Goal: Complete application form: Complete application form

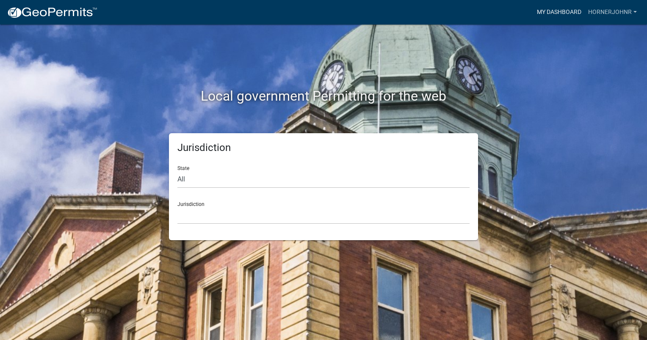
click at [562, 14] on link "My Dashboard" at bounding box center [559, 12] width 51 height 16
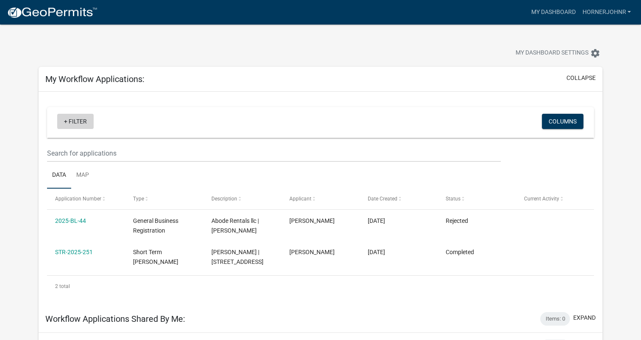
click at [63, 123] on link "+ Filter" at bounding box center [75, 121] width 36 height 15
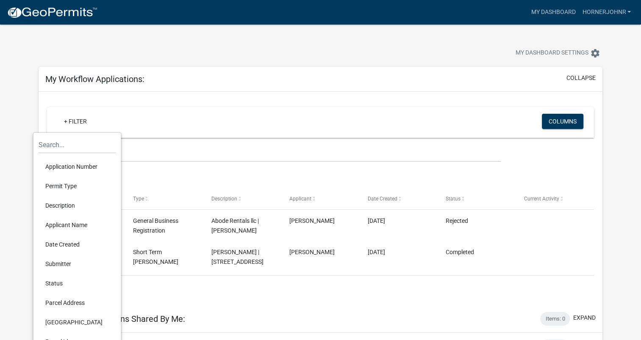
click at [238, 50] on div at bounding box center [200, 54] width 336 height 19
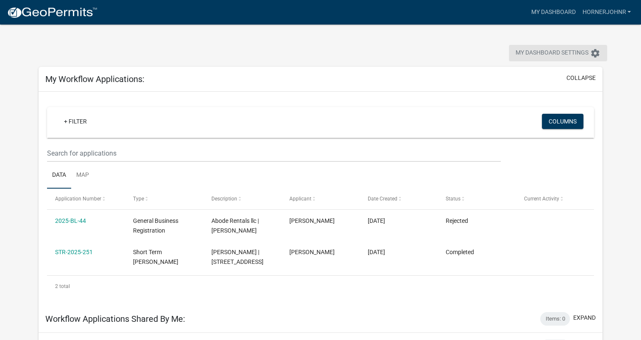
click at [595, 53] on icon "settings" at bounding box center [595, 53] width 10 height 10
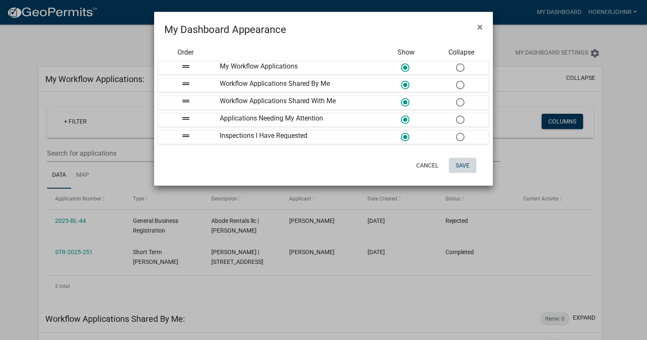
click at [461, 165] on button "Save" at bounding box center [463, 165] width 28 height 15
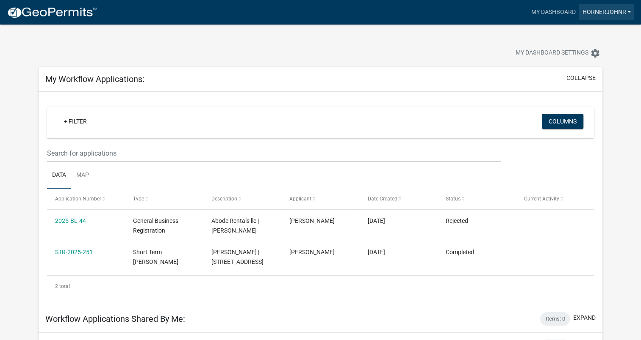
click at [599, 14] on link "hornerjohnr" at bounding box center [605, 12] width 55 height 16
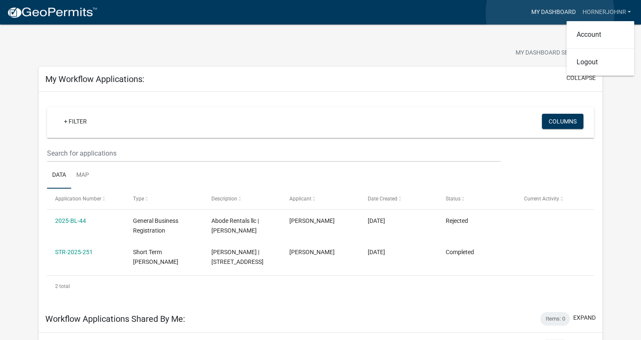
click at [550, 13] on link "My Dashboard" at bounding box center [552, 12] width 51 height 16
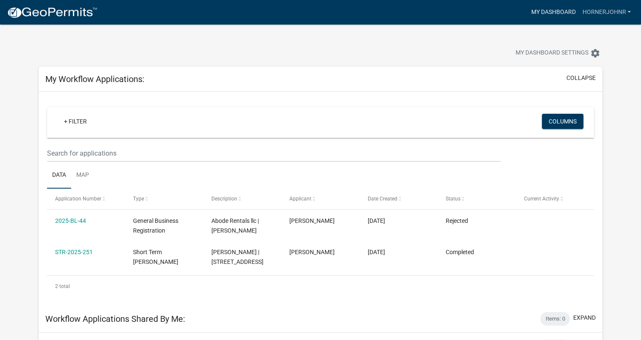
click at [536, 13] on link "My Dashboard" at bounding box center [552, 12] width 51 height 16
click at [64, 120] on link "+ Filter" at bounding box center [75, 121] width 36 height 15
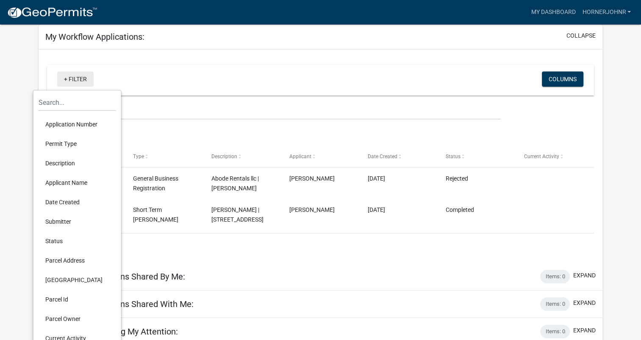
scroll to position [75, 0]
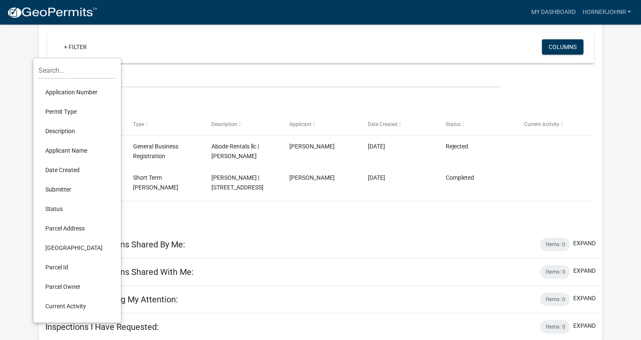
click at [144, 51] on div "+ Filter" at bounding box center [230, 47] width 359 height 17
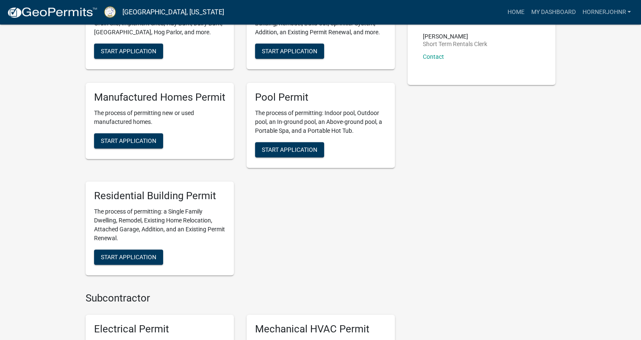
scroll to position [339, 0]
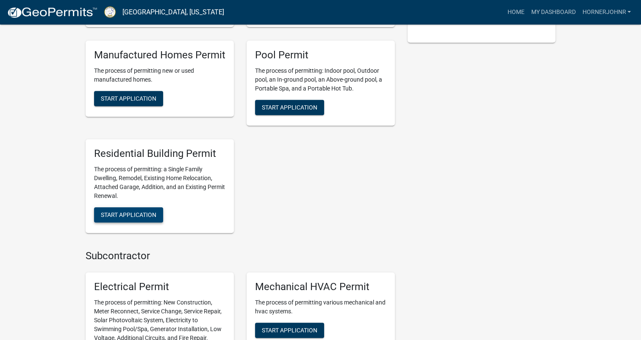
click at [135, 218] on span "Start Application" at bounding box center [128, 215] width 55 height 7
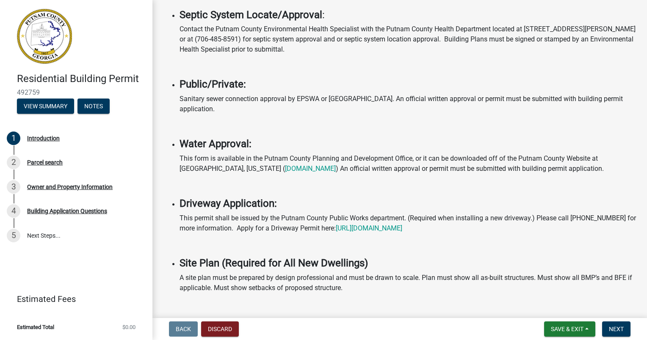
scroll to position [254, 0]
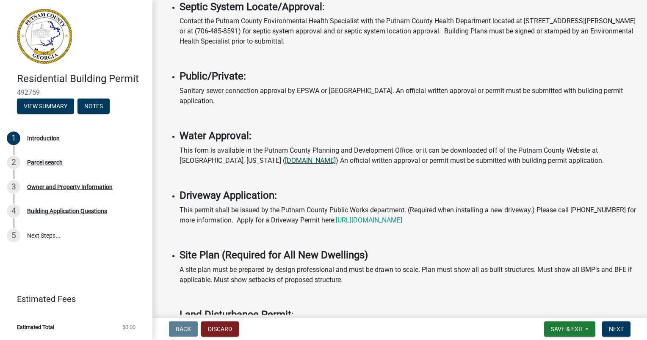
click at [285, 157] on link "[DOMAIN_NAME]" at bounding box center [310, 161] width 51 height 8
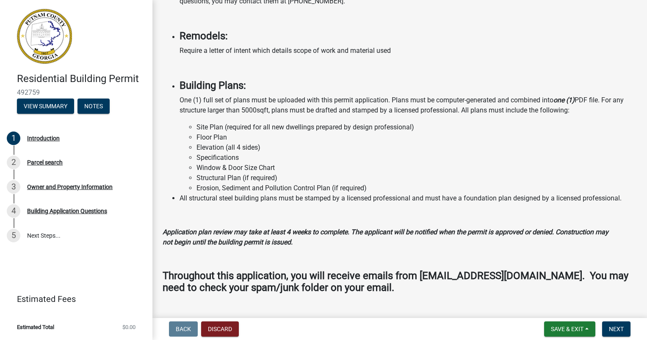
scroll to position [675, 0]
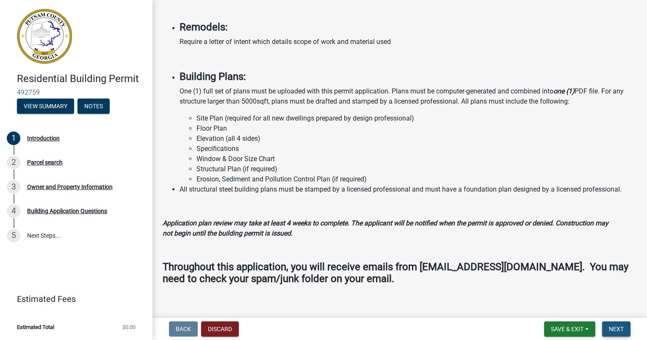
click at [615, 329] on span "Next" at bounding box center [616, 329] width 15 height 7
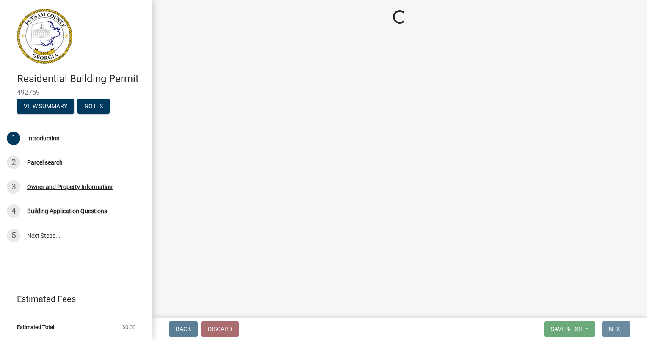
scroll to position [0, 0]
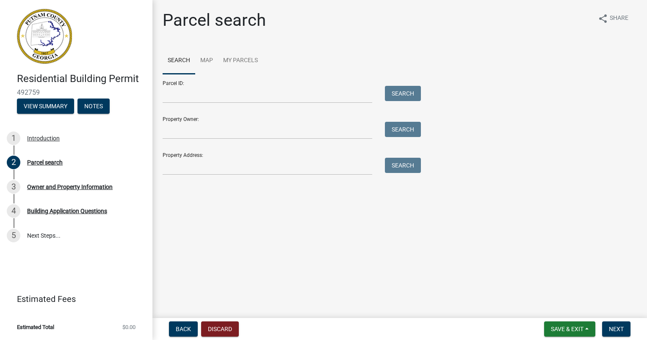
click at [211, 120] on div "Property Owner: Search" at bounding box center [290, 124] width 254 height 29
click at [195, 163] on input "Property Address:" at bounding box center [268, 166] width 210 height 17
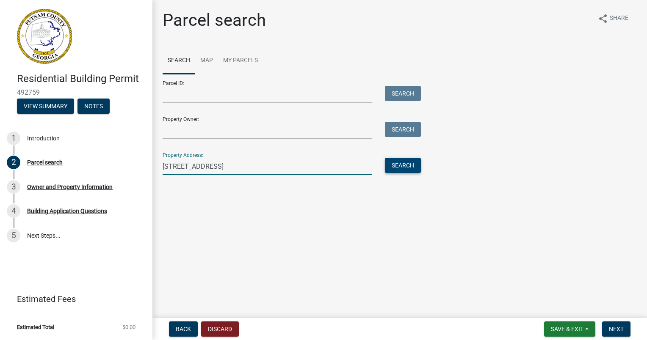
type input "[STREET_ADDRESS]"
click at [403, 169] on button "Search" at bounding box center [403, 165] width 36 height 15
drag, startPoint x: 273, startPoint y: 167, endPoint x: 159, endPoint y: 169, distance: 113.9
click at [159, 168] on div "[STREET_ADDRESS]" at bounding box center [267, 166] width 222 height 17
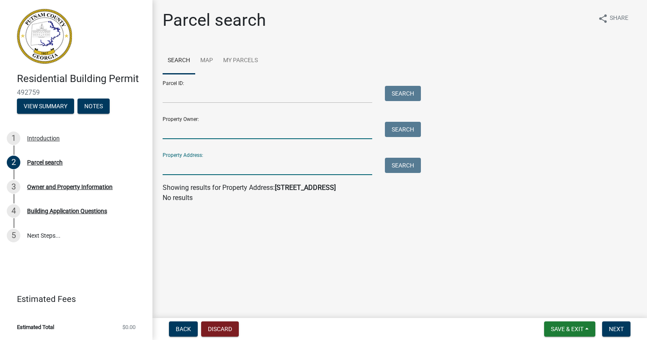
click at [176, 133] on input "Property Owner:" at bounding box center [268, 130] width 210 height 17
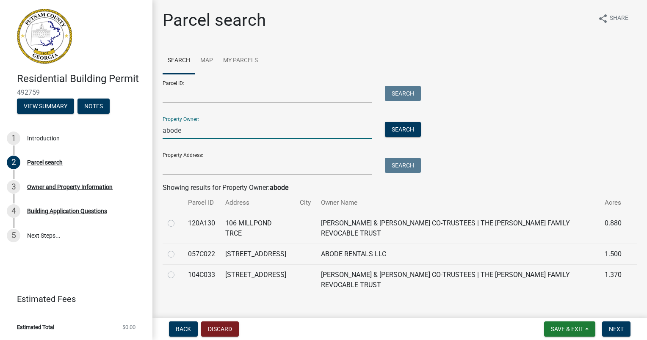
type input "abode"
click at [178, 249] on label at bounding box center [178, 249] width 0 height 0
click at [178, 254] on input "radio" at bounding box center [181, 252] width 6 height 6
radio input "true"
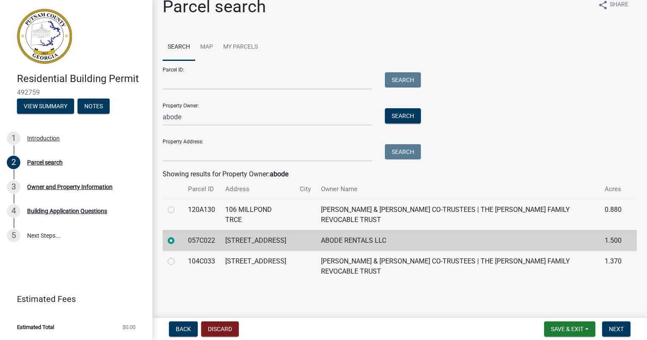
scroll to position [23, 0]
click at [607, 329] on button "Next" at bounding box center [616, 329] width 28 height 15
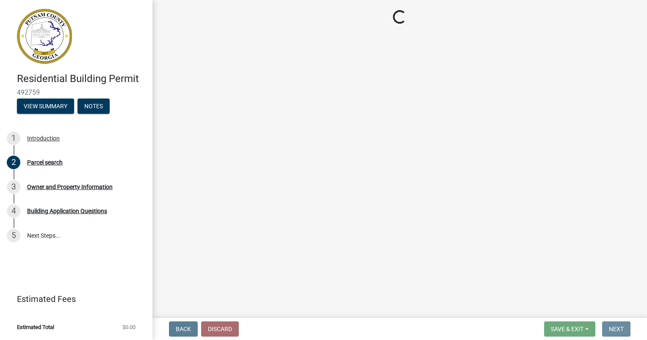
scroll to position [0, 0]
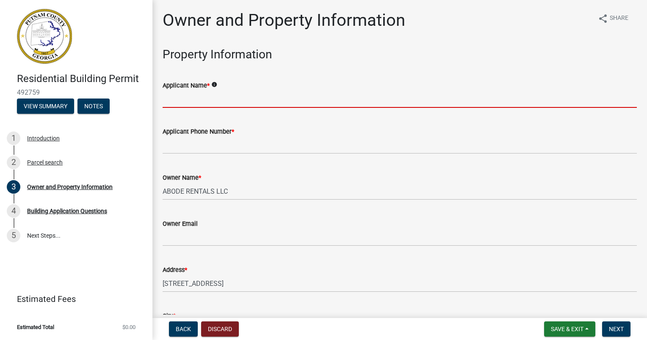
click at [177, 103] on input "Applicant Name *" at bounding box center [400, 99] width 474 height 17
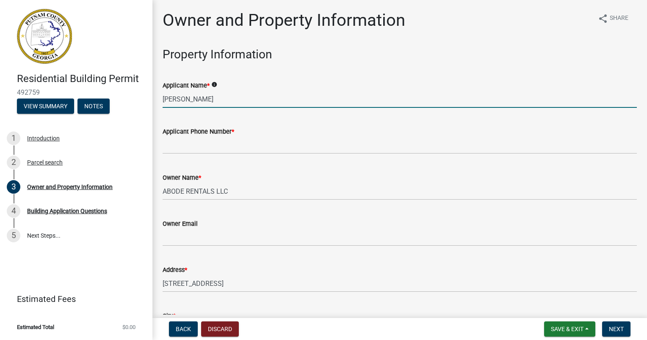
type input "[PERSON_NAME]"
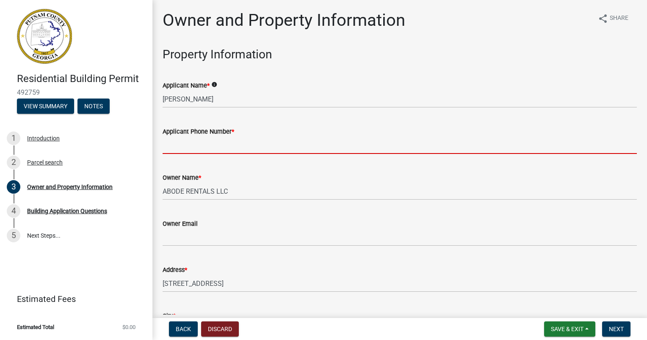
click at [188, 146] on input "Applicant Phone Number *" at bounding box center [400, 145] width 474 height 17
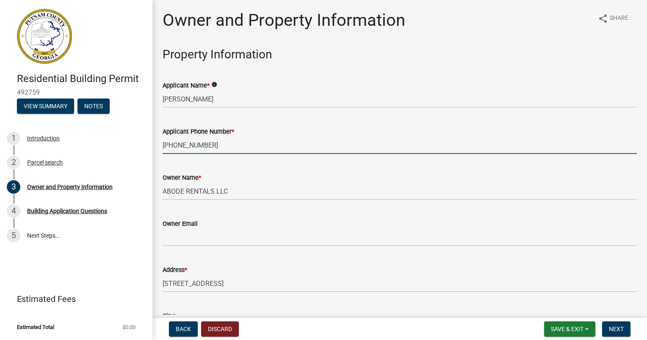
type input "[PHONE_NUMBER]"
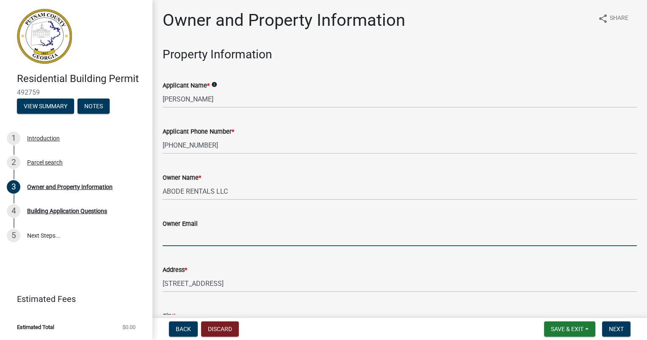
click at [186, 233] on input "Owner Email" at bounding box center [400, 237] width 474 height 17
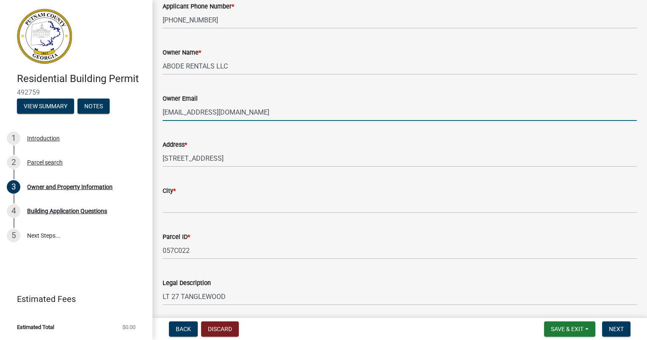
scroll to position [127, 0]
type input "[EMAIL_ADDRESS][DOMAIN_NAME]"
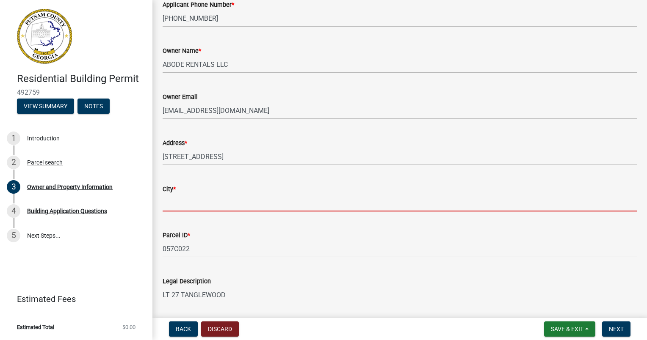
click at [180, 201] on input "City *" at bounding box center [400, 202] width 474 height 17
type input "e"
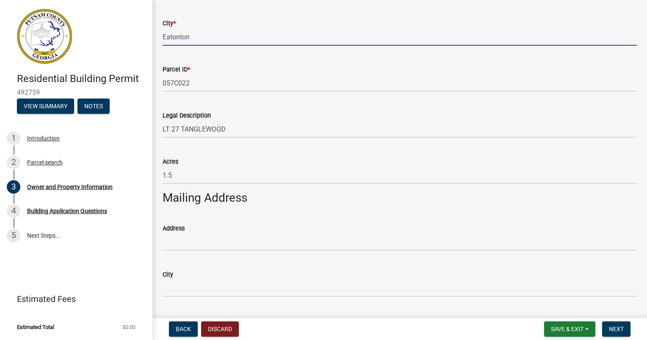
scroll to position [296, 0]
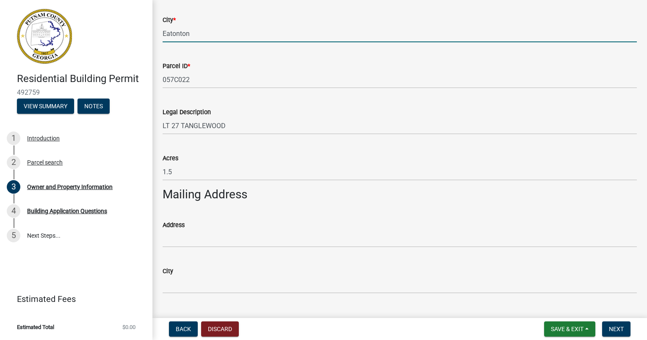
type input "Eatonton"
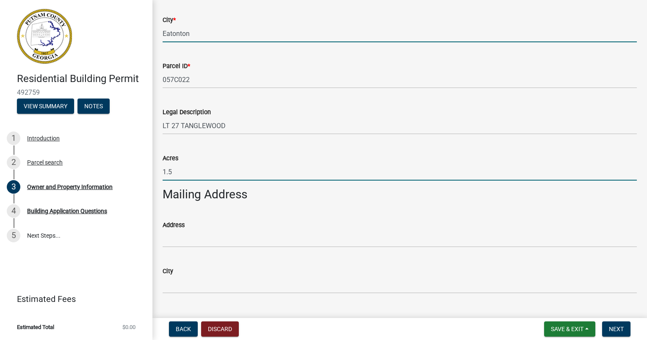
click at [171, 170] on input "1.5" at bounding box center [400, 171] width 474 height 17
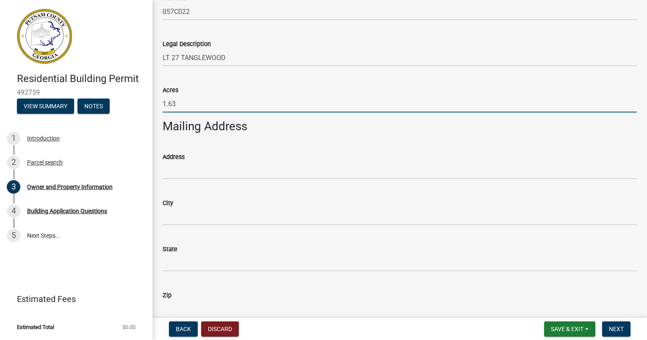
scroll to position [381, 0]
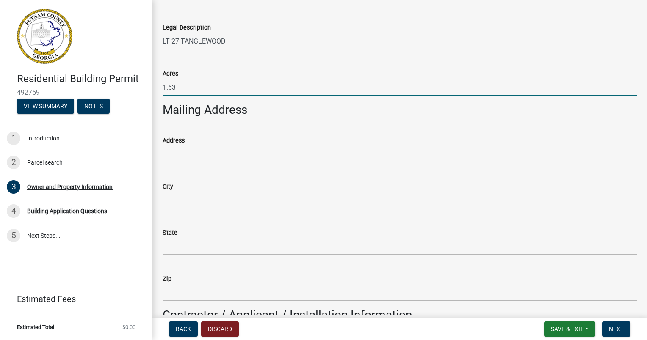
type input "1.63"
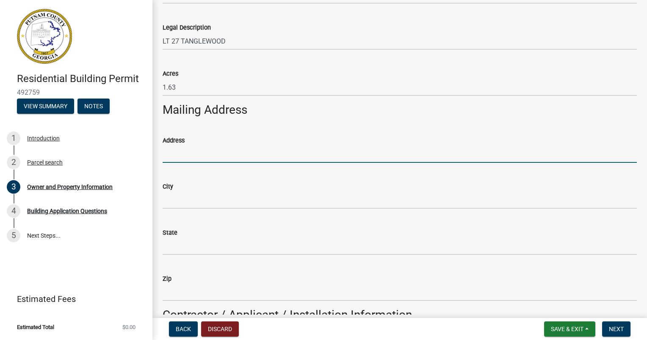
click at [169, 157] on input "Address" at bounding box center [400, 154] width 474 height 17
type input "[STREET_ADDRESS][PERSON_NAME][PERSON_NAME]"
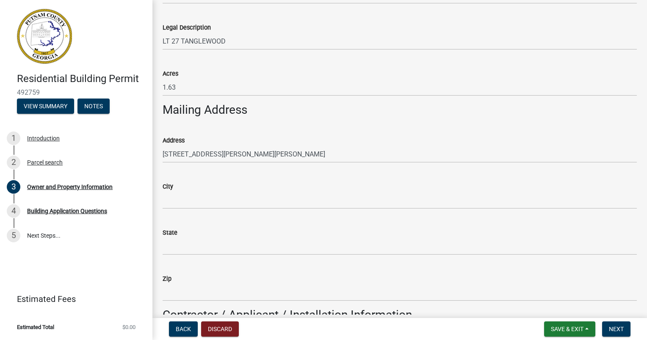
click at [182, 190] on div "City" at bounding box center [400, 187] width 474 height 10
click at [180, 196] on input "City" at bounding box center [400, 200] width 474 height 17
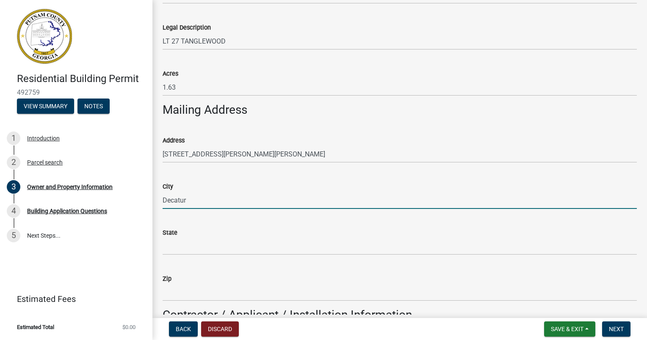
type input "Decatur"
click at [176, 239] on input "State" at bounding box center [400, 246] width 474 height 17
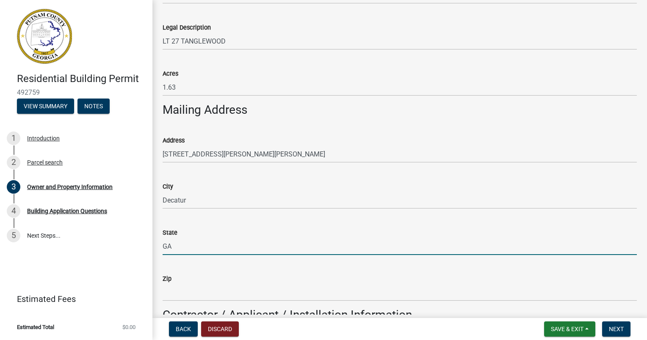
scroll to position [423, 0]
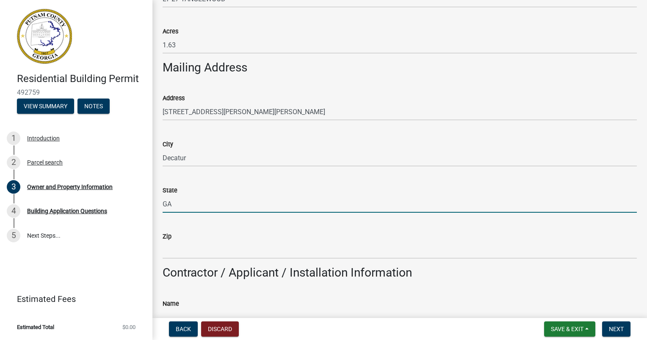
type input "GA"
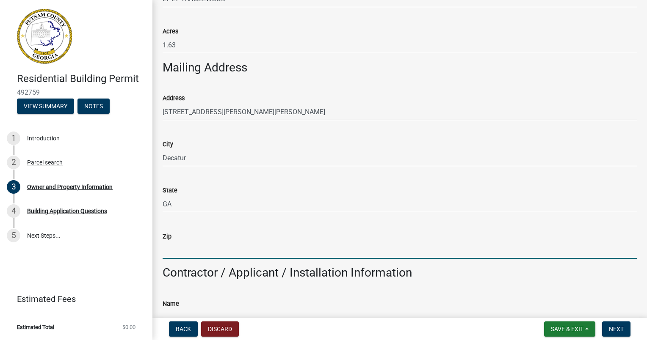
click at [176, 247] on input "Zip" at bounding box center [400, 250] width 474 height 17
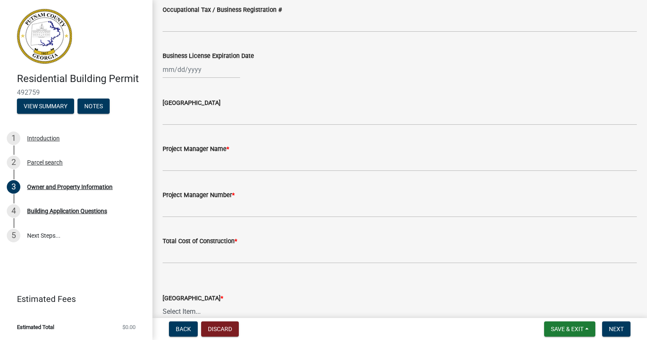
scroll to position [1228, 0]
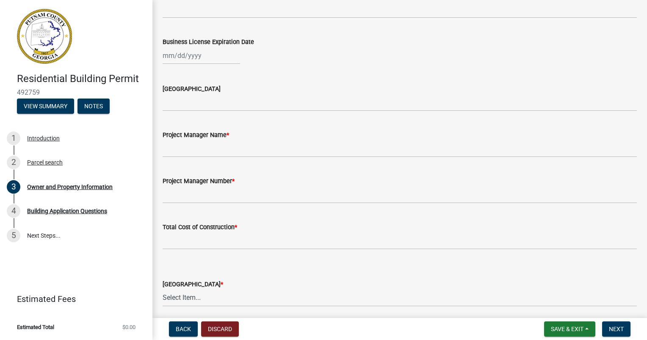
type input "30030"
click at [189, 149] on input "Project Manager Name *" at bounding box center [400, 148] width 474 height 17
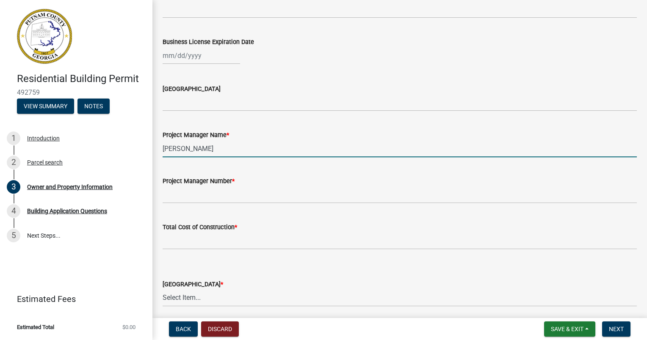
type input "[PERSON_NAME]"
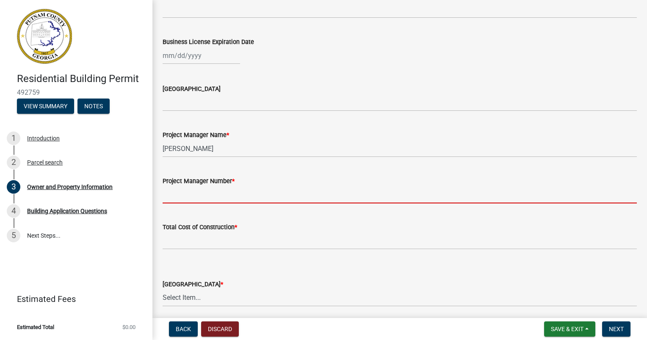
click at [184, 190] on input "Project Manager Number *" at bounding box center [400, 194] width 474 height 17
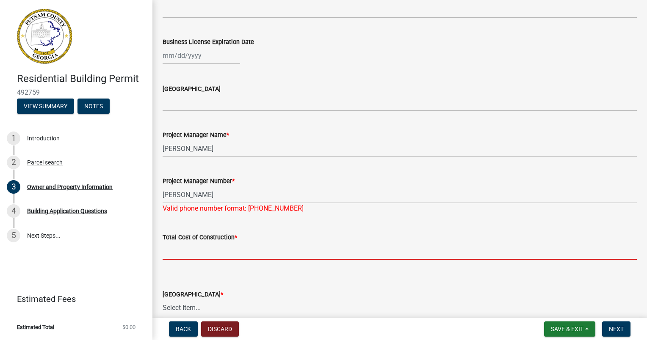
click at [189, 240] on form "Total Cost of Construction *" at bounding box center [400, 246] width 474 height 28
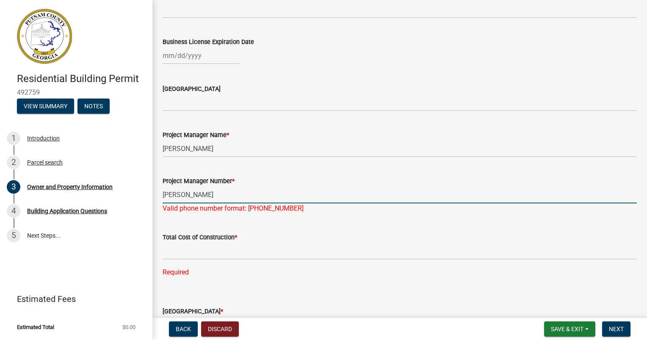
drag, startPoint x: 189, startPoint y: 201, endPoint x: 157, endPoint y: 203, distance: 32.3
click at [157, 203] on div "Project Manager Number * [PERSON_NAME] Valid phone number format: [PHONE_NUMBER]" at bounding box center [399, 189] width 487 height 50
type input "[PHONE_NUMBER]"
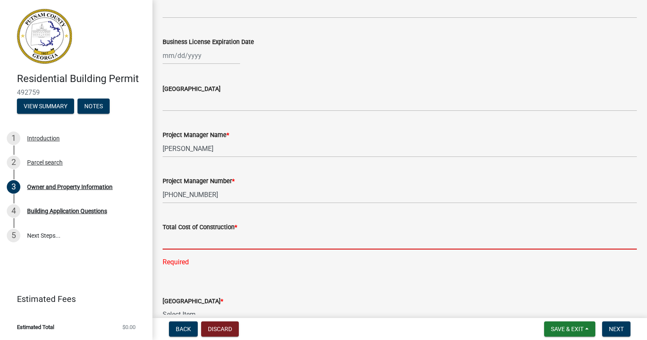
click at [180, 254] on div "Total Cost of Construction * Required" at bounding box center [400, 238] width 474 height 57
type input "u"
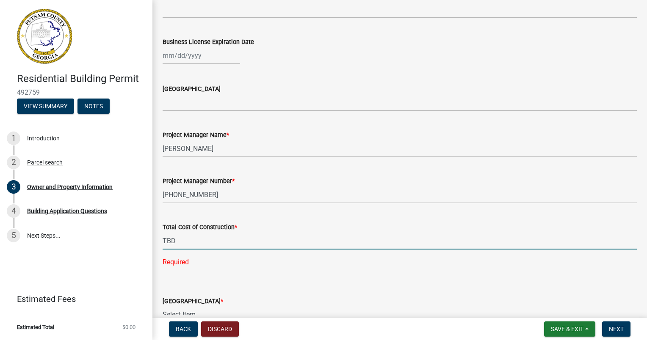
type input "0"
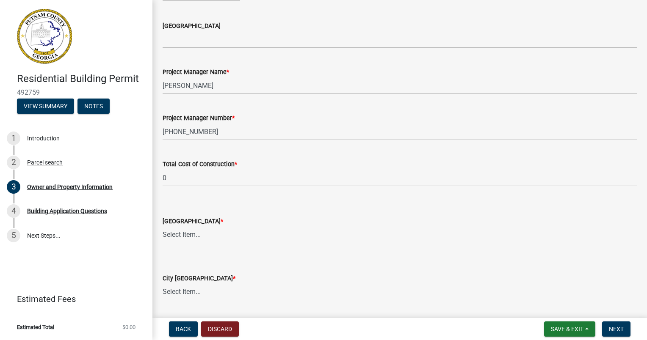
scroll to position [1313, 0]
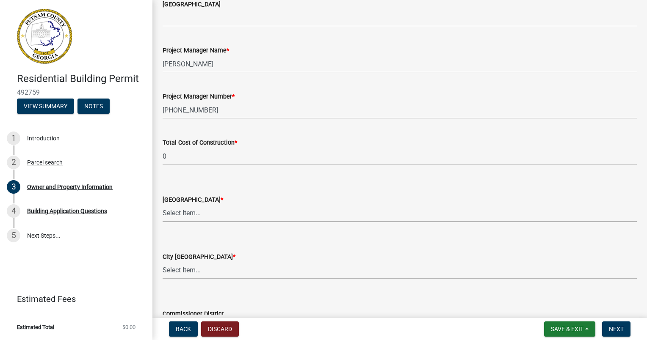
click at [179, 211] on select "Select Item... AG-1 R-1R R-1 R-2 MHP RM-1 RM-3 C-1 C-2 I-M PUD N/A" at bounding box center [400, 213] width 474 height 17
click at [127, 264] on div "Residential Building Permit 492759 View Summary Notes 1 Introduction 2 Parcel s…" at bounding box center [76, 170] width 152 height 340
click at [178, 212] on select "Select Item... AG-1 R-1R R-1 R-2 MHP RM-1 RM-3 C-1 C-2 I-M PUD N/A" at bounding box center [400, 213] width 474 height 17
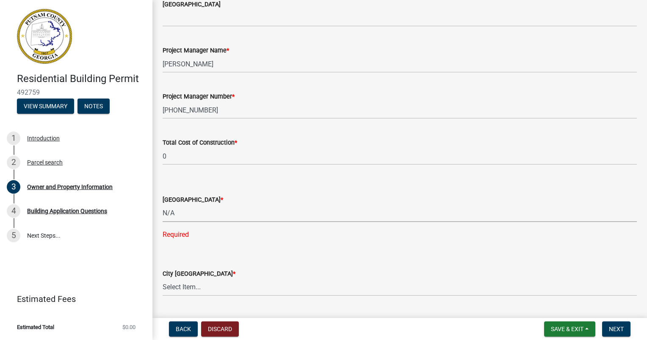
click at [163, 205] on select "Select Item... AG-1 R-1R R-1 R-2 MHP RM-1 RM-3 C-1 C-2 I-M PUD N/A" at bounding box center [400, 213] width 474 height 17
click at [193, 213] on select "Select Item... AG-1 R-1R R-1 R-2 MHP RM-1 RM-3 C-1 C-2 I-M PUD N/A" at bounding box center [400, 213] width 474 height 17
click at [163, 205] on select "Select Item... AG-1 R-1R R-1 R-2 MHP RM-1 RM-3 C-1 C-2 I-M PUD N/A" at bounding box center [400, 213] width 474 height 17
select select "34fe85c2-5f76-4343-b6bb-8ca387e0bed7"
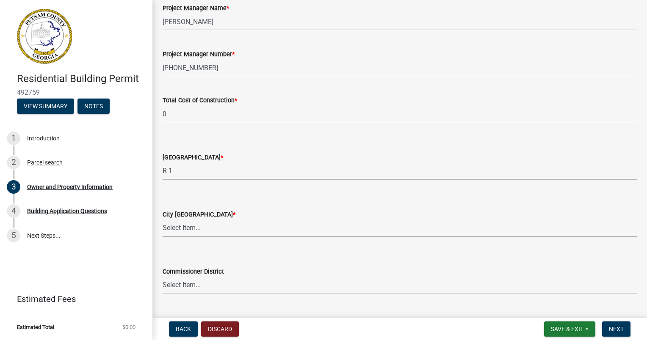
click at [194, 230] on select "Select Item... A-1 A-2 R-1 R-2 R-3 R-4 MHP C-1 C-2 I-1 I-2 DB FH H-P N/A" at bounding box center [400, 228] width 474 height 17
click at [163, 220] on select "Select Item... A-1 A-2 R-1 R-2 R-3 R-4 MHP C-1 C-2 I-1 I-2 DB FH H-P N/A" at bounding box center [400, 228] width 474 height 17
select select "8e53ab76-c026-4800-bafa-f3959daf7b99"
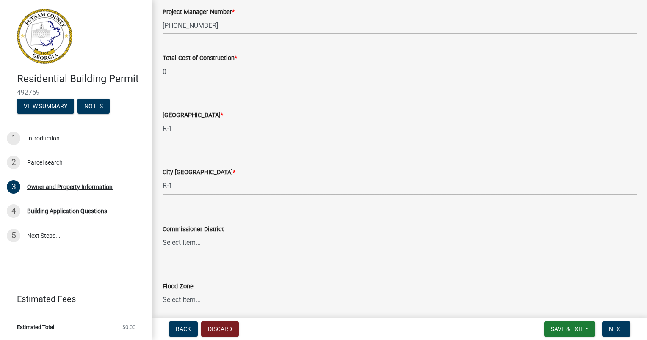
scroll to position [1432, 0]
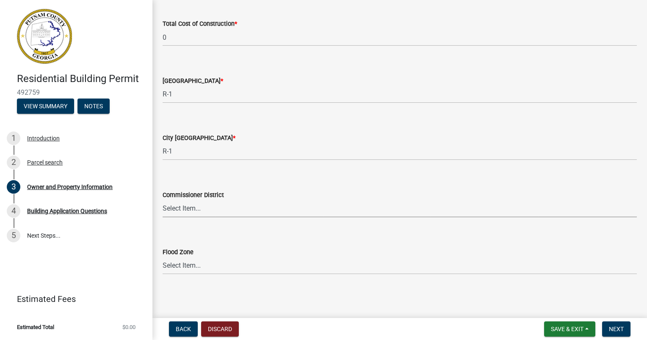
click at [201, 205] on select "Select Item... District 1 District 2 District 3 District 4" at bounding box center [400, 208] width 474 height 17
click at [163, 200] on select "Select Item... District 1 District 2 District 3 District 4" at bounding box center [400, 208] width 474 height 17
select select "ece5c1a9-df30-4702-9587-5deee23533b7"
click at [191, 264] on select "Select Item... Zone A Zone V Zone A99 Zone AE Zone AO Zone AH Zone VE Zone AR Z…" at bounding box center [400, 265] width 474 height 17
click at [177, 265] on select "Select Item... Zone A Zone V Zone A99 Zone AE Zone AO Zone AH Zone VE Zone AR Z…" at bounding box center [400, 265] width 474 height 17
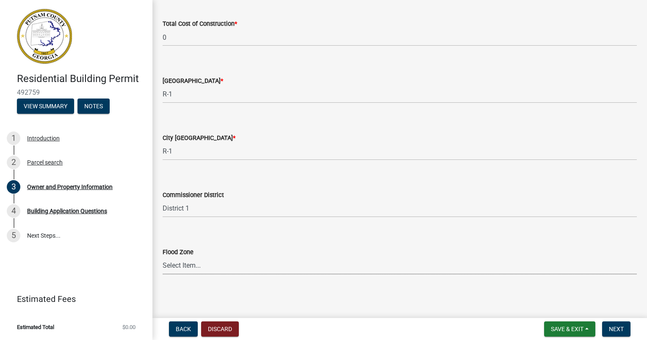
click at [177, 265] on select "Select Item... Zone A Zone V Zone A99 Zone AE Zone AO Zone AH Zone VE Zone AR Z…" at bounding box center [400, 265] width 474 height 17
click at [182, 268] on select "Select Item... Zone A Zone V Zone A99 Zone AE Zone AO Zone AH Zone VE Zone AR Z…" at bounding box center [400, 265] width 474 height 17
click at [163, 257] on select "Select Item... Zone A Zone V Zone A99 Zone AE Zone AO Zone AH Zone VE Zone AR Z…" at bounding box center [400, 265] width 474 height 17
select select "fa9ac713-ff98-4511-b6d6-b752a2dce95a"
click at [613, 333] on button "Next" at bounding box center [616, 329] width 28 height 15
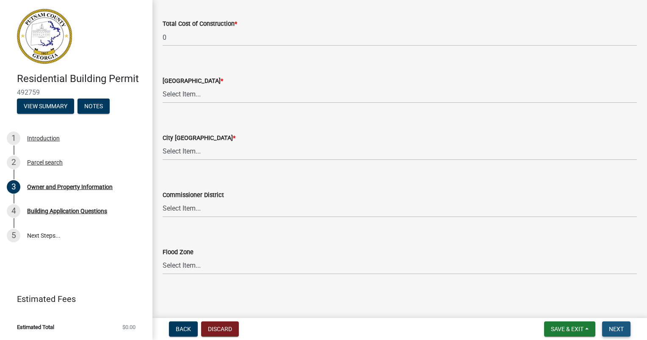
scroll to position [0, 0]
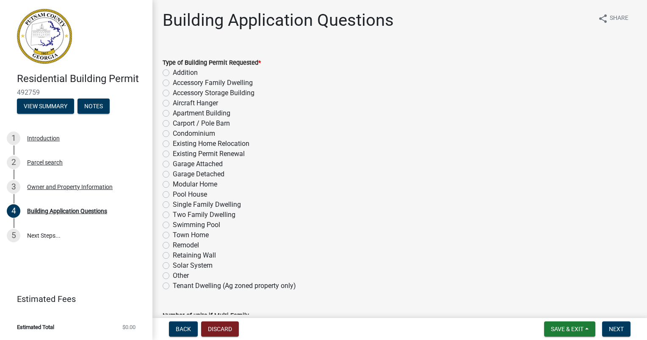
click at [173, 74] on label "Addition" at bounding box center [185, 73] width 25 height 10
click at [173, 73] on input "Addition" at bounding box center [176, 71] width 6 height 6
radio input "true"
click at [173, 174] on label "Garage Detached" at bounding box center [199, 174] width 52 height 10
click at [173, 174] on input "Garage Detached" at bounding box center [176, 172] width 6 height 6
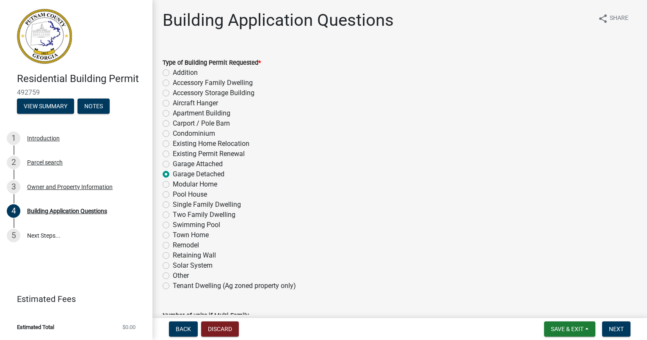
radio input "true"
click at [173, 75] on label "Addition" at bounding box center [185, 73] width 25 height 10
click at [173, 73] on input "Addition" at bounding box center [176, 71] width 6 height 6
radio input "true"
click at [173, 174] on label "Garage Detached" at bounding box center [199, 174] width 52 height 10
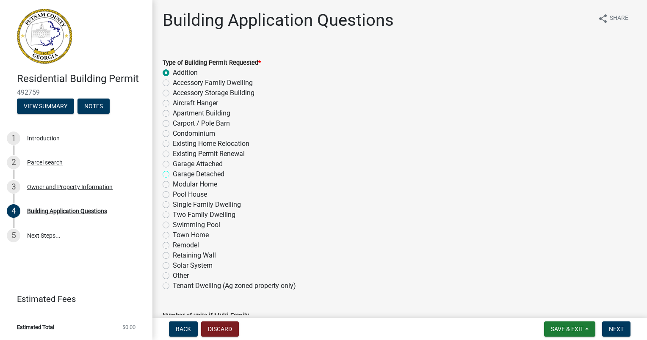
click at [173, 174] on input "Garage Detached" at bounding box center [176, 172] width 6 height 6
radio input "true"
click at [173, 279] on label "Other" at bounding box center [181, 276] width 16 height 10
click at [173, 277] on input "Other" at bounding box center [176, 274] width 6 height 6
radio input "true"
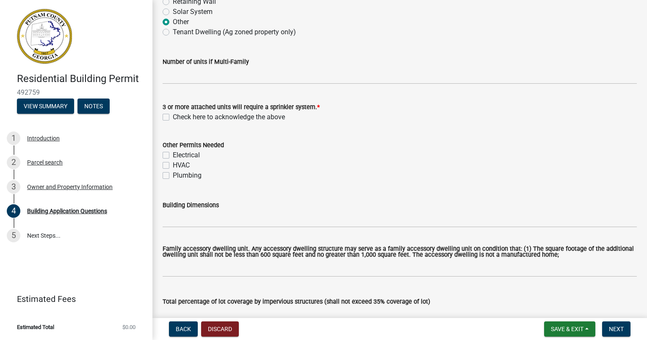
scroll to position [296, 0]
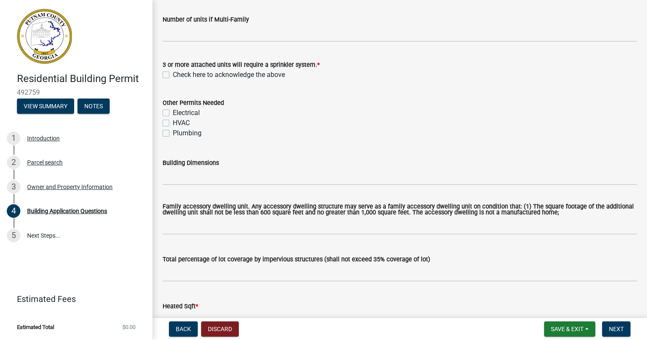
click at [173, 74] on label "Check here to acknowledge the above" at bounding box center [229, 75] width 112 height 10
click at [173, 74] on input "Check here to acknowledge the above" at bounding box center [176, 73] width 6 height 6
checkbox input "true"
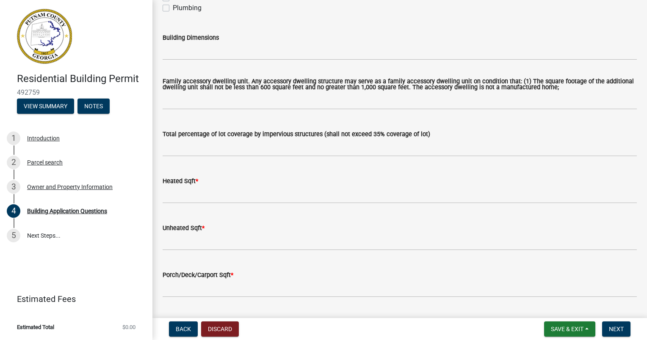
scroll to position [423, 0]
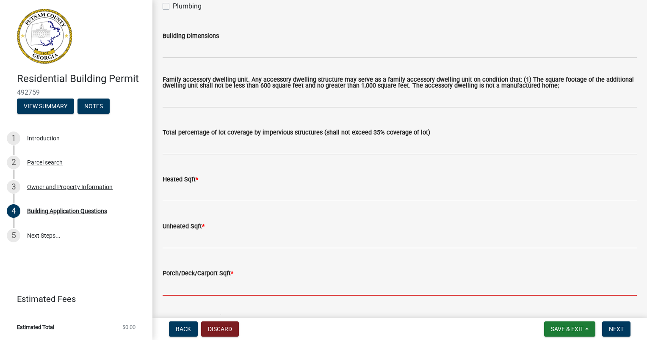
click at [224, 284] on input "text" at bounding box center [400, 287] width 474 height 17
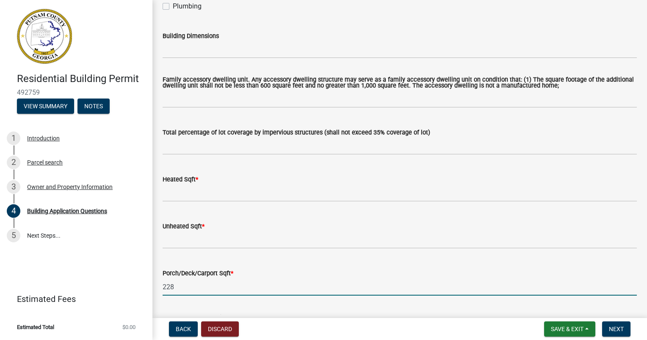
type input "228"
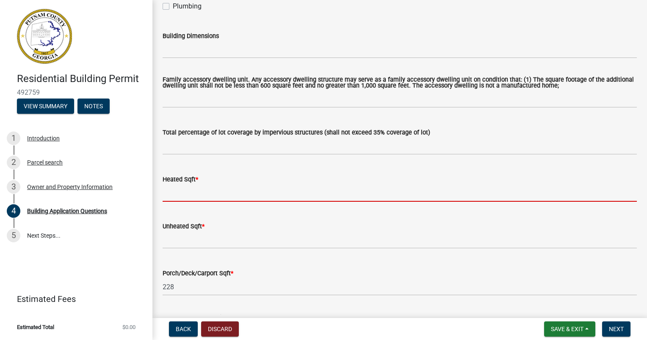
click at [195, 192] on input "text" at bounding box center [400, 193] width 474 height 17
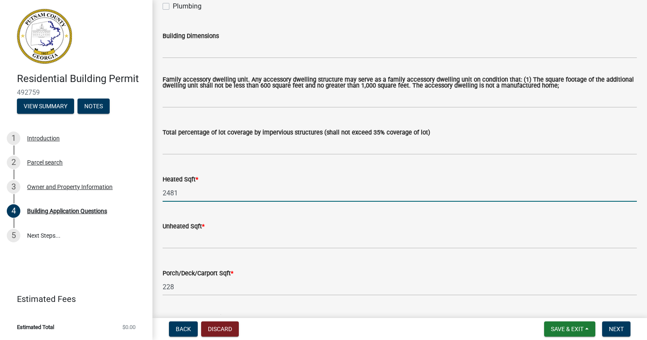
type input "2481"
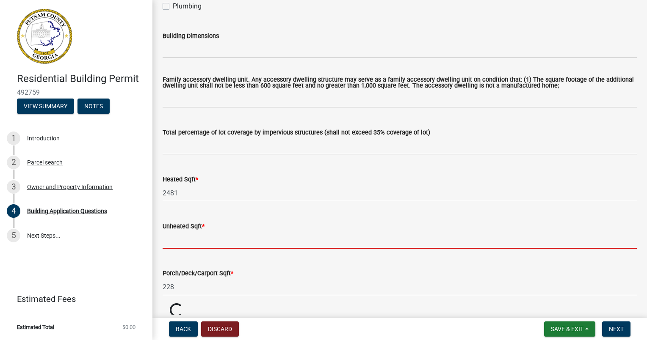
click at [185, 241] on input "text" at bounding box center [400, 240] width 474 height 17
click at [169, 239] on input "text" at bounding box center [400, 240] width 474 height 17
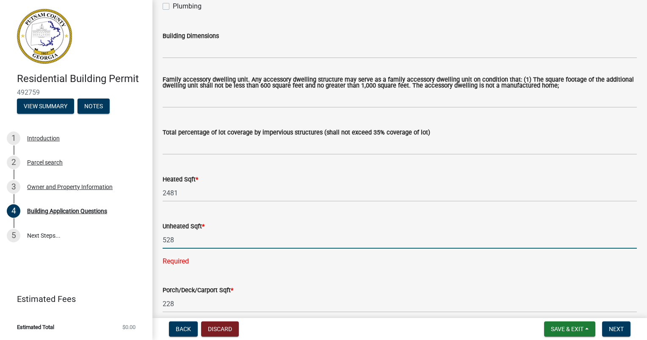
type input "528"
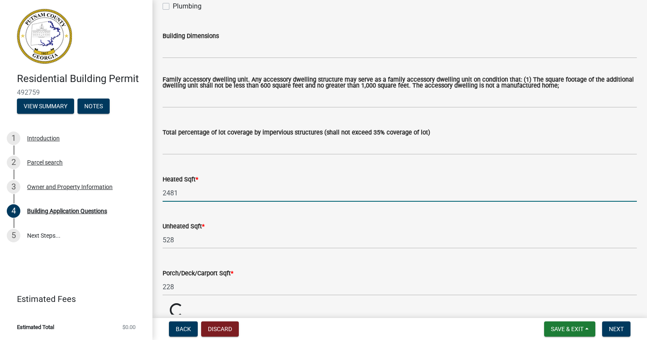
click at [176, 194] on input "2481" at bounding box center [400, 193] width 474 height 17
type input "2"
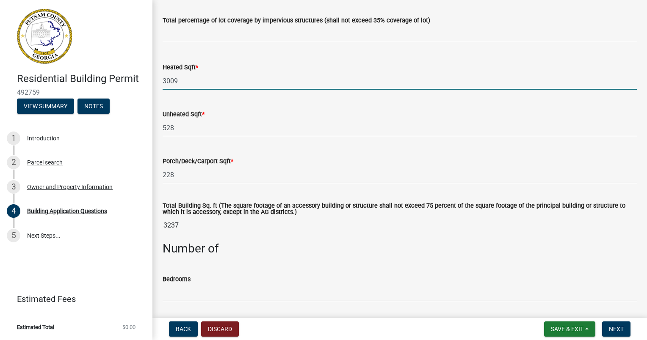
scroll to position [550, 0]
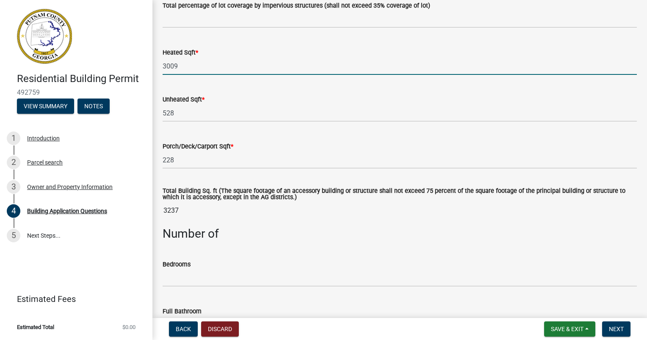
type input "3009"
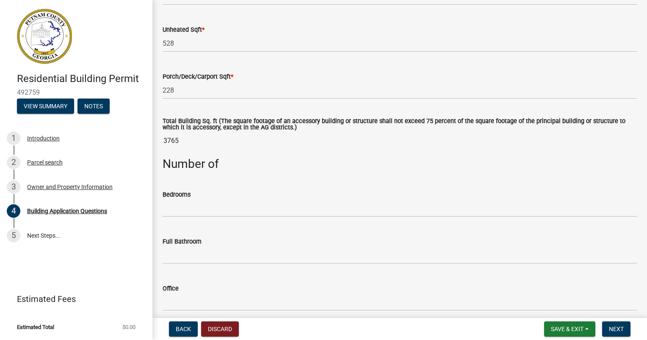
scroll to position [635, 0]
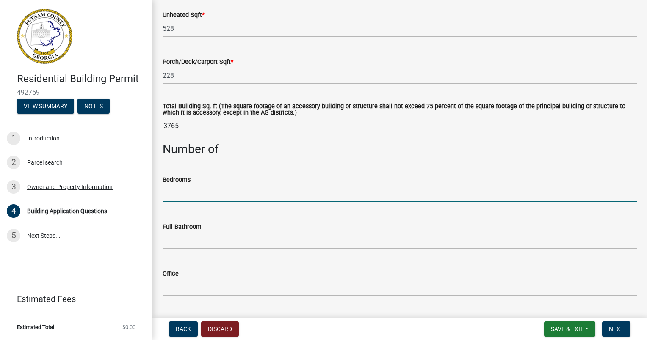
click at [171, 193] on input "text" at bounding box center [400, 193] width 474 height 17
type input "5"
click at [166, 243] on input "text" at bounding box center [400, 240] width 474 height 17
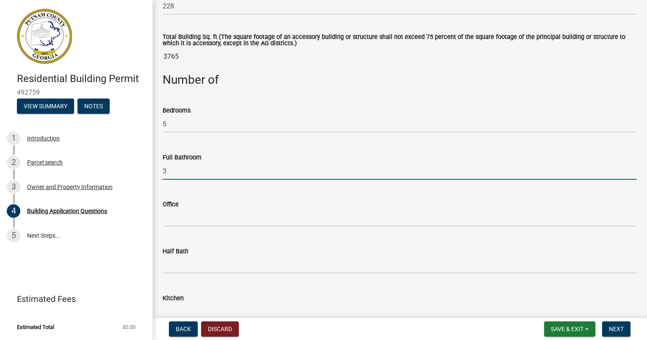
scroll to position [720, 0]
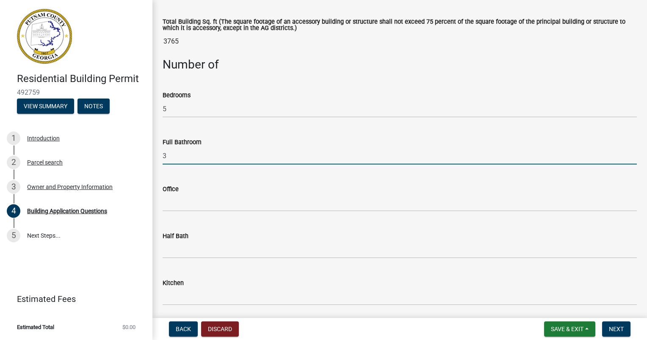
type input "3"
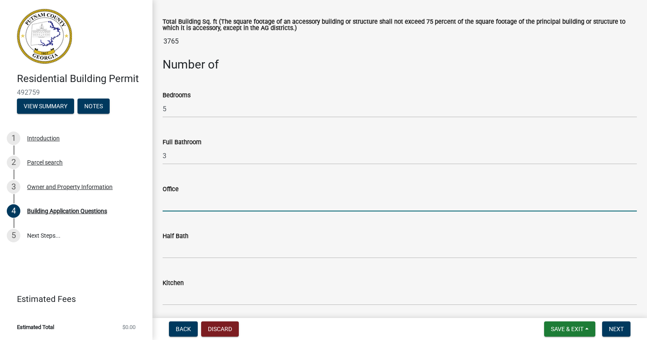
click at [192, 203] on input "text" at bounding box center [400, 202] width 474 height 17
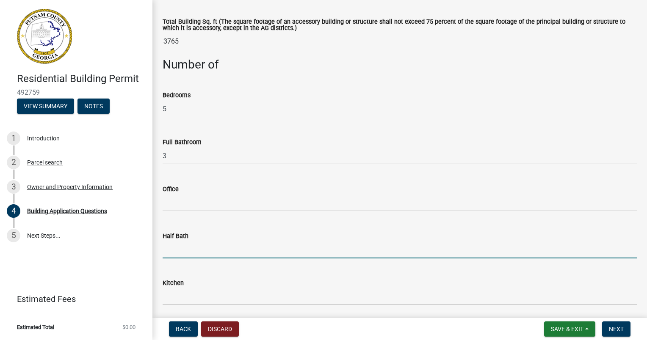
click at [189, 249] on input "text" at bounding box center [400, 249] width 474 height 17
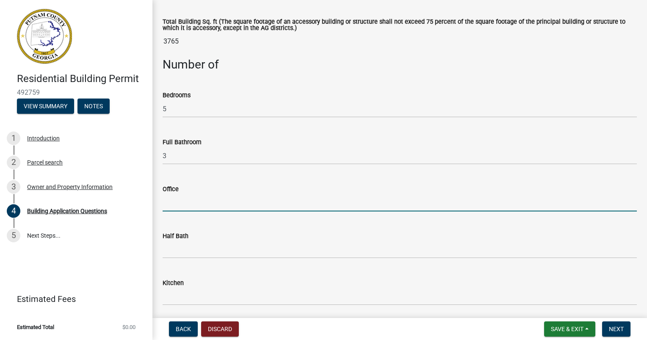
click at [188, 199] on input "text" at bounding box center [400, 202] width 474 height 17
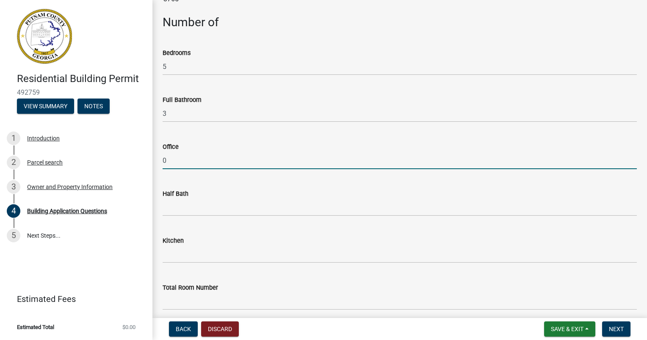
type input "0"
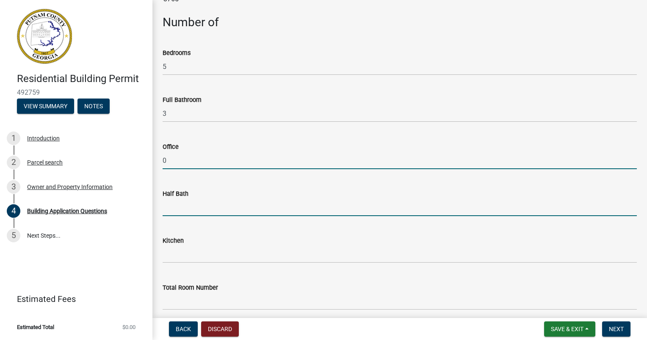
click at [183, 210] on input "text" at bounding box center [400, 207] width 474 height 17
type input "0"
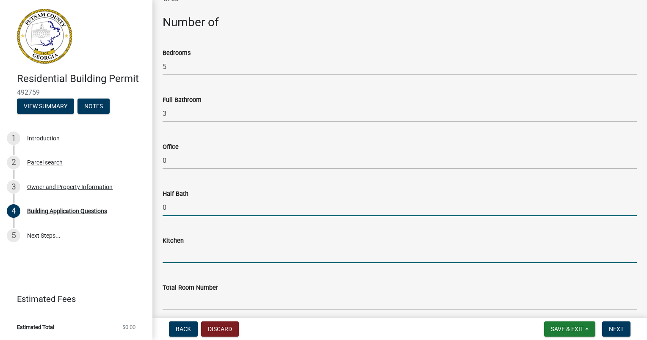
click at [168, 261] on input "text" at bounding box center [400, 254] width 474 height 17
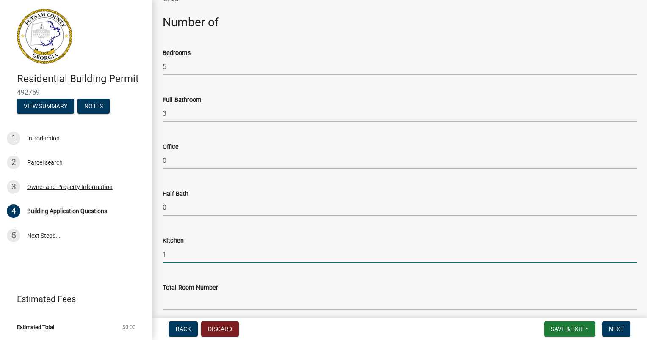
scroll to position [805, 0]
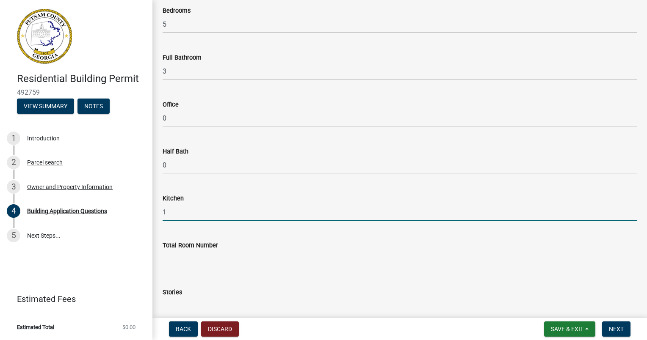
type input "1"
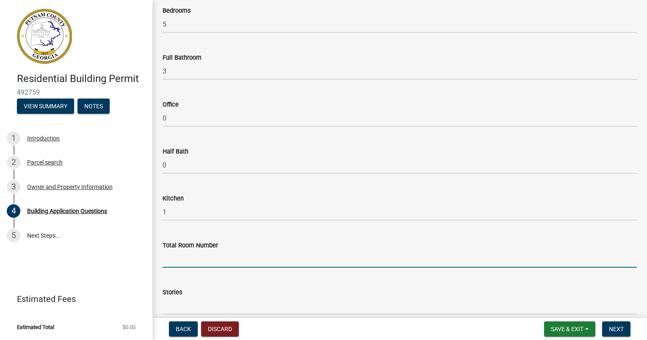
click at [201, 251] on input "text" at bounding box center [400, 259] width 474 height 17
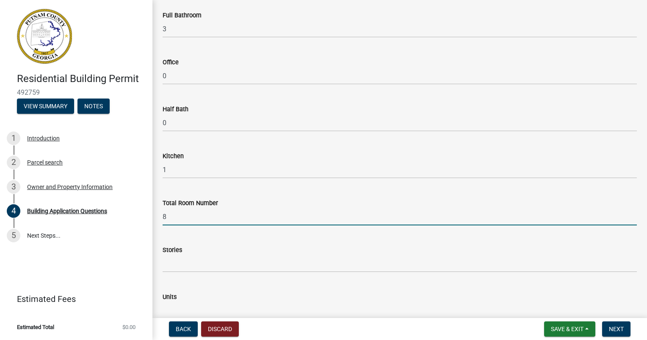
type input "8"
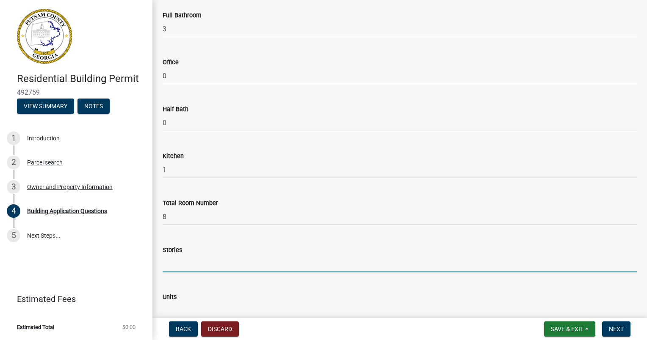
click at [188, 260] on input "text" at bounding box center [400, 263] width 474 height 17
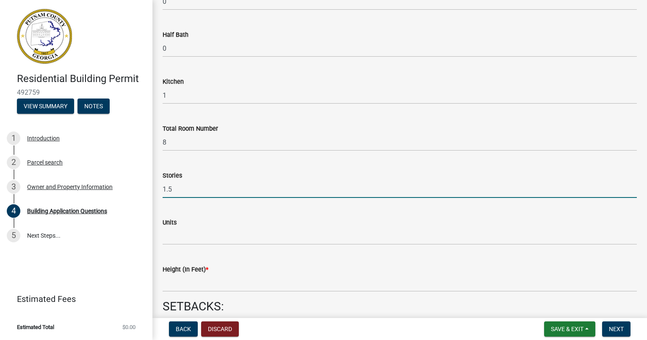
scroll to position [932, 0]
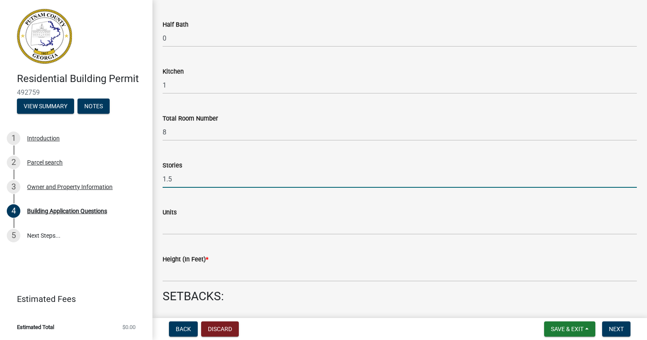
type input "1.5"
click at [193, 228] on input "text" at bounding box center [400, 226] width 474 height 17
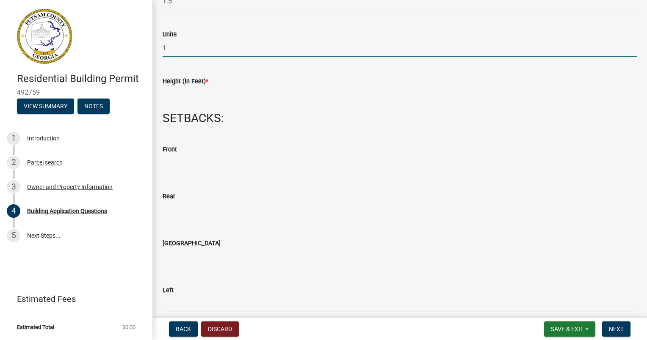
scroll to position [1059, 0]
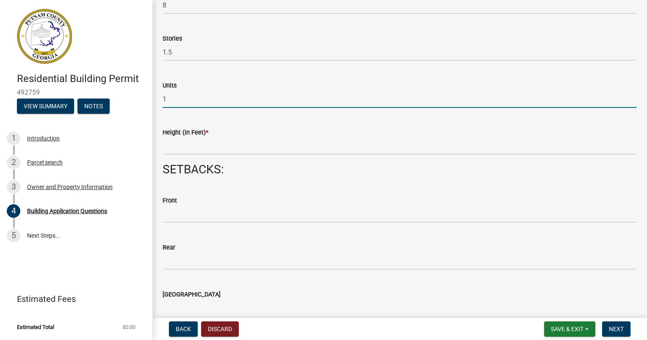
type input "1"
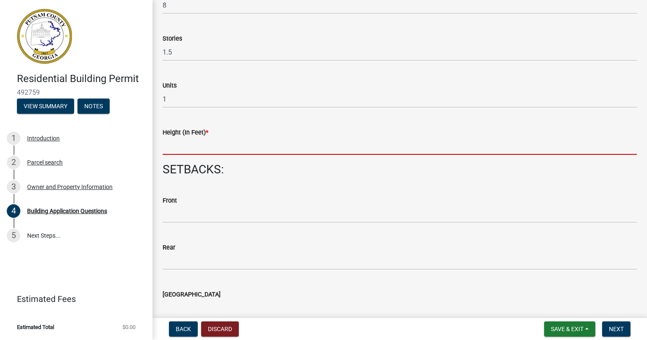
click at [176, 150] on input "text" at bounding box center [400, 146] width 474 height 17
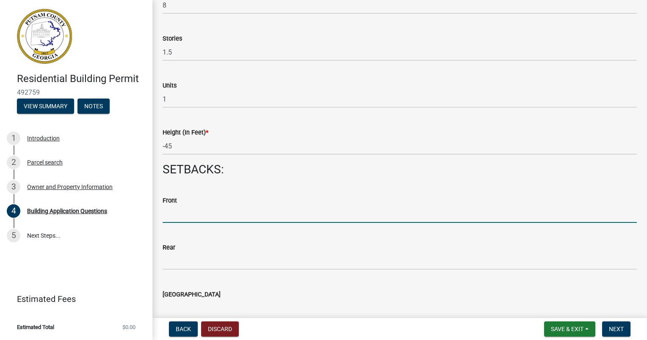
click at [217, 215] on input "text" at bounding box center [400, 214] width 474 height 17
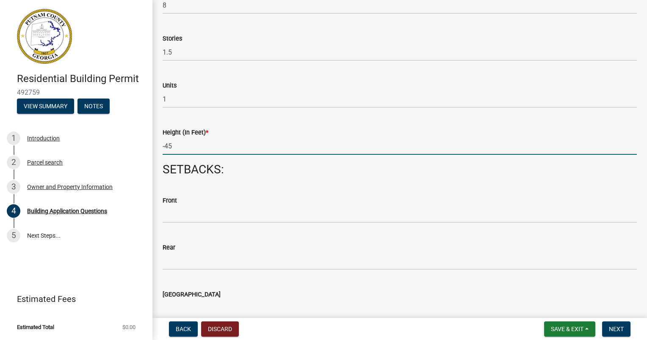
click at [167, 145] on input "-45" at bounding box center [400, 146] width 474 height 17
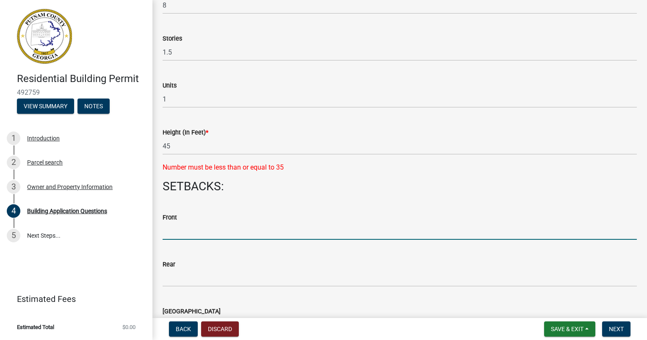
click at [326, 207] on div "Front" at bounding box center [400, 220] width 474 height 39
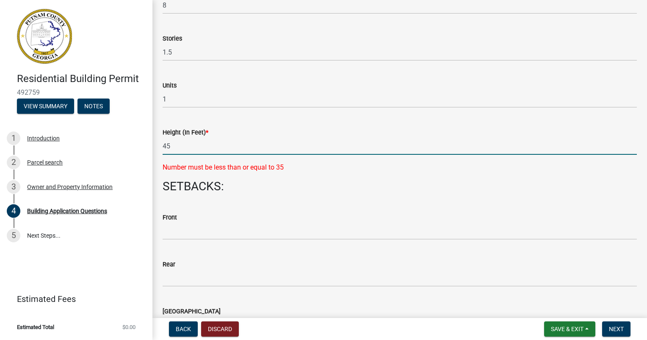
click at [197, 149] on input "45" at bounding box center [400, 146] width 474 height 17
type input "4"
type input "35"
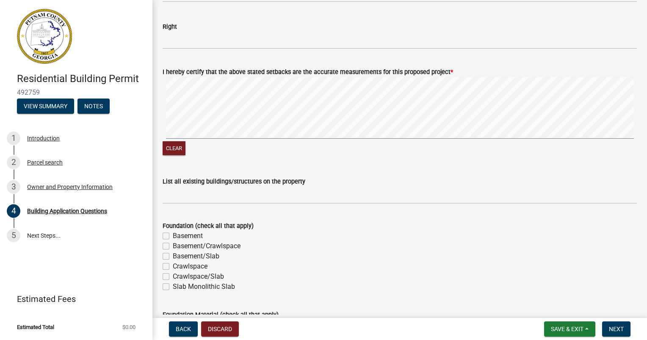
scroll to position [1440, 0]
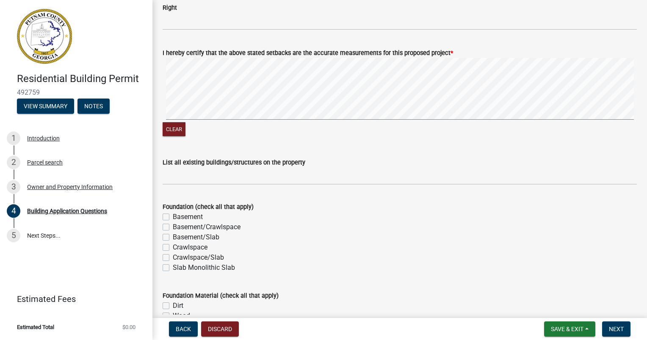
click at [173, 246] on label "Crawlspace" at bounding box center [190, 248] width 35 height 10
click at [173, 246] on input "Crawlspace" at bounding box center [176, 246] width 6 height 6
checkbox input "true"
checkbox input "false"
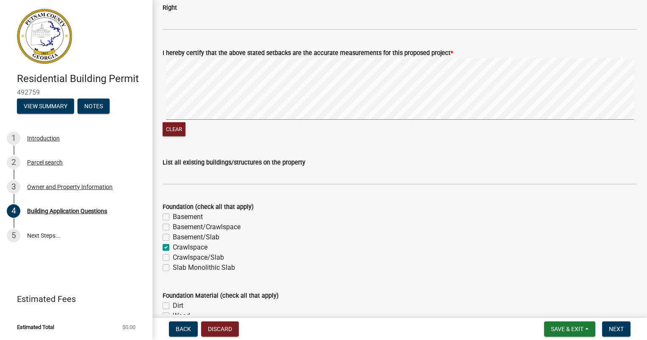
checkbox input "false"
checkbox input "true"
checkbox input "false"
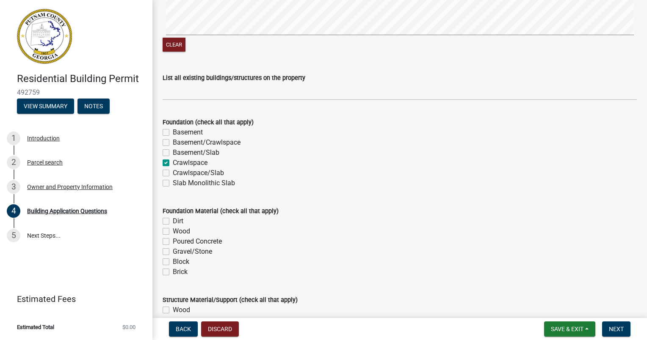
scroll to position [1567, 0]
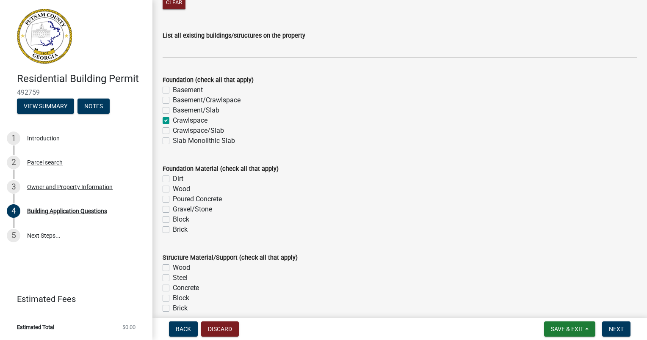
click at [173, 180] on label "Dirt" at bounding box center [178, 179] width 11 height 10
click at [173, 180] on input "Dirt" at bounding box center [176, 177] width 6 height 6
checkbox input "true"
checkbox input "false"
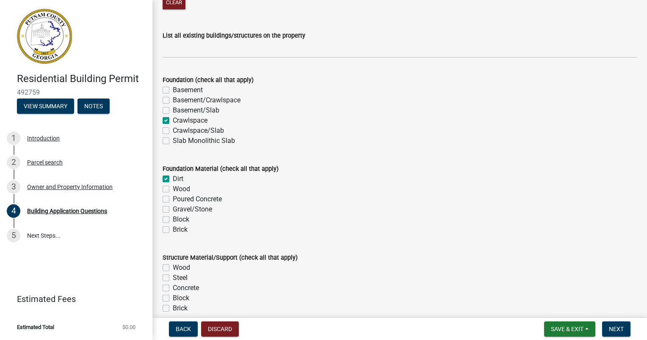
checkbox input "false"
click at [173, 220] on label "Block" at bounding box center [181, 220] width 17 height 10
click at [173, 220] on input "Block" at bounding box center [176, 218] width 6 height 6
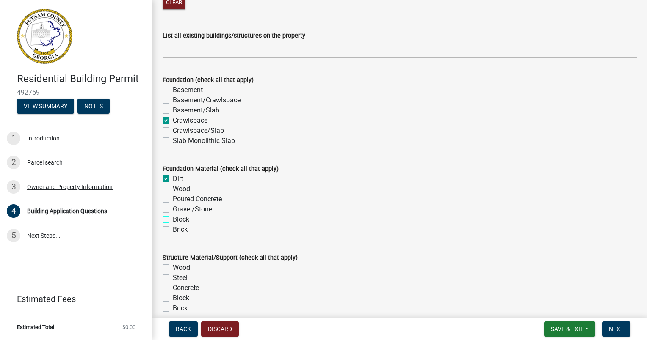
checkbox input "true"
checkbox input "false"
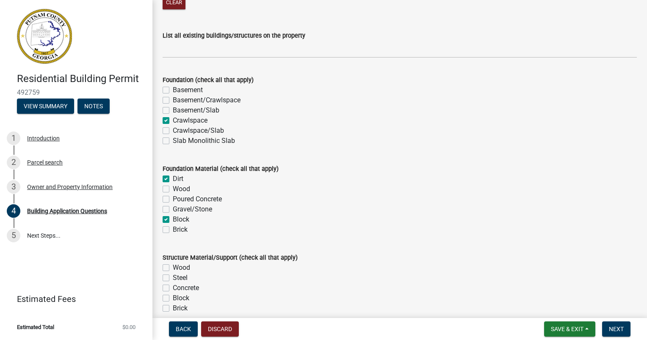
checkbox input "true"
checkbox input "false"
click at [173, 210] on label "Gravel/Stone" at bounding box center [192, 210] width 39 height 10
click at [173, 210] on input "Gravel/Stone" at bounding box center [176, 208] width 6 height 6
checkbox input "true"
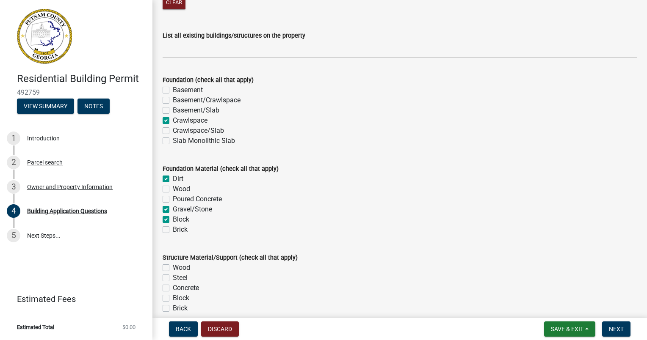
checkbox input "true"
checkbox input "false"
checkbox input "true"
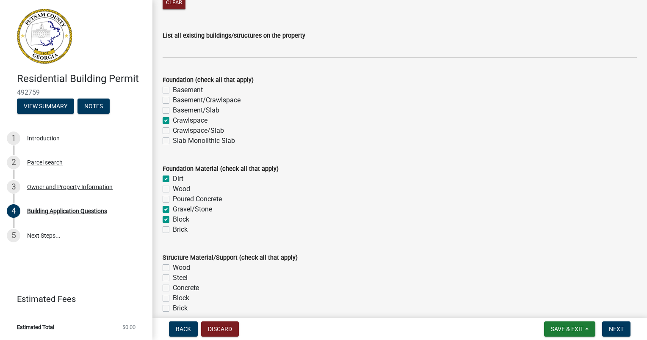
checkbox input "false"
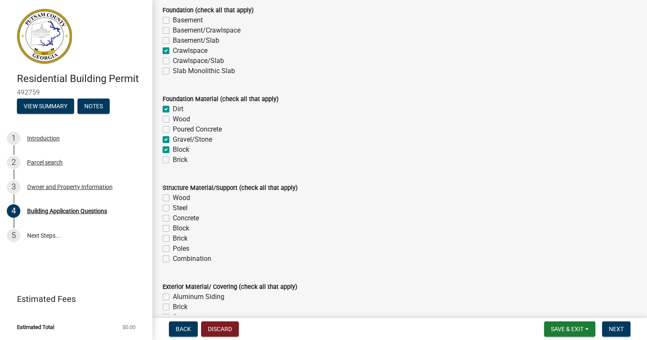
scroll to position [1651, 0]
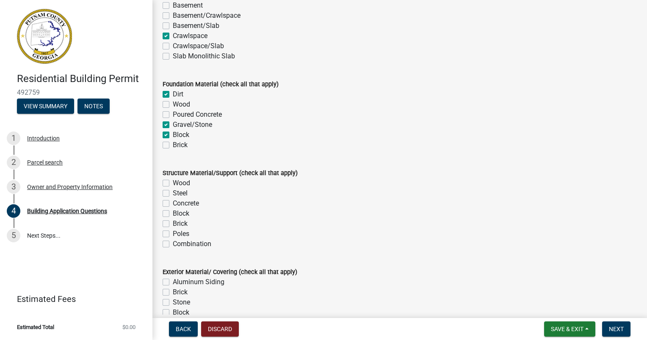
click at [173, 184] on label "Wood" at bounding box center [181, 183] width 17 height 10
click at [173, 184] on input "Wood" at bounding box center [176, 181] width 6 height 6
checkbox input "true"
checkbox input "false"
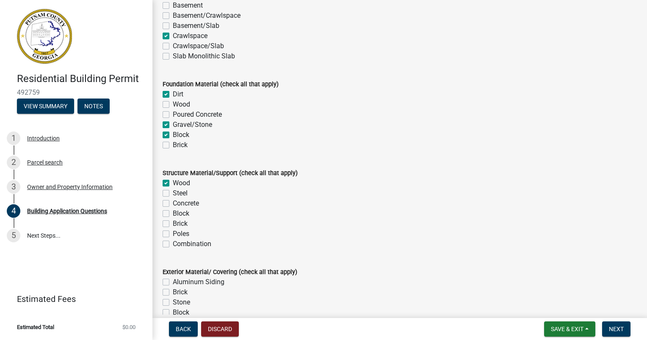
checkbox input "false"
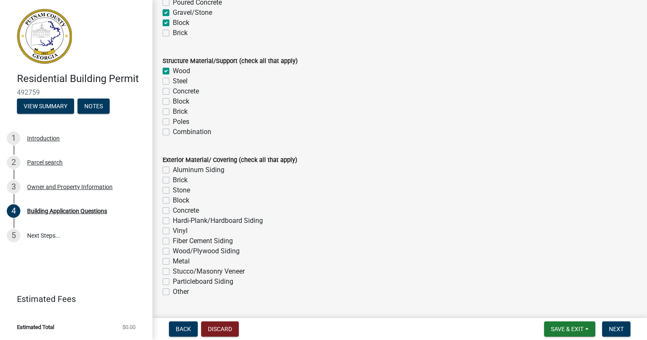
scroll to position [1778, 0]
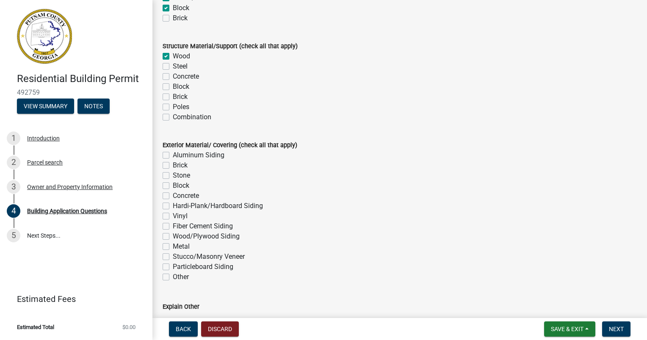
click at [173, 237] on label "Wood/Plywood Siding" at bounding box center [206, 237] width 67 height 10
click at [173, 237] on input "Wood/Plywood Siding" at bounding box center [176, 235] width 6 height 6
checkbox input "true"
checkbox input "false"
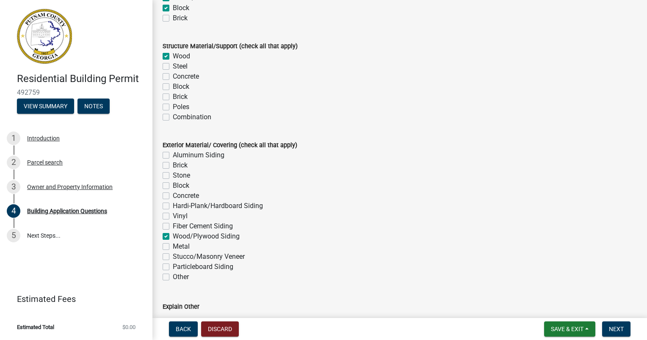
checkbox input "false"
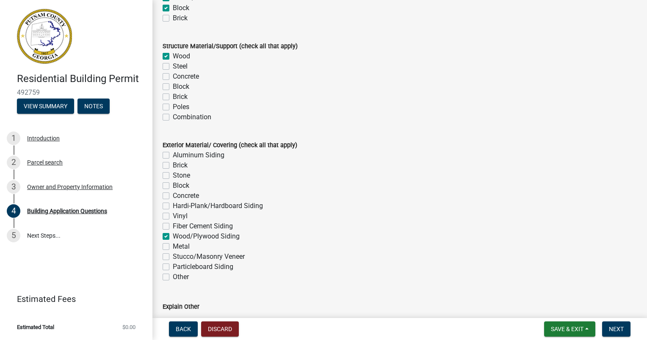
checkbox input "false"
checkbox input "true"
checkbox input "false"
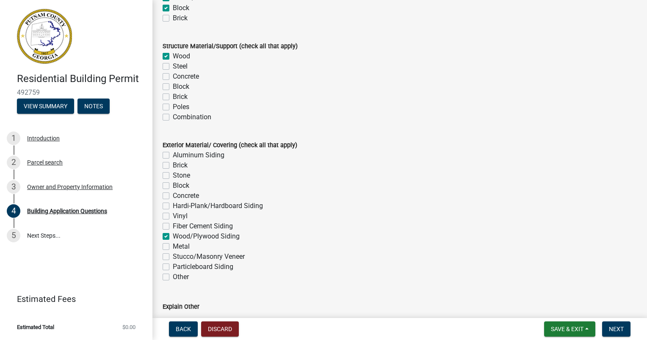
checkbox input "false"
click at [173, 207] on label "Hardi-Plank/Hardboard Siding" at bounding box center [218, 206] width 90 height 10
click at [173, 207] on input "Hardi-Plank/Hardboard Siding" at bounding box center [176, 204] width 6 height 6
checkbox input "true"
checkbox input "false"
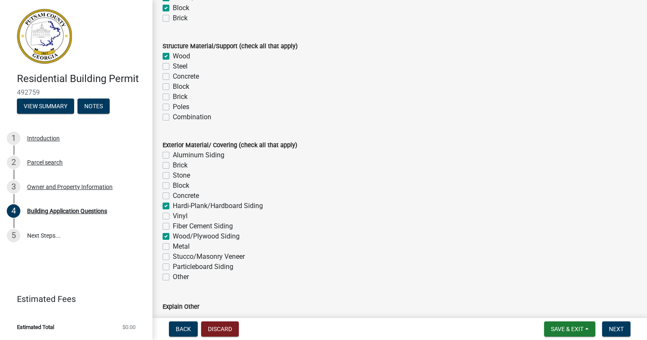
checkbox input "false"
checkbox input "true"
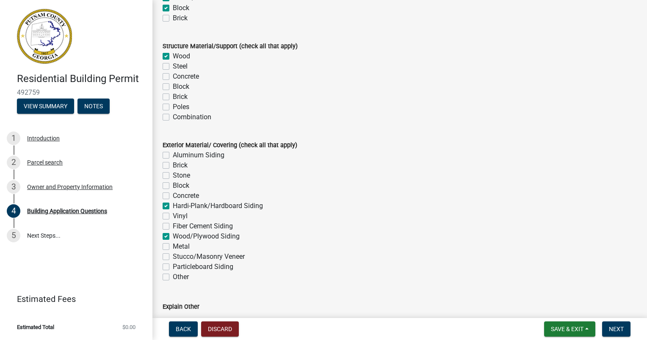
checkbox input "false"
checkbox input "true"
checkbox input "false"
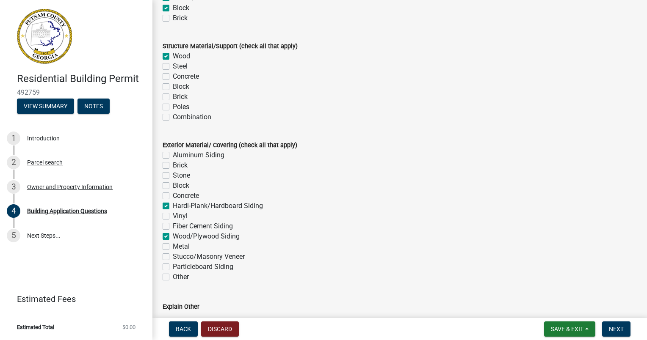
checkbox input "false"
click at [173, 236] on label "Wood/Plywood Siding" at bounding box center [206, 237] width 67 height 10
click at [173, 236] on input "Wood/Plywood Siding" at bounding box center [176, 235] width 6 height 6
checkbox input "false"
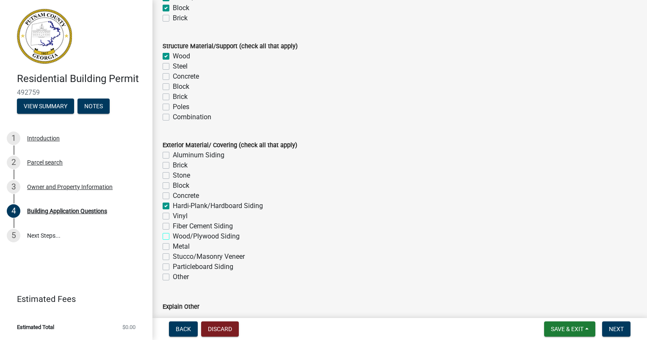
checkbox input "false"
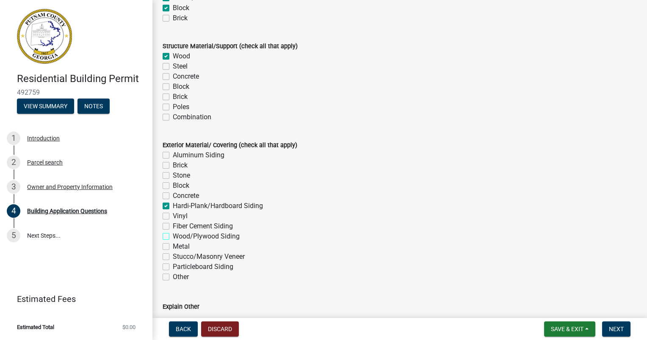
checkbox input "true"
checkbox input "false"
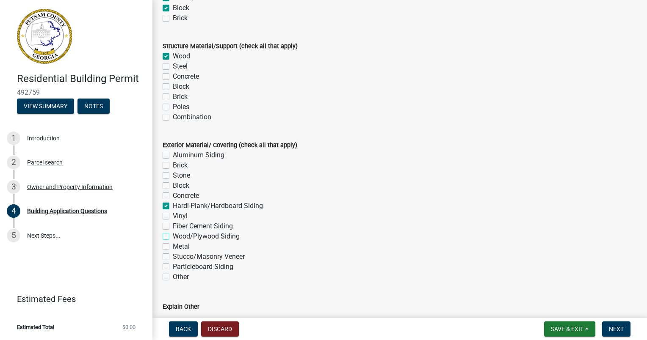
checkbox input "false"
click at [173, 176] on label "Stone" at bounding box center [181, 176] width 17 height 10
click at [173, 176] on input "Stone" at bounding box center [176, 174] width 6 height 6
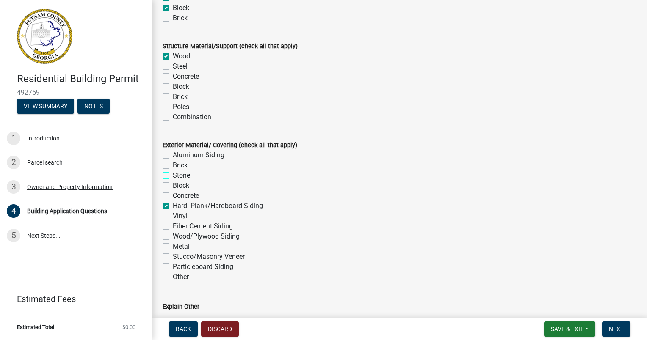
checkbox input "true"
checkbox input "false"
checkbox input "true"
checkbox input "false"
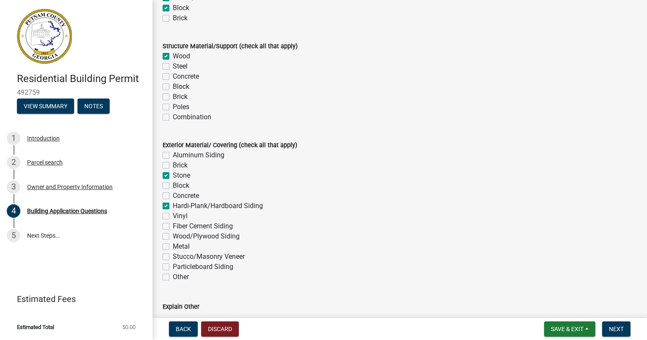
checkbox input "false"
checkbox input "true"
checkbox input "false"
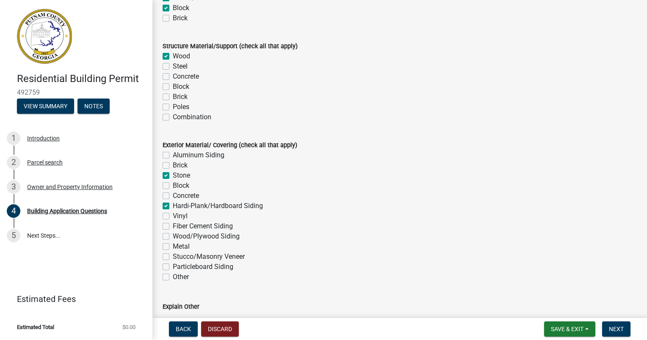
checkbox input "false"
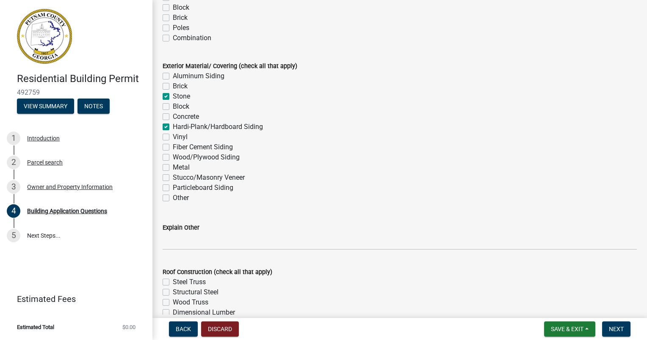
scroll to position [1905, 0]
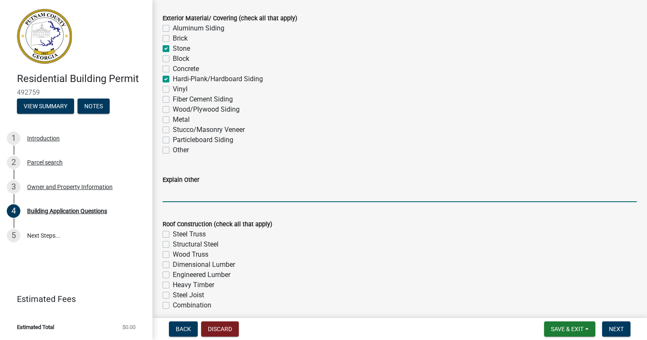
click at [174, 193] on input "Explain Other" at bounding box center [400, 193] width 474 height 17
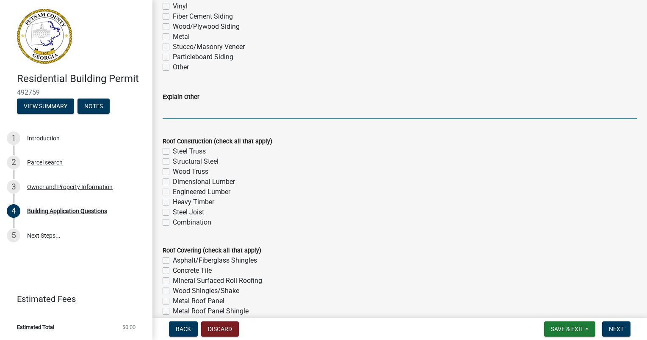
scroll to position [1990, 0]
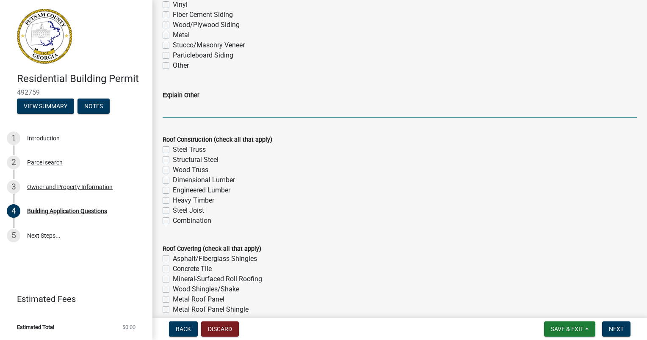
click at [173, 191] on label "Engineered Lumber" at bounding box center [202, 190] width 58 height 10
click at [173, 191] on input "Engineered Lumber" at bounding box center [176, 188] width 6 height 6
checkbox input "true"
checkbox input "false"
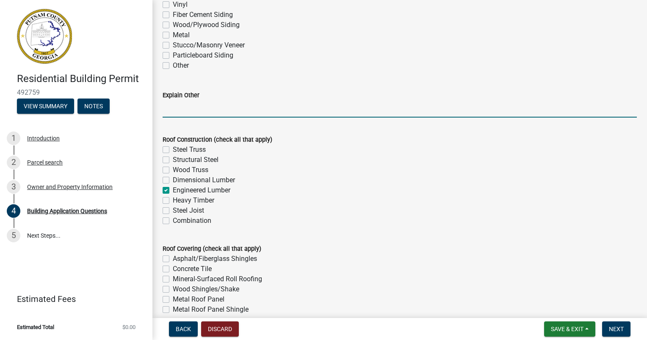
checkbox input "false"
checkbox input "true"
checkbox input "false"
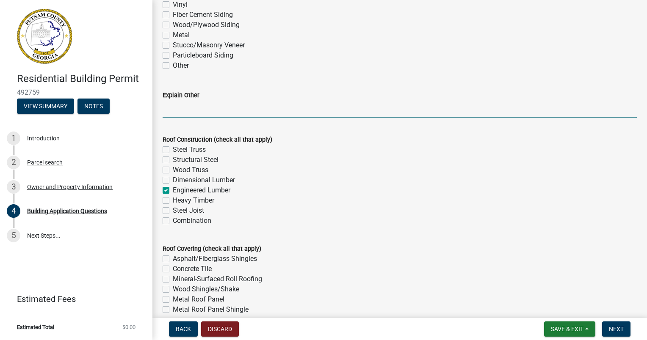
checkbox input "false"
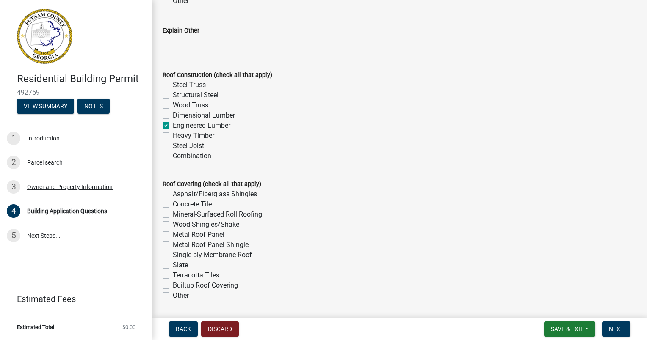
scroll to position [2075, 0]
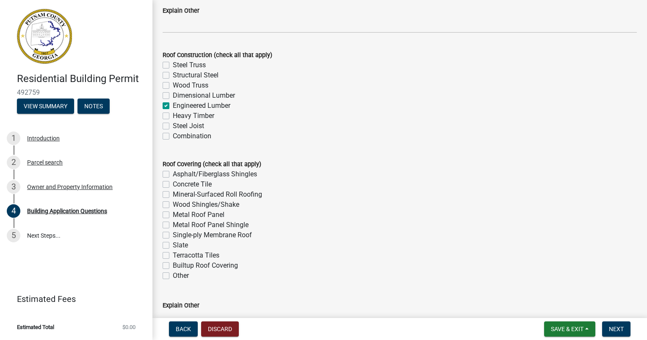
click at [173, 174] on label "Asphalt/Fiberglass Shingles" at bounding box center [215, 174] width 84 height 10
click at [173, 174] on input "Asphalt/Fiberglass Shingles" at bounding box center [176, 172] width 6 height 6
checkbox input "true"
checkbox input "false"
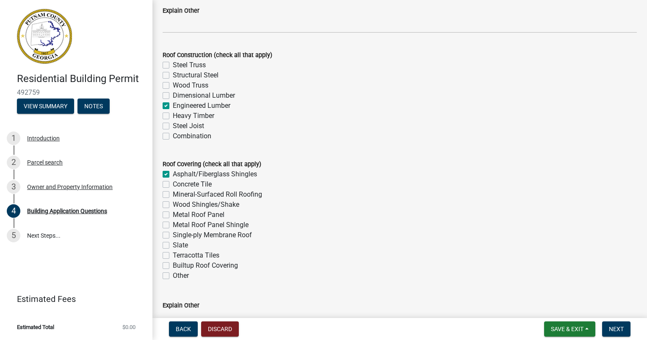
checkbox input "false"
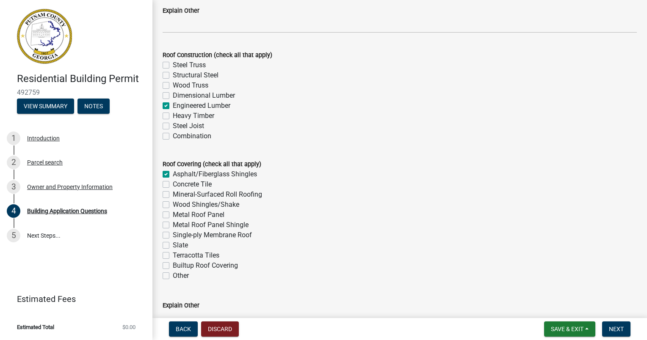
checkbox input "false"
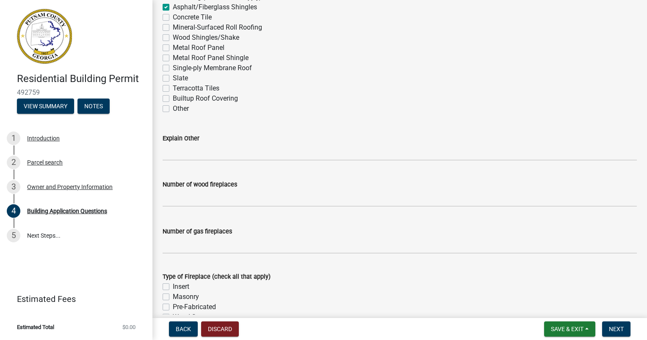
scroll to position [2244, 0]
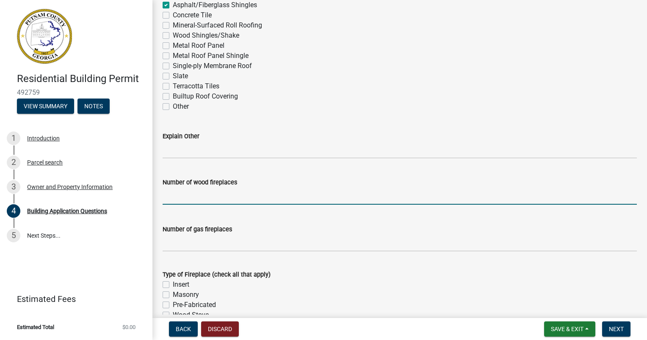
click at [195, 200] on input "text" at bounding box center [400, 196] width 474 height 17
type input "0"
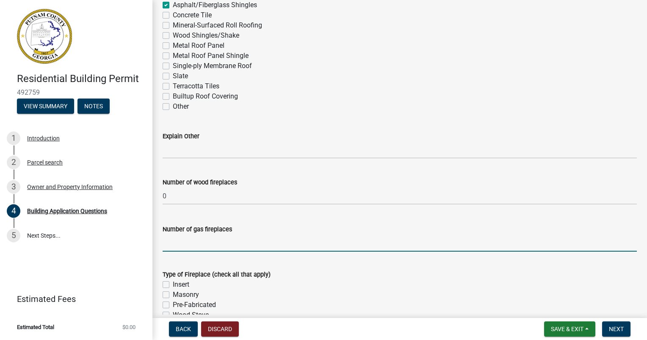
click at [182, 240] on input "text" at bounding box center [400, 243] width 474 height 17
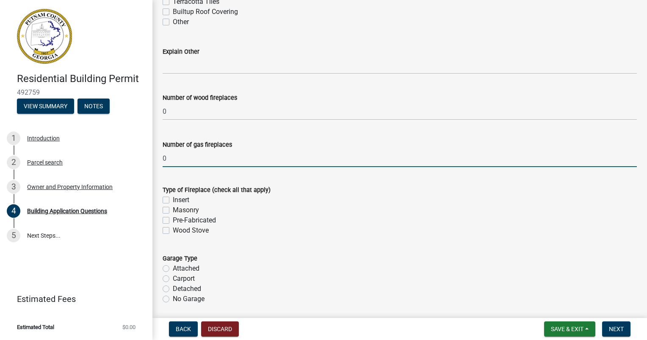
scroll to position [2371, 0]
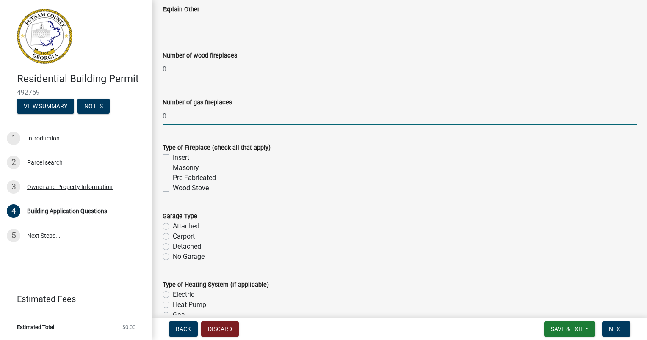
type input "0"
click at [173, 247] on label "Detached" at bounding box center [187, 247] width 28 height 10
click at [173, 247] on input "Detached" at bounding box center [176, 245] width 6 height 6
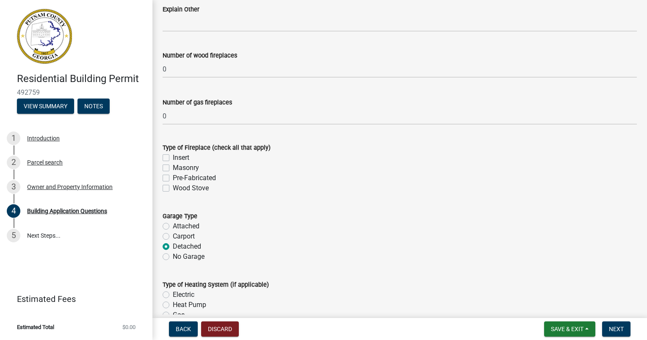
radio input "true"
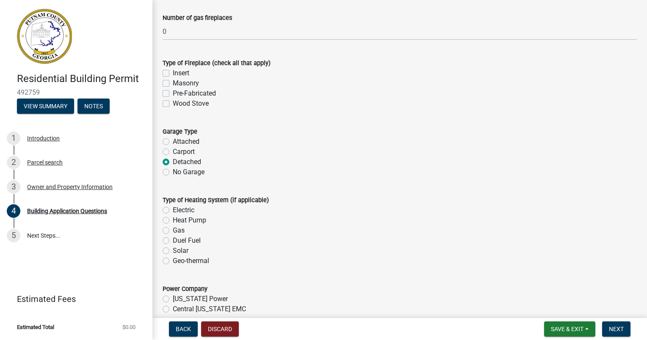
scroll to position [2498, 0]
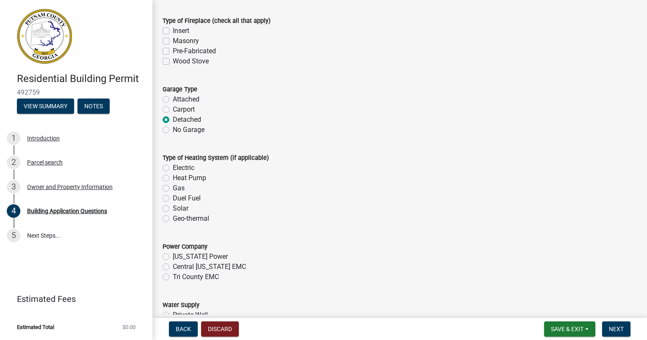
click at [173, 168] on label "Electric" at bounding box center [184, 168] width 22 height 10
click at [173, 168] on input "Electric" at bounding box center [176, 166] width 6 height 6
radio input "true"
click at [173, 179] on label "Heat Pump" at bounding box center [189, 178] width 33 height 10
click at [173, 179] on input "Heat Pump" at bounding box center [176, 176] width 6 height 6
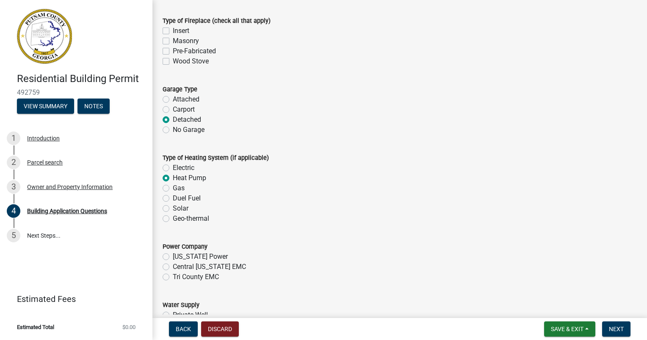
radio input "true"
click at [173, 278] on label "Tri County EMC" at bounding box center [196, 277] width 46 height 10
click at [173, 278] on input "Tri County EMC" at bounding box center [176, 275] width 6 height 6
radio input "true"
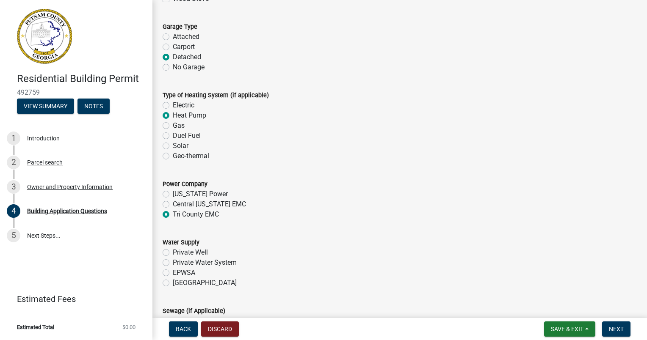
scroll to position [2583, 0]
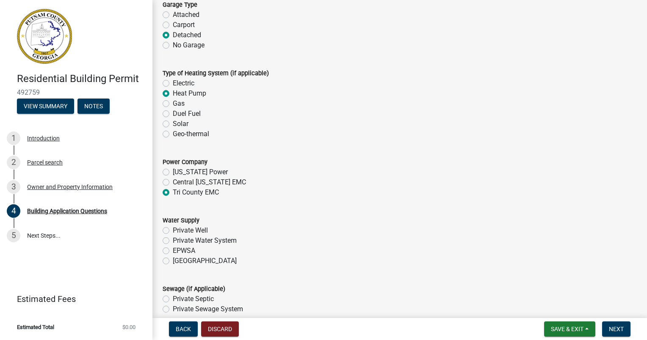
click at [173, 262] on label "[GEOGRAPHIC_DATA]" at bounding box center [205, 261] width 64 height 10
click at [173, 262] on input "[GEOGRAPHIC_DATA]" at bounding box center [176, 259] width 6 height 6
radio input "true"
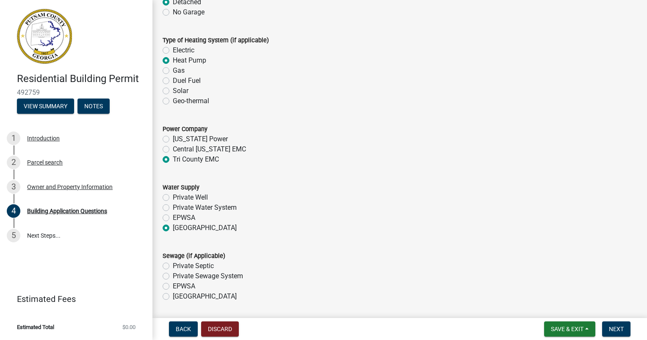
scroll to position [2625, 0]
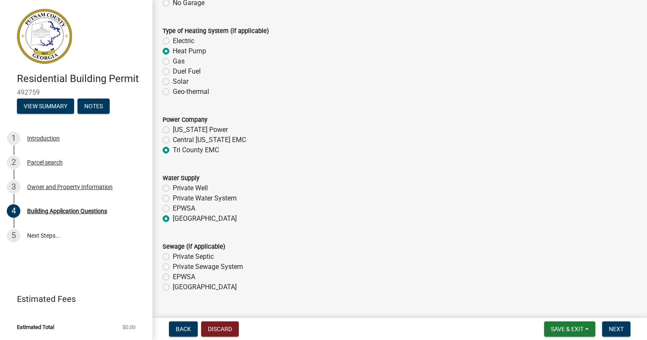
click at [173, 258] on label "Private Septic" at bounding box center [193, 257] width 41 height 10
click at [173, 257] on input "Private Septic" at bounding box center [176, 255] width 6 height 6
radio input "true"
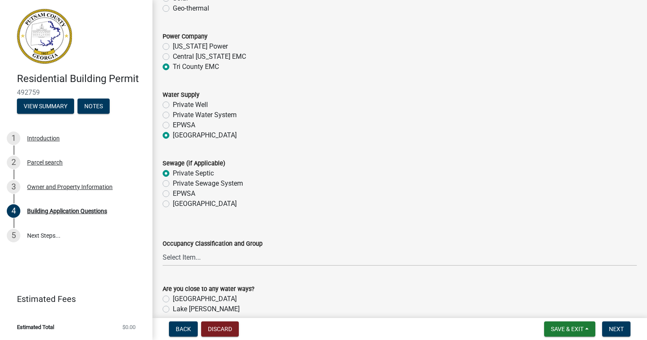
scroll to position [2710, 0]
click at [208, 252] on select "Select Item... A-1 A-2 A-3 A-4 A-5 B M E F-1 F-2 R-1 R-2 R-3 R-4 H-1 H-2 H-4 H-…" at bounding box center [400, 256] width 474 height 17
click at [163, 248] on select "Select Item... A-1 A-2 A-3 A-4 A-5 B M E F-1 F-2 R-1 R-2 R-3 R-4 H-1 H-2 H-4 H-…" at bounding box center [400, 256] width 474 height 17
select select "004f4fbb-5e42-4e8e-b1b8-58fc8091e2ba"
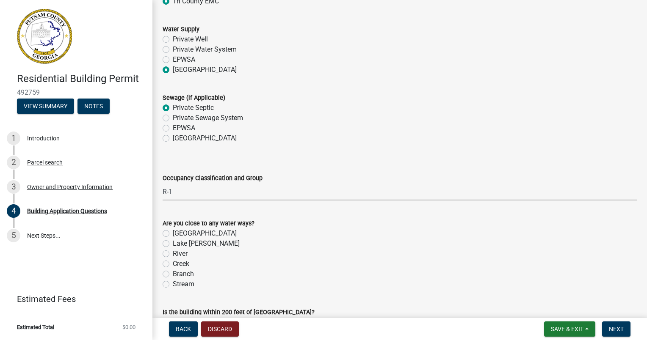
scroll to position [2795, 0]
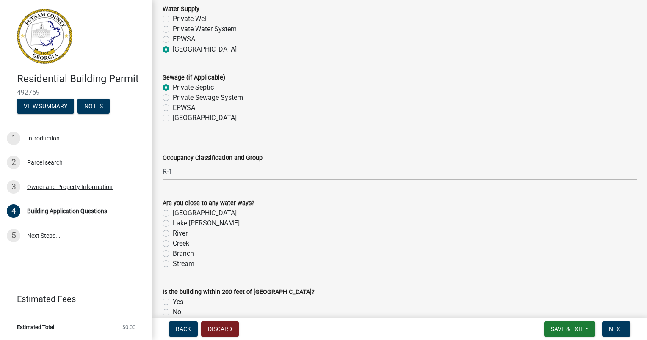
click at [173, 224] on label "Lake [PERSON_NAME]" at bounding box center [206, 223] width 67 height 10
click at [173, 224] on input "Lake [PERSON_NAME]" at bounding box center [176, 221] width 6 height 6
radio input "true"
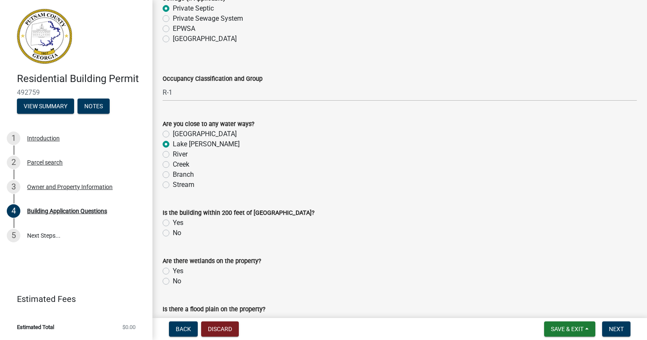
scroll to position [2879, 0]
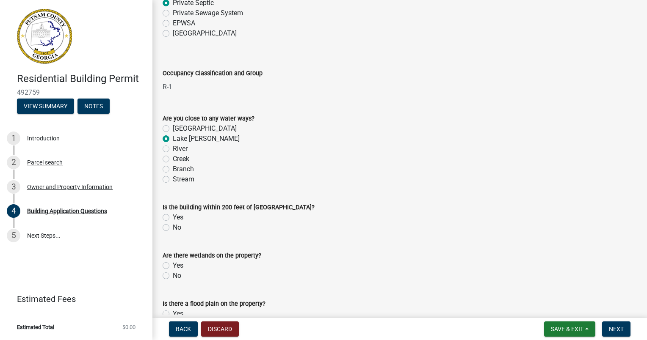
click at [173, 218] on label "Yes" at bounding box center [178, 218] width 11 height 10
click at [173, 218] on input "Yes" at bounding box center [176, 216] width 6 height 6
radio input "true"
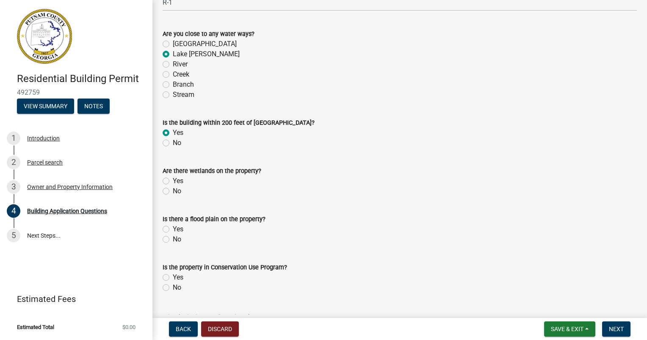
click at [173, 190] on label "No" at bounding box center [177, 191] width 8 height 10
click at [173, 190] on input "No" at bounding box center [176, 189] width 6 height 6
radio input "true"
click at [173, 238] on label "No" at bounding box center [177, 240] width 8 height 10
click at [173, 238] on input "No" at bounding box center [176, 238] width 6 height 6
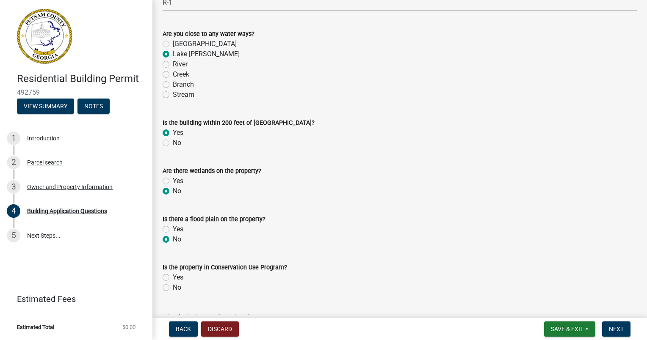
radio input "true"
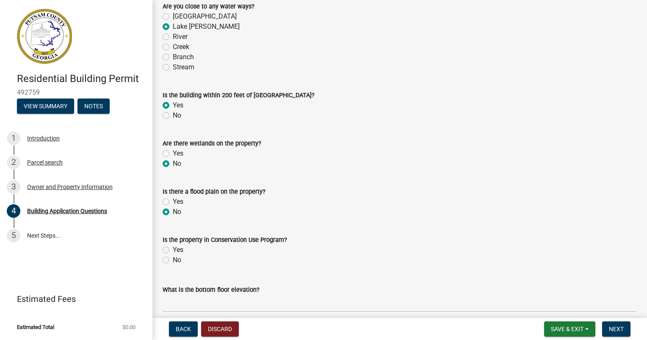
scroll to position [3006, 0]
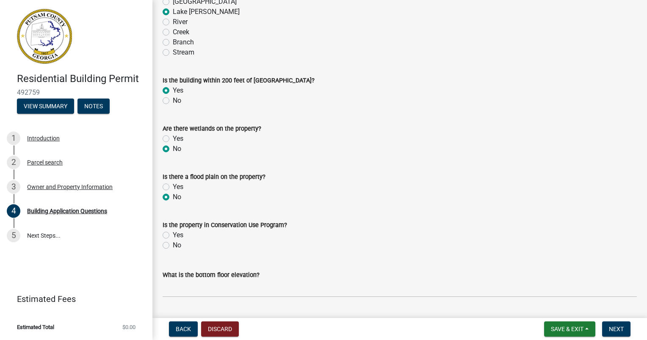
click at [173, 246] on label "No" at bounding box center [177, 246] width 8 height 10
click at [173, 246] on input "No" at bounding box center [176, 244] width 6 height 6
radio input "true"
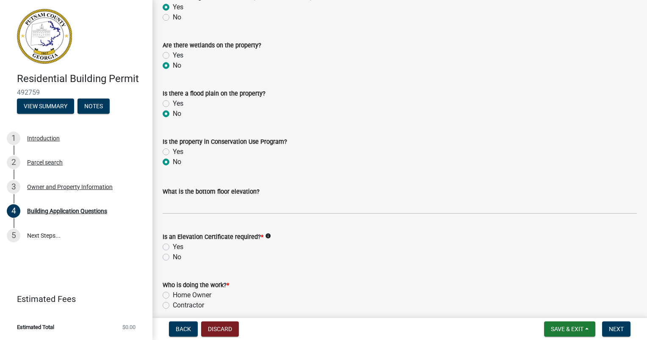
scroll to position [3091, 0]
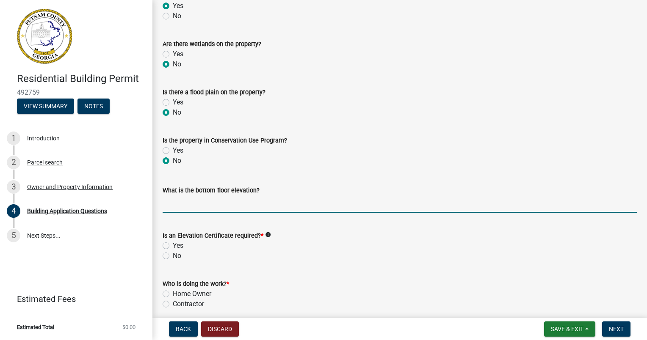
click at [177, 208] on input "text" at bounding box center [400, 204] width 474 height 17
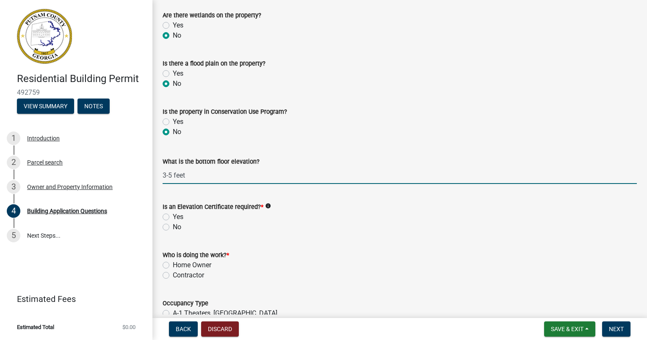
scroll to position [3133, 0]
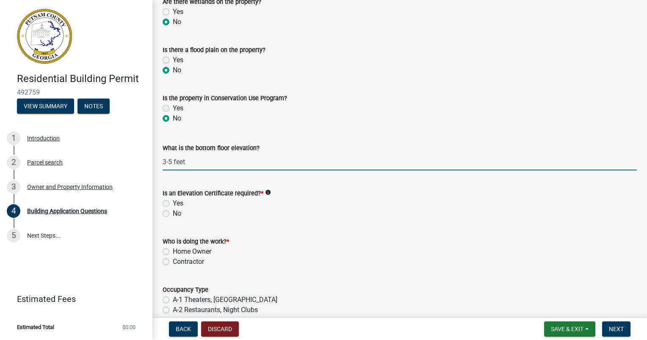
type input "-35"
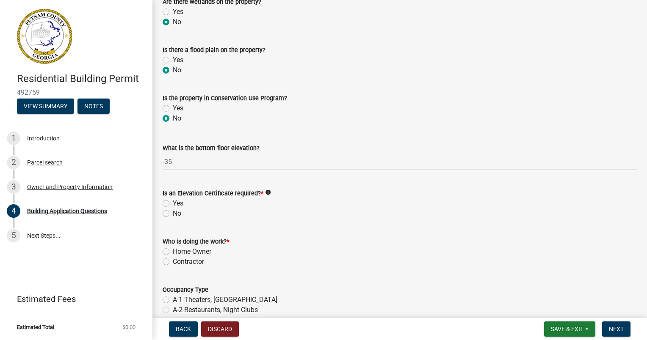
click at [173, 215] on label "No" at bounding box center [177, 214] width 8 height 10
click at [173, 214] on input "No" at bounding box center [176, 212] width 6 height 6
radio input "true"
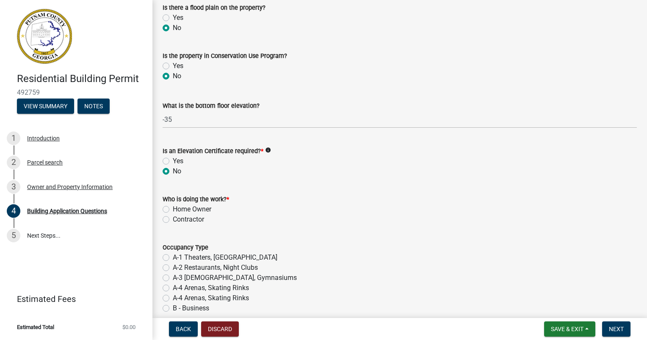
click at [173, 210] on label "Home Owner" at bounding box center [192, 210] width 39 height 10
click at [173, 210] on input "Home Owner" at bounding box center [176, 208] width 6 height 6
radio input "true"
click at [173, 220] on label "Contractor" at bounding box center [188, 220] width 31 height 10
click at [173, 220] on input "Contractor" at bounding box center [176, 218] width 6 height 6
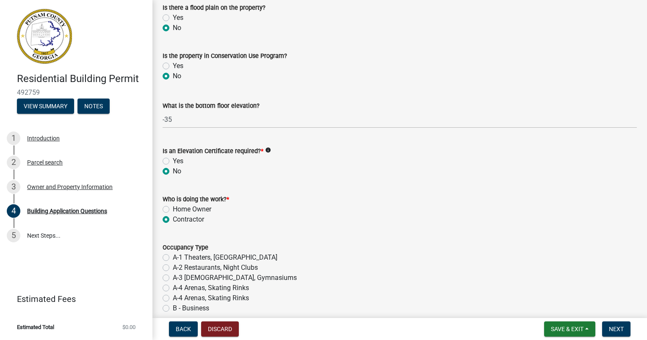
radio input "true"
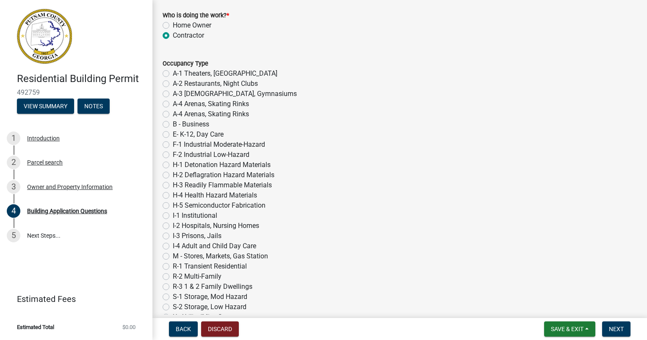
scroll to position [3387, 0]
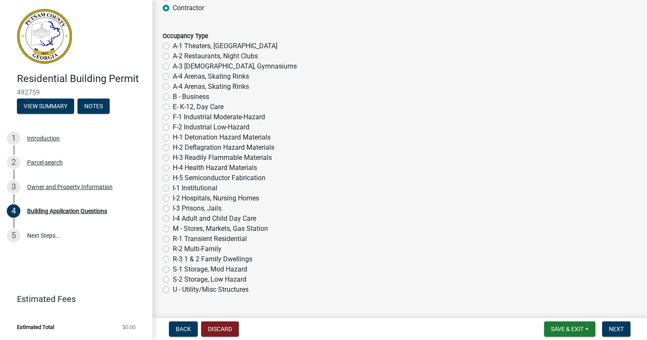
click at [173, 240] on label "R-1 Transient Residential" at bounding box center [210, 239] width 74 height 10
click at [173, 240] on input "R-1 Transient Residential" at bounding box center [176, 237] width 6 height 6
radio input "true"
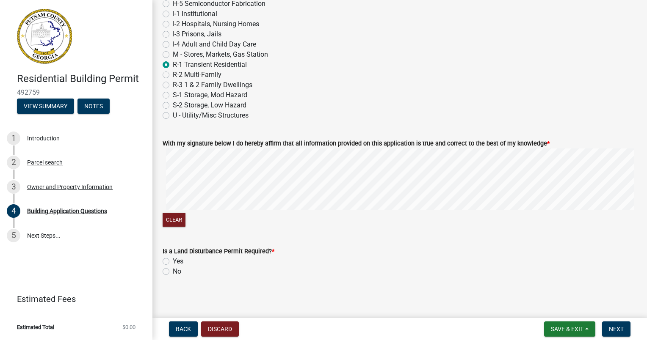
scroll to position [3565, 0]
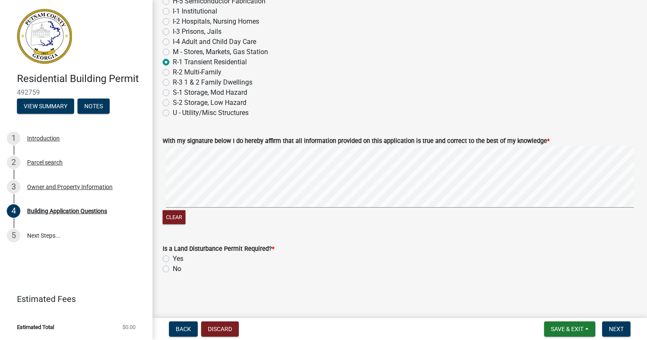
click at [173, 260] on label "Yes" at bounding box center [178, 259] width 11 height 10
click at [173, 260] on input "Yes" at bounding box center [176, 257] width 6 height 6
radio input "true"
click at [617, 329] on span "Next" at bounding box center [616, 329] width 15 height 7
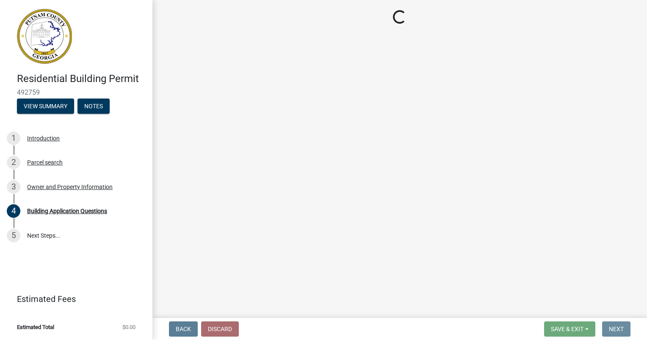
scroll to position [0, 0]
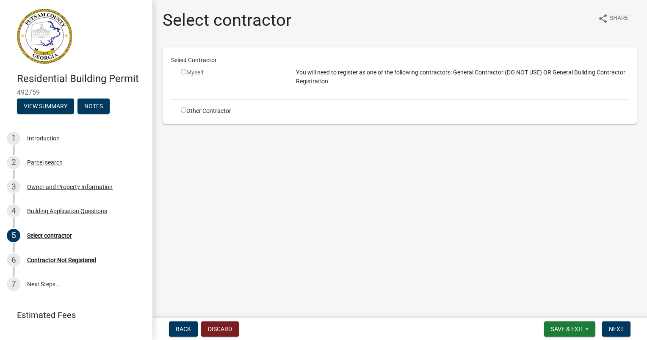
click at [182, 71] on input "radio" at bounding box center [184, 72] width 6 height 6
click at [185, 73] on input "radio" at bounding box center [184, 72] width 6 height 6
click at [183, 70] on input "radio" at bounding box center [184, 72] width 6 height 6
radio input "false"
click at [183, 109] on input "radio" at bounding box center [184, 111] width 6 height 6
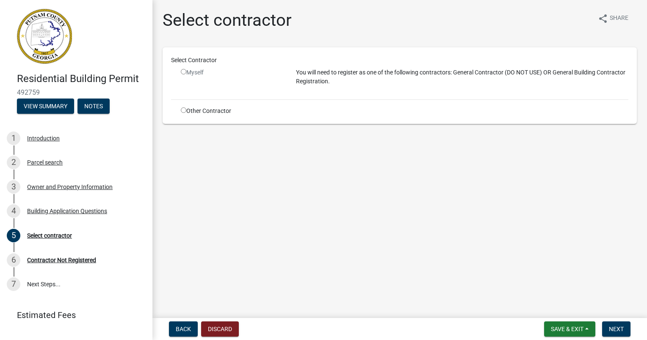
radio input "true"
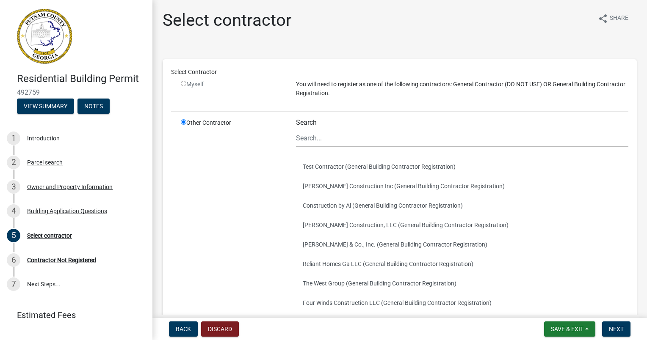
click at [183, 86] on input "radio" at bounding box center [184, 84] width 6 height 6
radio input "false"
radio input "true"
click at [183, 83] on input "radio" at bounding box center [184, 84] width 6 height 6
radio input "false"
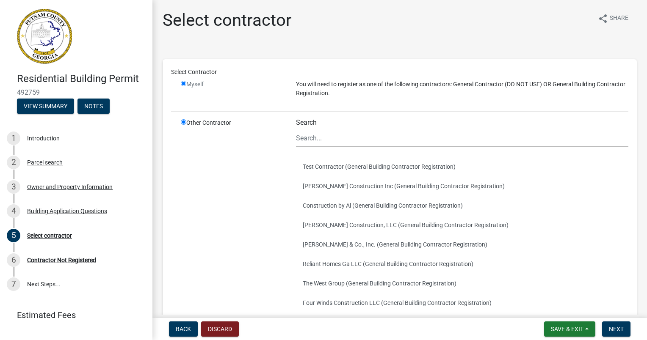
radio input "true"
drag, startPoint x: 226, startPoint y: 96, endPoint x: 231, endPoint y: 97, distance: 5.2
click at [227, 96] on div "Myself" at bounding box center [231, 92] width 115 height 25
click at [302, 89] on p "You will need to register as one of the following contractors: General Contract…" at bounding box center [462, 89] width 332 height 18
click at [185, 82] on div "Select Contractor Myself You will need to register as one of the following cont…" at bounding box center [399, 229] width 457 height 322
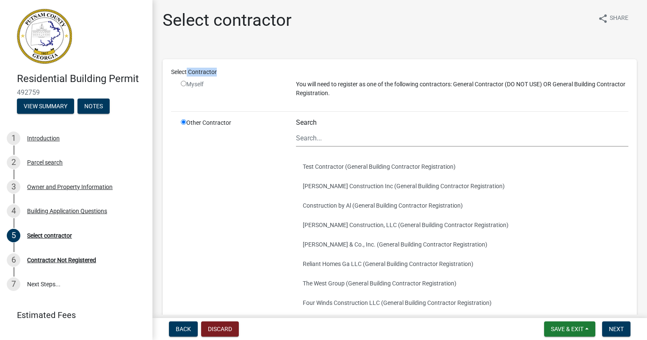
click at [183, 83] on input "radio" at bounding box center [184, 84] width 6 height 6
radio input "false"
radio input "true"
click at [183, 83] on input "radio" at bounding box center [184, 84] width 6 height 6
radio input "false"
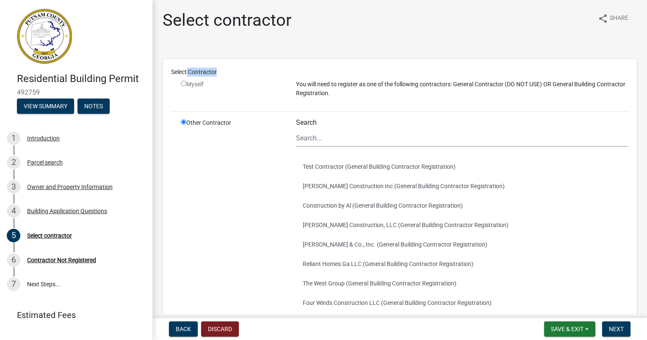
radio input "true"
click at [183, 83] on input "radio" at bounding box center [184, 84] width 6 height 6
radio input "false"
radio input "true"
click at [183, 83] on input "radio" at bounding box center [184, 84] width 6 height 6
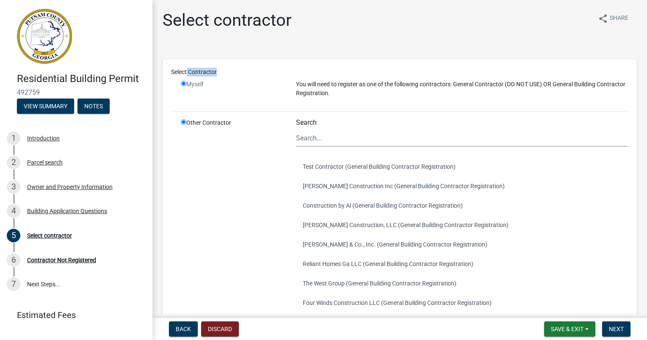
radio input "false"
radio input "true"
drag, startPoint x: 183, startPoint y: 83, endPoint x: 188, endPoint y: 77, distance: 8.1
click at [188, 77] on div "Select Contractor" at bounding box center [400, 74] width 470 height 12
drag, startPoint x: 272, startPoint y: 51, endPoint x: 304, endPoint y: 44, distance: 32.5
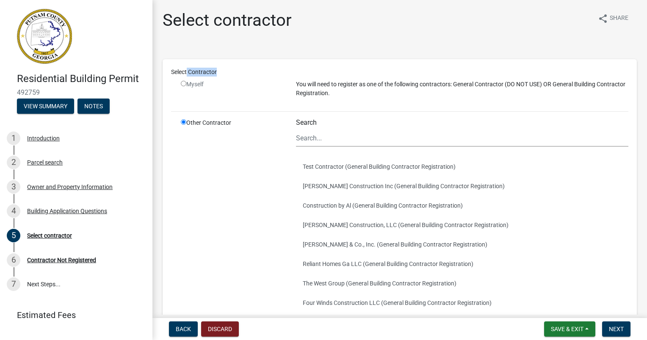
click at [273, 51] on div "Select Contractor Myself You will need to register as one of the following cont…" at bounding box center [400, 222] width 474 height 351
drag, startPoint x: 354, startPoint y: 50, endPoint x: 353, endPoint y: 55, distance: 5.6
click at [354, 50] on div "Select Contractor Myself You will need to register as one of the following cont…" at bounding box center [400, 222] width 474 height 351
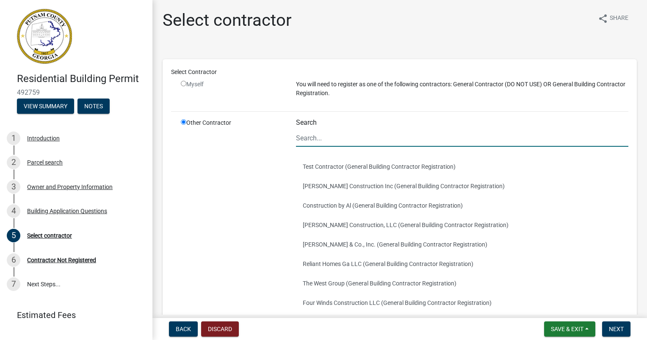
drag, startPoint x: 352, startPoint y: 131, endPoint x: 359, endPoint y: 135, distance: 8.2
click at [354, 133] on input "Search" at bounding box center [462, 138] width 332 height 17
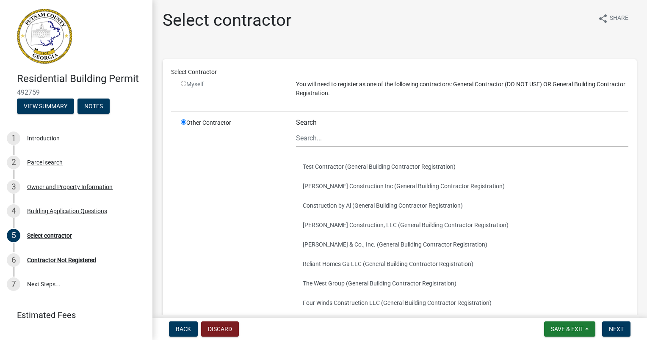
drag, startPoint x: 164, startPoint y: 145, endPoint x: 169, endPoint y: 122, distance: 24.3
click at [163, 146] on div "Select Contractor Myself You will need to register as one of the following cont…" at bounding box center [400, 228] width 474 height 339
click at [182, 83] on input "radio" at bounding box center [184, 84] width 6 height 6
radio input "false"
radio input "true"
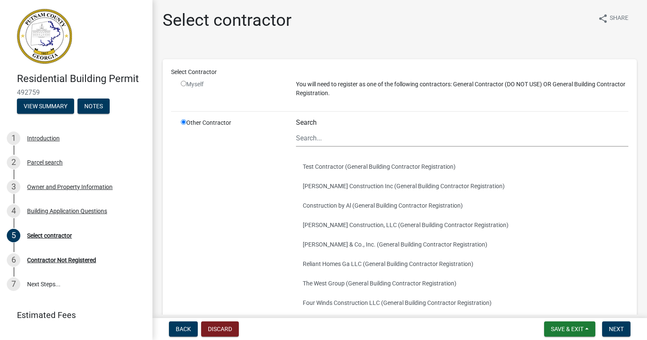
click at [184, 81] on input "radio" at bounding box center [184, 84] width 6 height 6
radio input "false"
radio input "true"
click at [320, 105] on div "Select Contractor Myself You will need to register as one of the following cont…" at bounding box center [399, 229] width 457 height 322
click at [402, 109] on div "Select Contractor Myself You will need to register as one of the following cont…" at bounding box center [399, 229] width 457 height 322
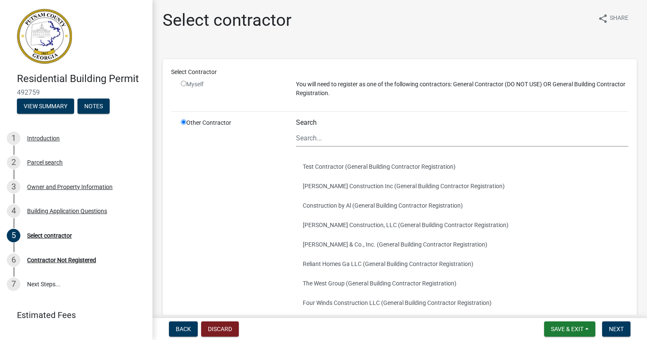
click at [402, 109] on div "Select Contractor Myself You will need to register as one of the following cont…" at bounding box center [399, 229] width 457 height 322
click at [433, 90] on p "You will need to register as one of the following contractors: General Contract…" at bounding box center [462, 89] width 332 height 18
drag, startPoint x: 433, startPoint y: 90, endPoint x: 517, endPoint y: 74, distance: 85.3
click at [434, 90] on p "You will need to register as one of the following contractors: General Contract…" at bounding box center [462, 89] width 332 height 18
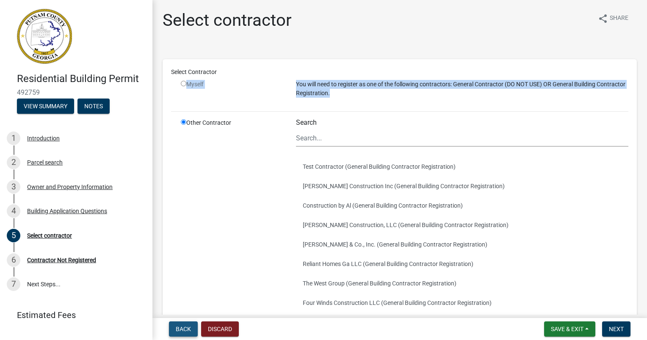
click at [188, 325] on button "Back" at bounding box center [183, 329] width 29 height 15
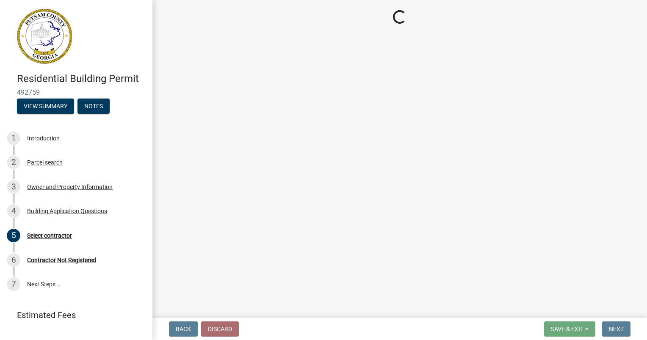
select select "004f4fbb-5e42-4e8e-b1b8-58fc8091e2ba"
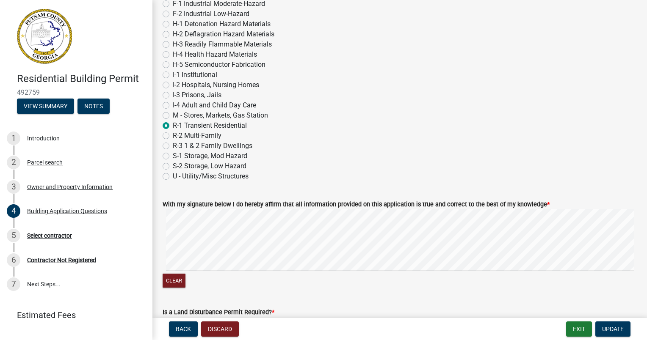
scroll to position [3613, 0]
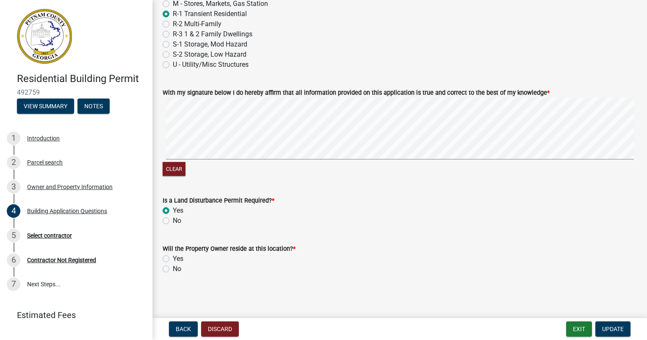
click at [173, 259] on label "Yes" at bounding box center [178, 259] width 11 height 10
click at [173, 259] on input "Yes" at bounding box center [176, 257] width 6 height 6
radio input "true"
click at [608, 328] on span "Update" at bounding box center [613, 329] width 22 height 7
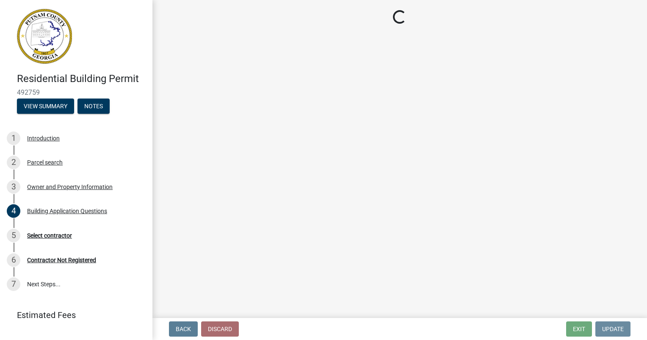
scroll to position [0, 0]
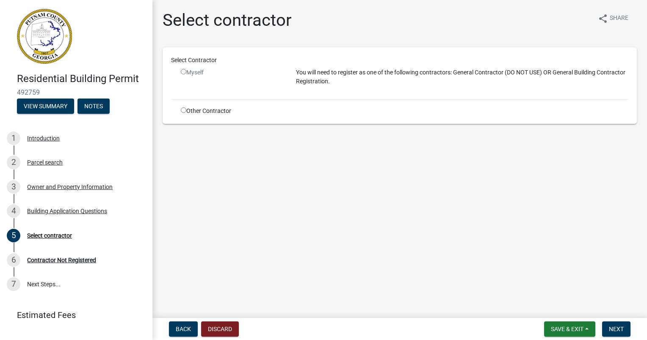
click at [183, 72] on input "radio" at bounding box center [184, 72] width 6 height 6
radio input "false"
click at [351, 90] on div "You will need to register as one of the following contractors: General Contract…" at bounding box center [462, 80] width 345 height 25
click at [352, 77] on p "You will need to register as one of the following contractors: General Contract…" at bounding box center [462, 77] width 332 height 18
click at [352, 71] on p "You will need to register as one of the following contractors: General Contract…" at bounding box center [462, 77] width 332 height 18
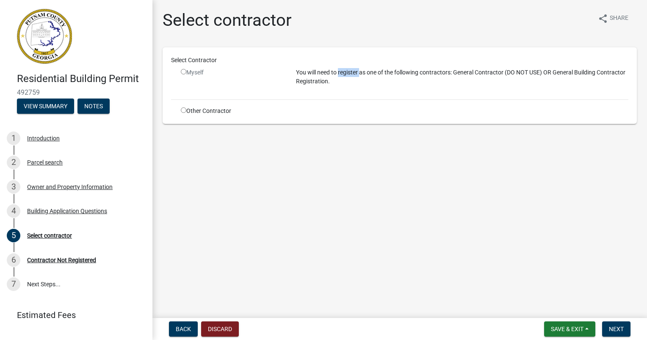
click at [352, 71] on p "You will need to register as one of the following contractors: General Contract…" at bounding box center [462, 77] width 332 height 18
drag, startPoint x: 352, startPoint y: 71, endPoint x: 307, endPoint y: 72, distance: 45.7
click at [307, 72] on p "You will need to register as one of the following contractors: General Contract…" at bounding box center [462, 77] width 332 height 18
click at [183, 328] on span "Back" at bounding box center [183, 329] width 15 height 7
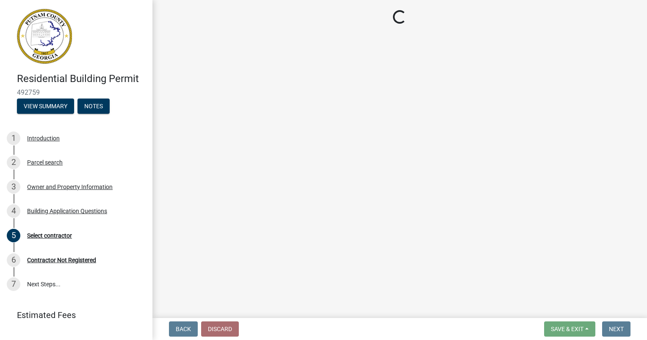
select select "004f4fbb-5e42-4e8e-b1b8-58fc8091e2ba"
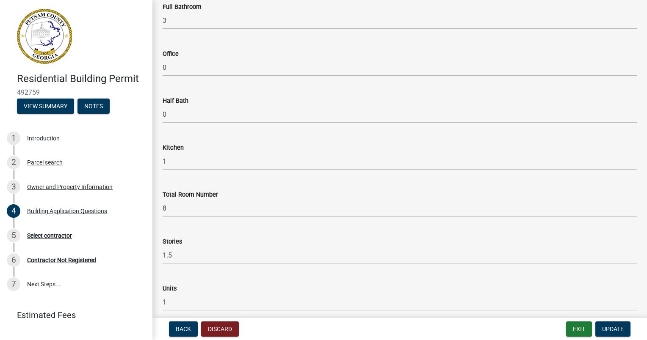
scroll to position [889, 0]
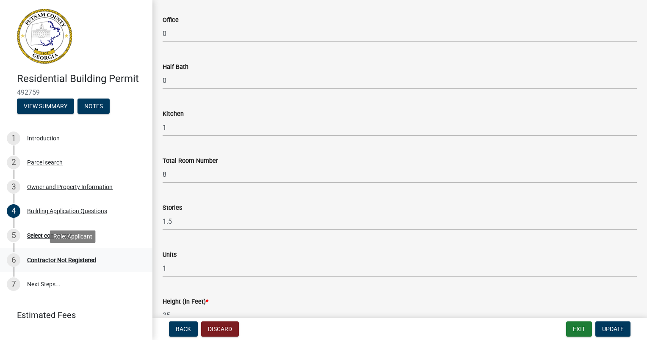
click at [36, 258] on div "Contractor Not Registered" at bounding box center [61, 260] width 69 height 6
click at [37, 263] on div "Contractor Not Registered" at bounding box center [61, 260] width 69 height 6
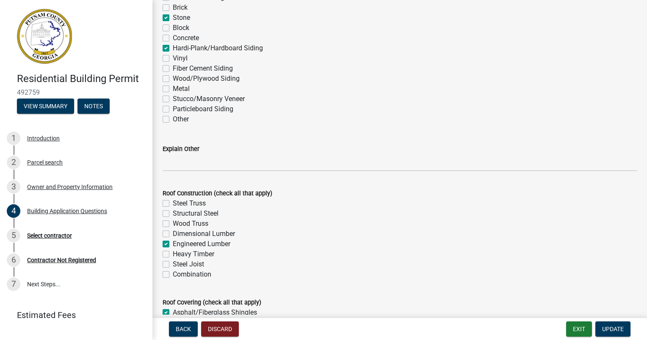
scroll to position [1948, 0]
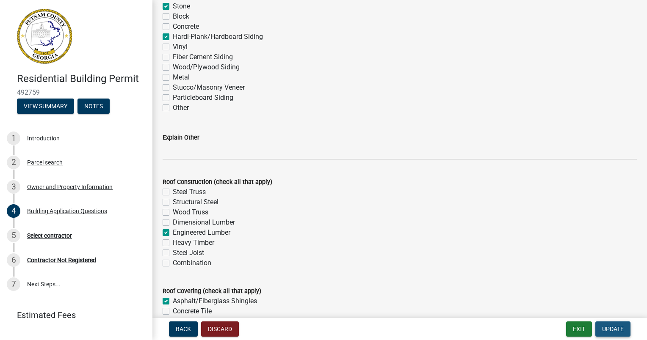
click at [603, 327] on span "Update" at bounding box center [613, 329] width 22 height 7
click at [607, 329] on span "Update" at bounding box center [613, 329] width 22 height 7
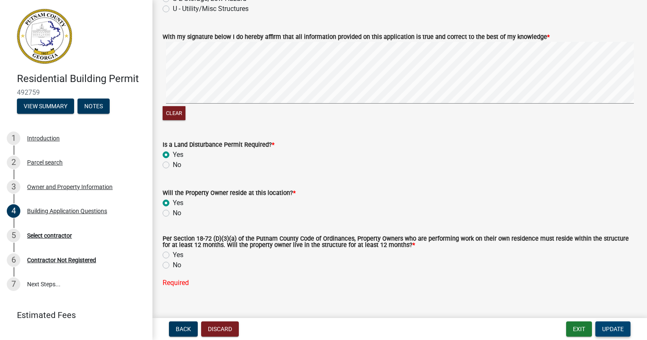
scroll to position [3682, 0]
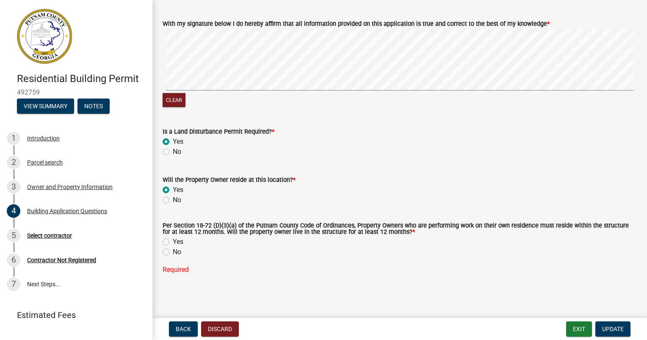
click at [173, 241] on label "Yes" at bounding box center [178, 242] width 11 height 10
click at [173, 241] on input "Yes" at bounding box center [176, 240] width 6 height 6
radio input "true"
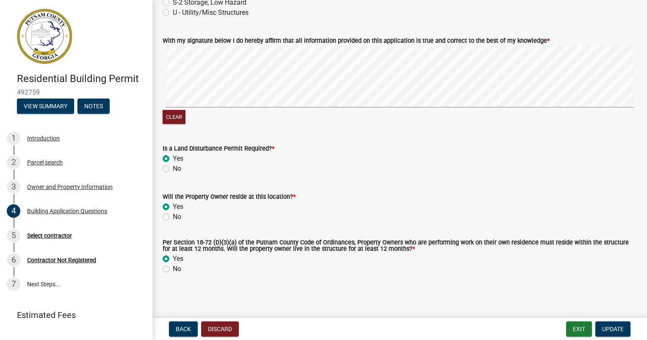
scroll to position [3665, 0]
click at [614, 326] on span "Update" at bounding box center [613, 329] width 22 height 7
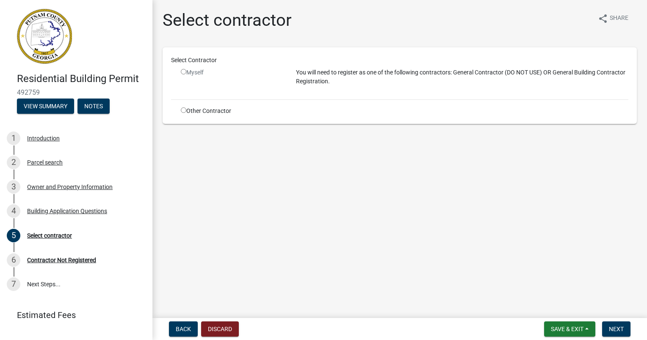
click at [185, 73] on input "radio" at bounding box center [184, 72] width 6 height 6
click at [183, 70] on input "radio" at bounding box center [184, 72] width 6 height 6
radio input "false"
click at [617, 331] on span "Next" at bounding box center [616, 329] width 15 height 7
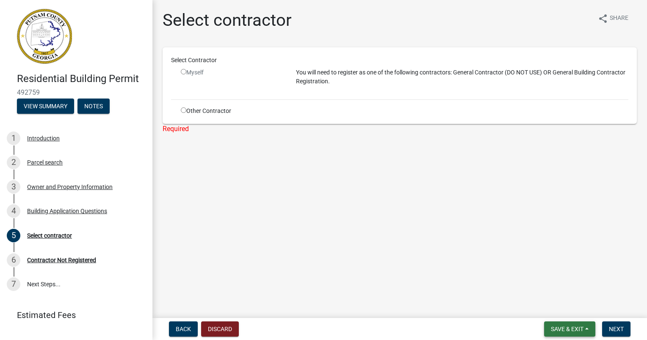
drag, startPoint x: 567, startPoint y: 329, endPoint x: 244, endPoint y: 296, distance: 325.3
click at [305, 312] on wm-app "Residential Building Permit 492759 View Summary Notes 1 Introduction 2 Parcel s…" at bounding box center [323, 170] width 647 height 340
click at [176, 326] on span "Back" at bounding box center [183, 329] width 15 height 7
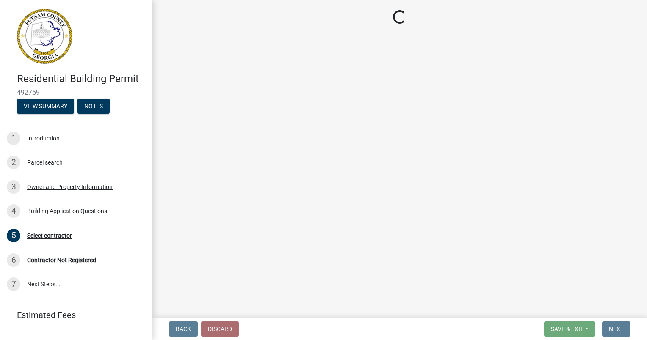
select select "004f4fbb-5e42-4e8e-b1b8-58fc8091e2ba"
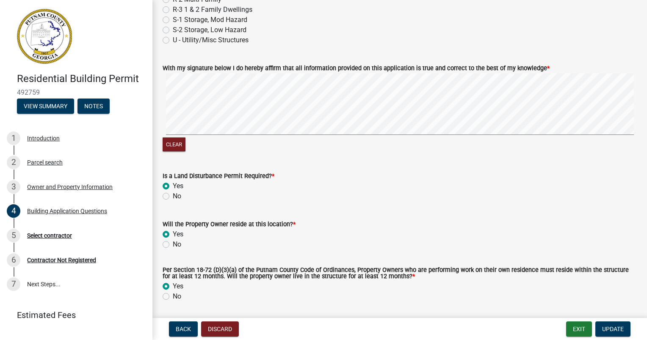
scroll to position [3623, 0]
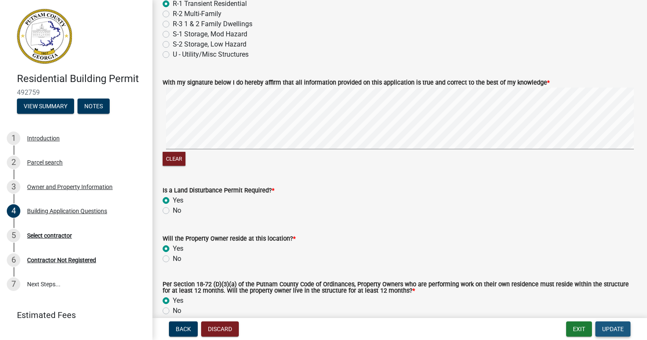
click at [609, 328] on span "Update" at bounding box center [613, 329] width 22 height 7
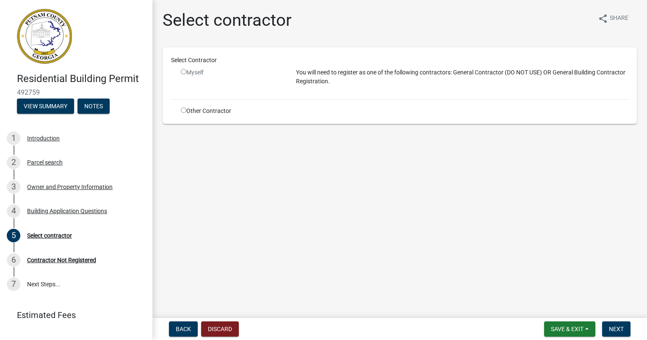
click at [182, 69] on input "radio" at bounding box center [184, 72] width 6 height 6
click at [182, 71] on input "radio" at bounding box center [184, 72] width 6 height 6
radio input "false"
click at [612, 331] on span "Next" at bounding box center [616, 329] width 15 height 7
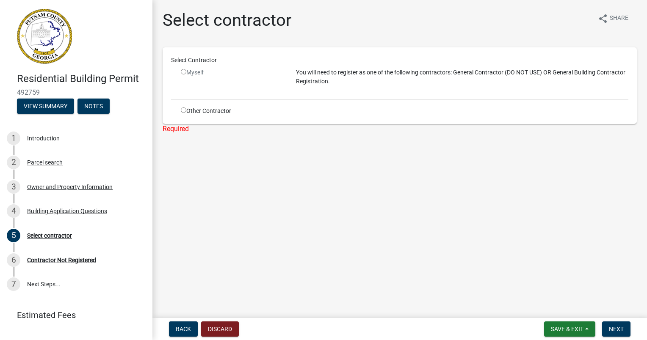
click at [185, 112] on input "radio" at bounding box center [184, 111] width 6 height 6
radio input "true"
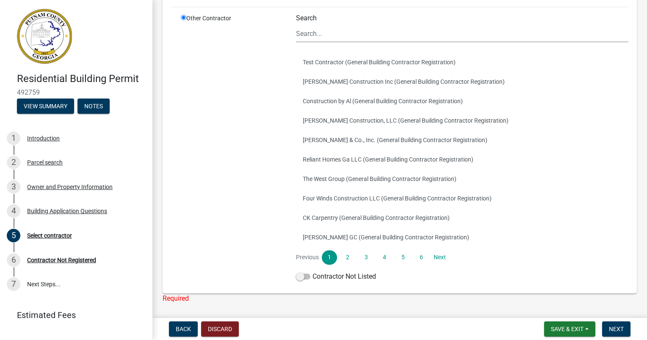
scroll to position [127, 0]
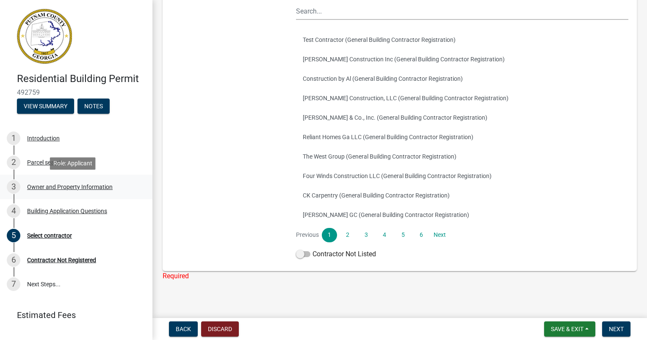
click at [48, 189] on div "Owner and Property Information" at bounding box center [70, 187] width 86 height 6
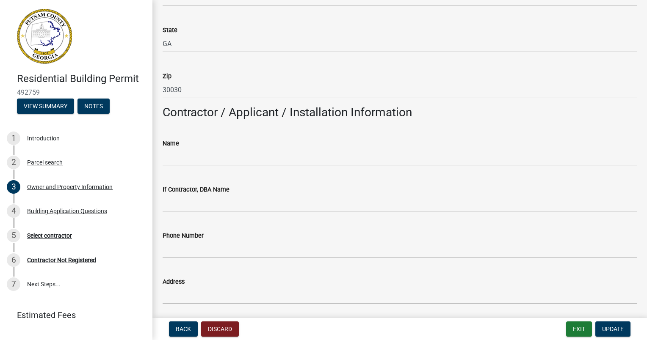
scroll to position [593, 0]
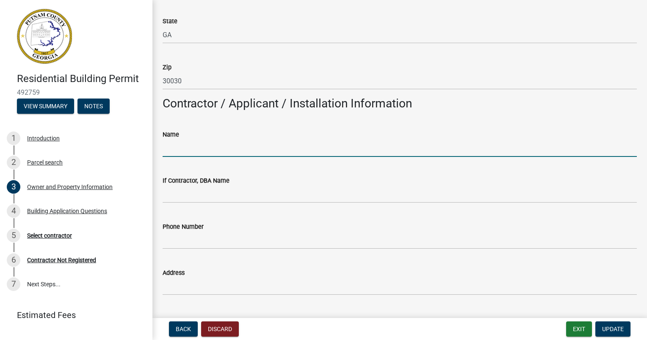
click at [174, 149] on input "Name" at bounding box center [400, 148] width 474 height 17
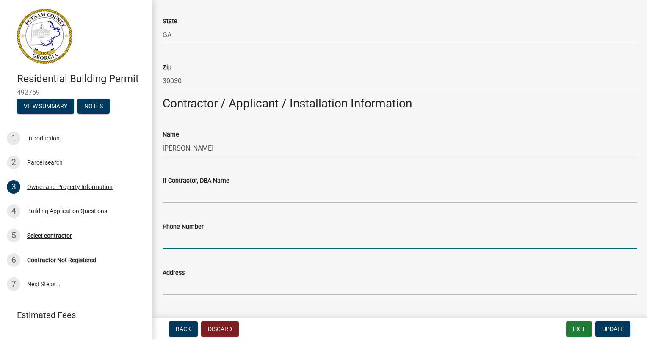
click at [182, 244] on input "Phone Number" at bounding box center [400, 240] width 474 height 17
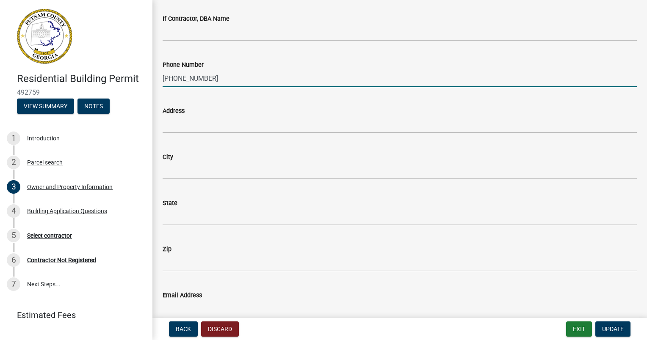
scroll to position [762, 0]
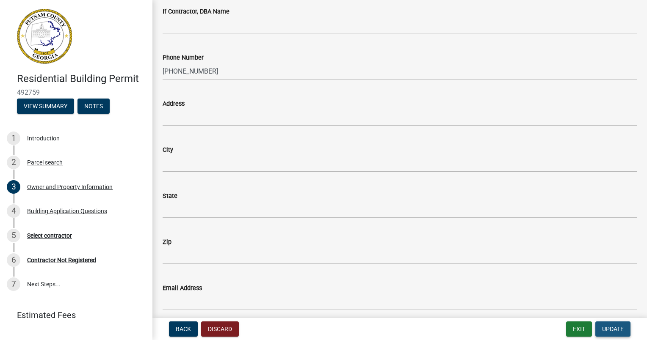
click at [607, 327] on span "Update" at bounding box center [613, 329] width 22 height 7
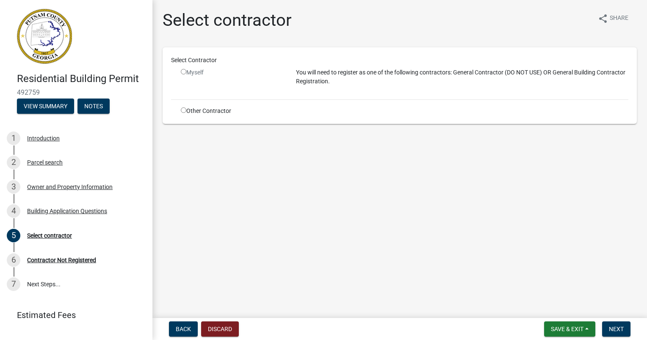
click at [183, 71] on input "radio" at bounding box center [184, 72] width 6 height 6
click at [182, 111] on input "radio" at bounding box center [184, 111] width 6 height 6
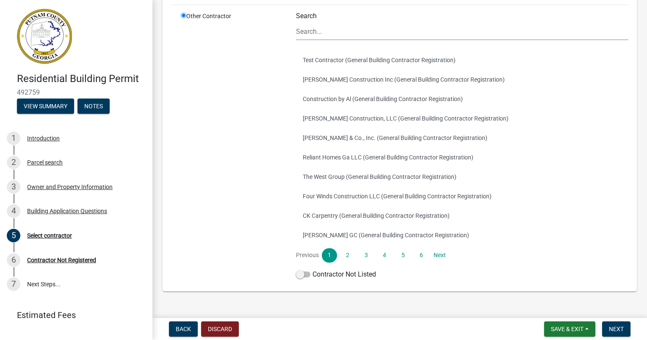
scroll to position [122, 0]
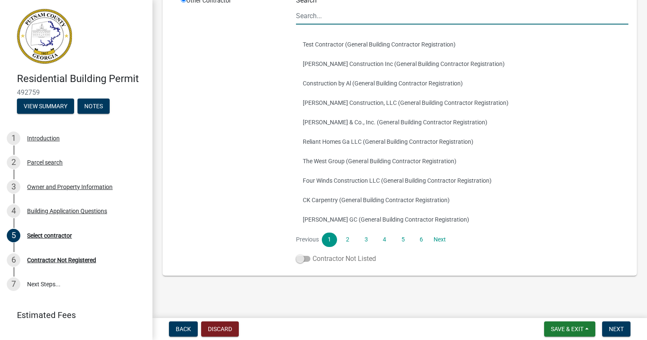
click at [307, 257] on span at bounding box center [303, 259] width 14 height 6
click at [312, 254] on input "Contractor Not Listed" at bounding box center [312, 254] width 0 height 0
click at [611, 332] on span "Next" at bounding box center [616, 329] width 15 height 7
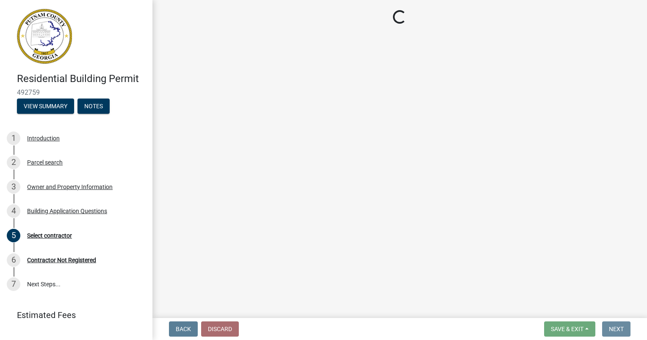
scroll to position [0, 0]
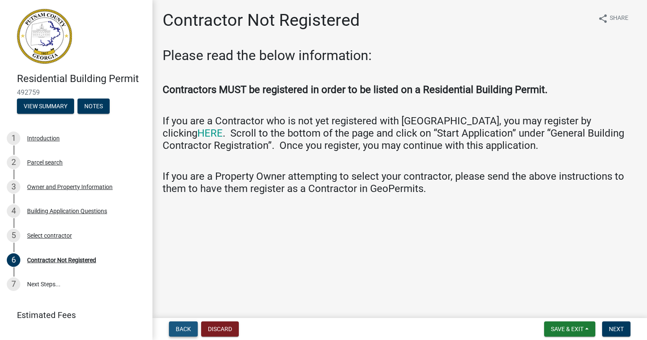
click at [180, 327] on span "Back" at bounding box center [183, 329] width 15 height 7
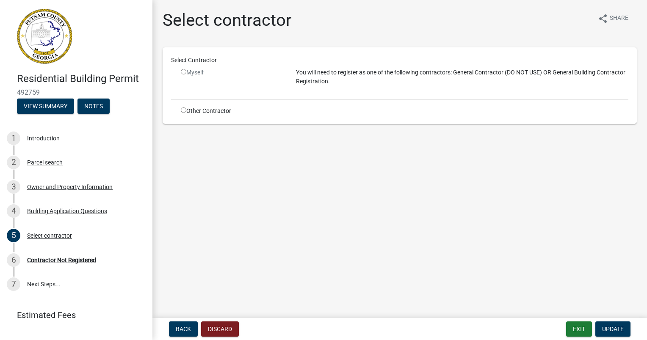
click at [184, 71] on input "radio" at bounding box center [184, 72] width 6 height 6
click at [43, 186] on div "Owner and Property Information" at bounding box center [70, 187] width 86 height 6
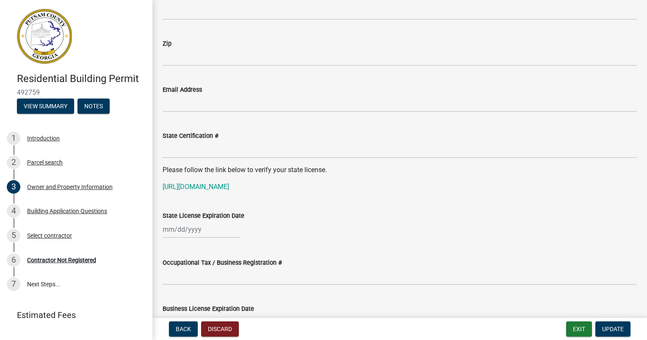
scroll to position [974, 0]
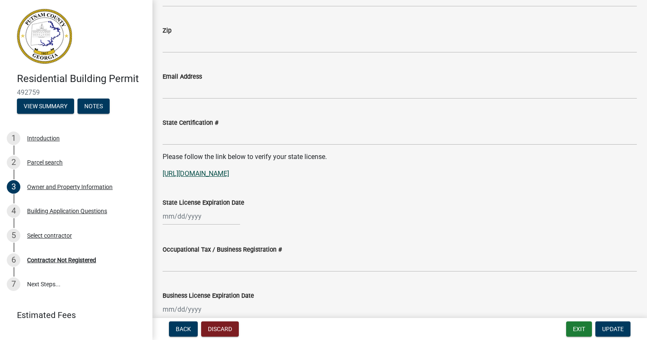
click at [229, 174] on link "[URL][DOMAIN_NAME]" at bounding box center [196, 174] width 66 height 8
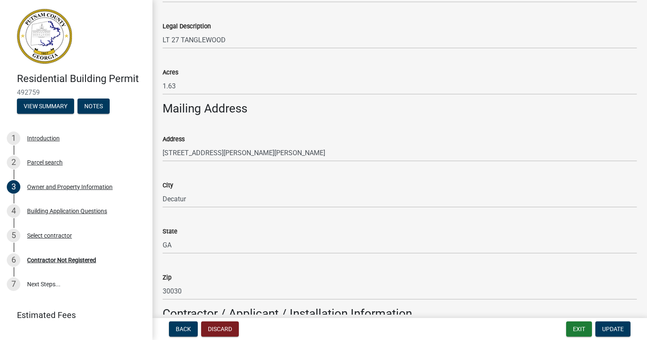
scroll to position [381, 0]
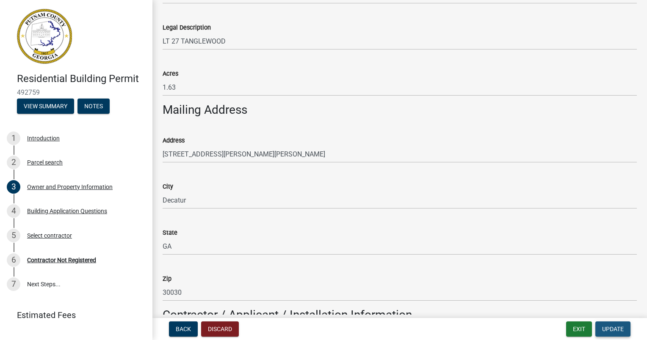
click at [608, 329] on span "Update" at bounding box center [613, 329] width 22 height 7
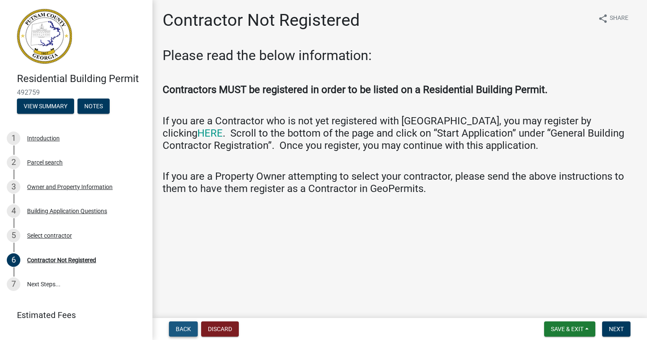
click at [184, 328] on span "Back" at bounding box center [183, 329] width 15 height 7
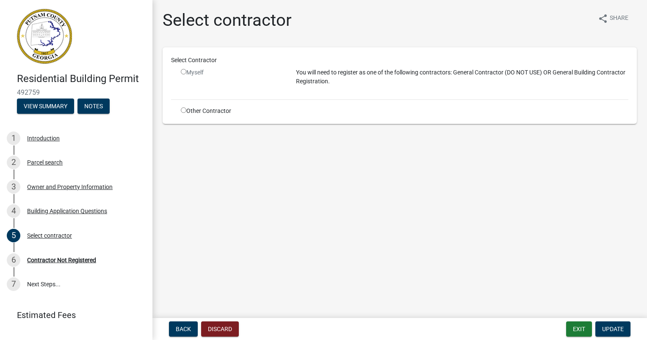
click at [185, 112] on input "radio" at bounding box center [184, 111] width 6 height 6
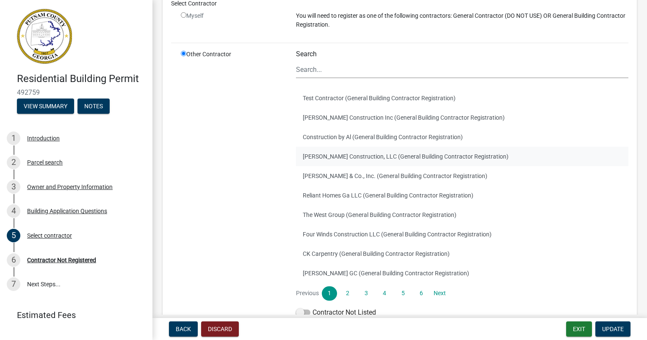
scroll to position [122, 0]
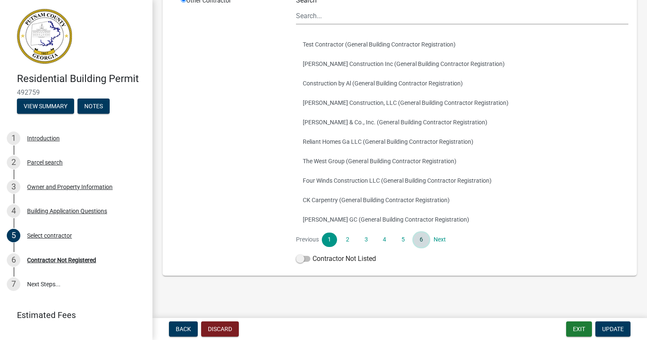
click at [417, 239] on link "6" at bounding box center [421, 240] width 15 height 14
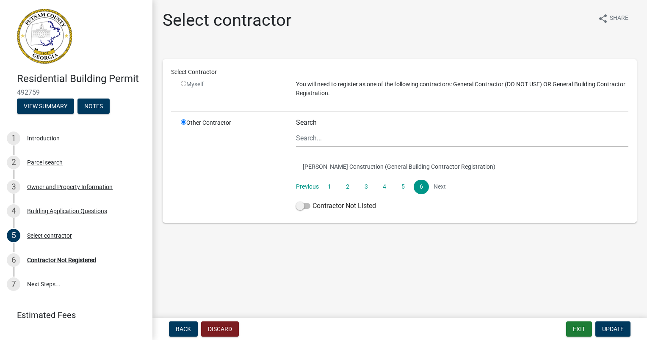
click at [274, 183] on div "Other Contractor" at bounding box center [231, 167] width 115 height 96
click at [184, 83] on input "radio" at bounding box center [184, 84] width 6 height 6
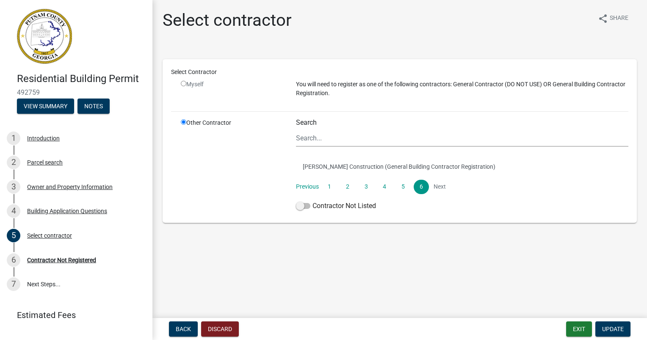
click at [184, 83] on input "radio" at bounding box center [184, 84] width 6 height 6
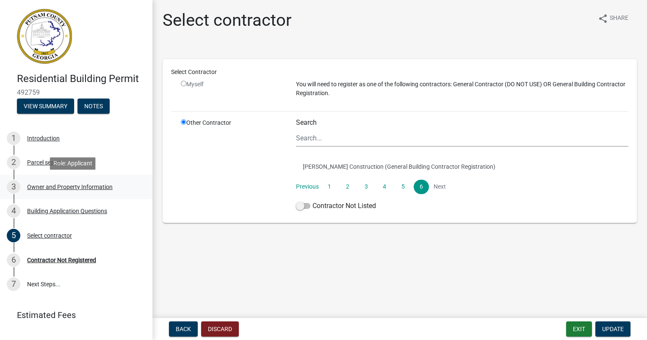
click at [46, 185] on div "Owner and Property Information" at bounding box center [70, 187] width 86 height 6
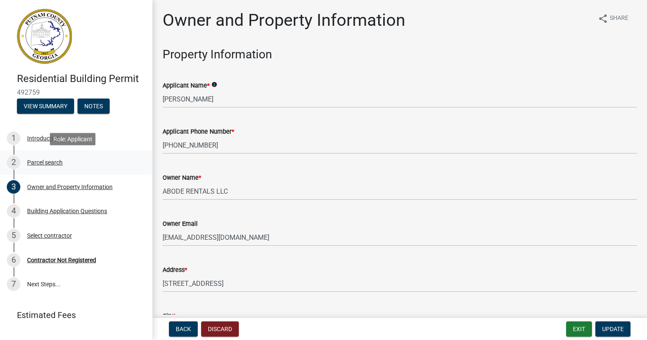
click at [42, 163] on div "Parcel search" at bounding box center [45, 163] width 36 height 6
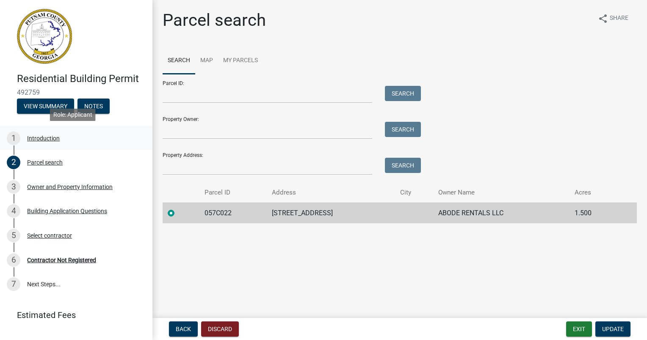
click at [44, 137] on div "Introduction" at bounding box center [43, 138] width 33 height 6
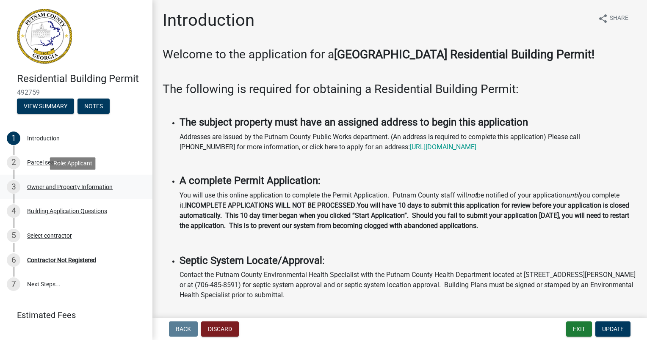
click at [39, 189] on div "Owner and Property Information" at bounding box center [70, 187] width 86 height 6
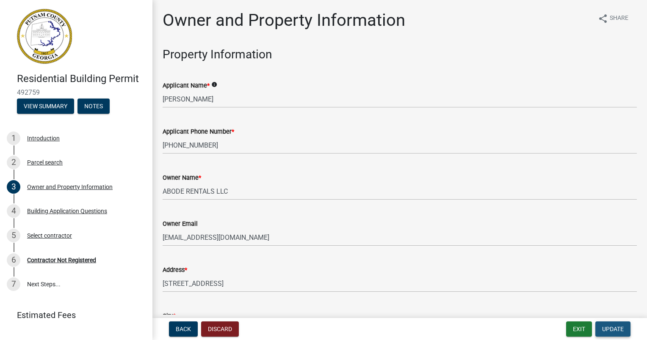
click at [611, 328] on span "Update" at bounding box center [613, 329] width 22 height 7
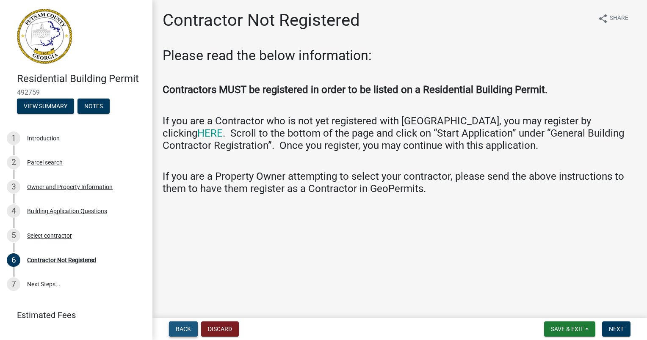
click at [182, 326] on span "Back" at bounding box center [183, 329] width 15 height 7
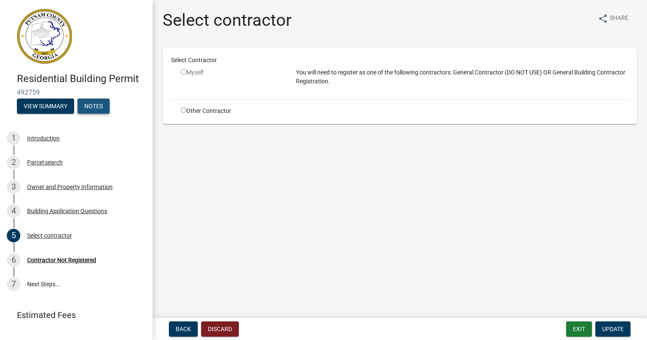
click at [93, 107] on button "Notes" at bounding box center [93, 106] width 32 height 15
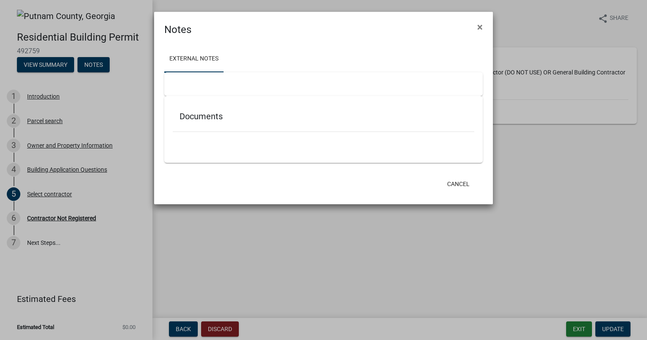
click at [87, 87] on ngb-modal-window "Notes × External Notes Documents Cancel" at bounding box center [323, 170] width 647 height 340
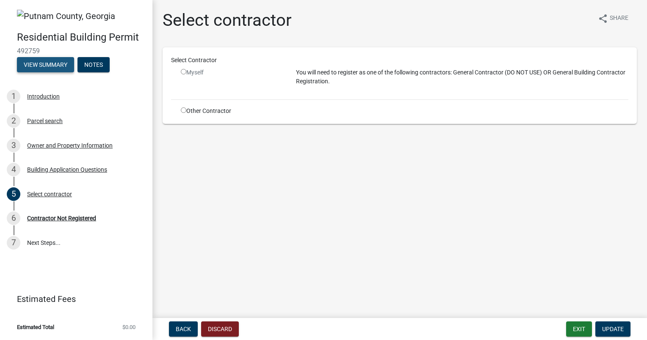
click at [56, 64] on button "View Summary" at bounding box center [45, 64] width 57 height 15
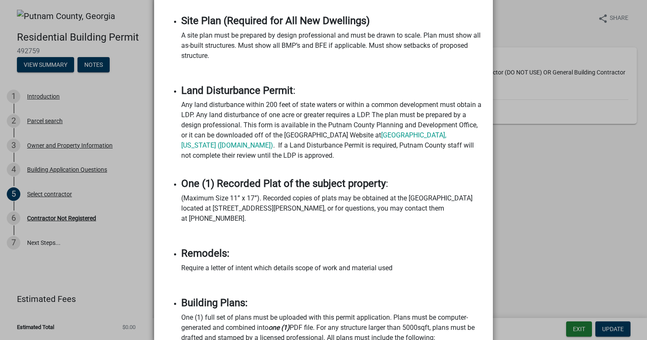
scroll to position [884, 0]
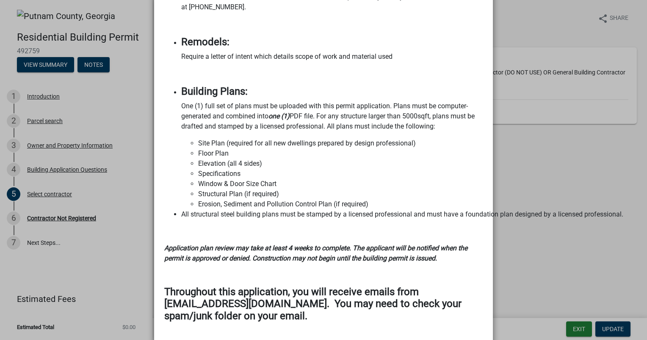
click at [537, 107] on ngb-modal-window "Summary × Printer Friendly Introduction Parcel search Owner and Property Inform…" at bounding box center [323, 170] width 647 height 340
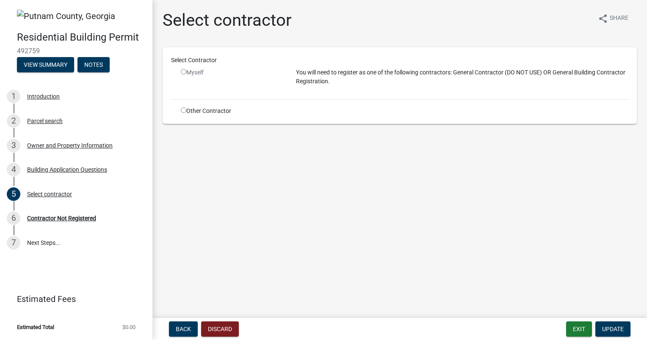
click at [182, 72] on input "radio" at bounding box center [184, 72] width 6 height 6
click at [318, 81] on p "You will need to register as one of the following contractors: General Contract…" at bounding box center [462, 77] width 332 height 18
drag, startPoint x: 318, startPoint y: 81, endPoint x: 322, endPoint y: 76, distance: 6.5
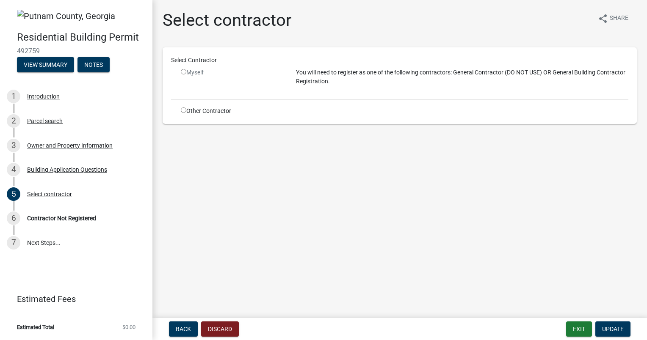
click at [322, 76] on p "You will need to register as one of the following contractors: General Contract…" at bounding box center [462, 77] width 332 height 18
click at [53, 195] on div "Select contractor" at bounding box center [49, 194] width 45 height 6
click at [51, 194] on div "Select contractor" at bounding box center [49, 194] width 45 height 6
click at [50, 218] on div "Contractor Not Registered" at bounding box center [61, 219] width 69 height 6
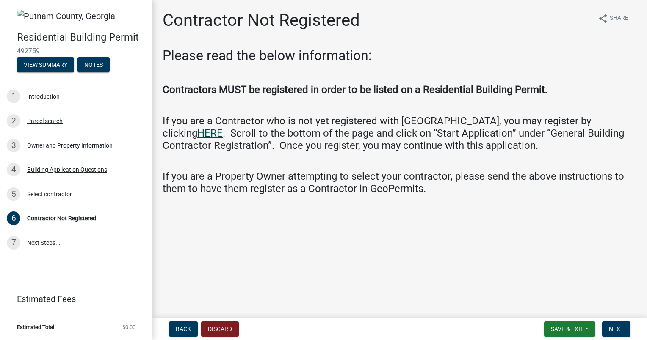
click at [223, 127] on link "HERE" at bounding box center [209, 133] width 25 height 12
click at [180, 328] on span "Back" at bounding box center [183, 329] width 15 height 7
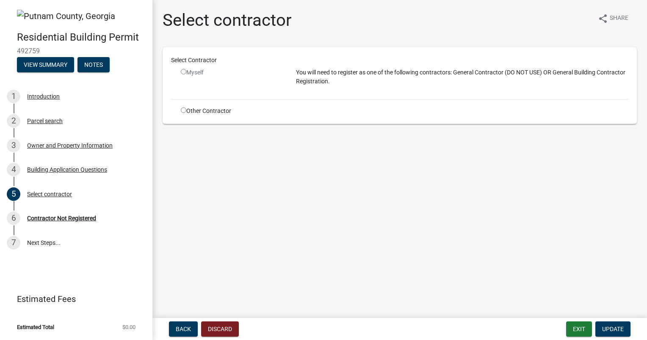
click at [182, 108] on input "radio" at bounding box center [184, 111] width 6 height 6
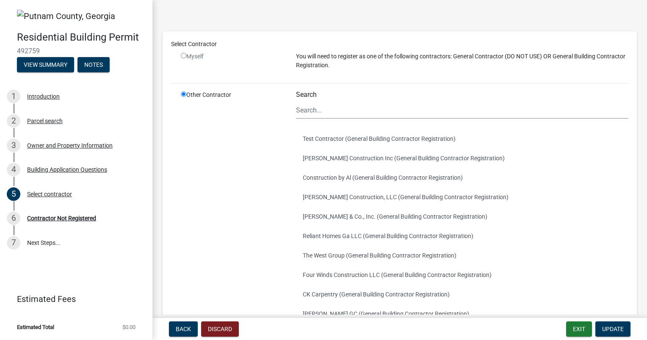
scroll to position [42, 0]
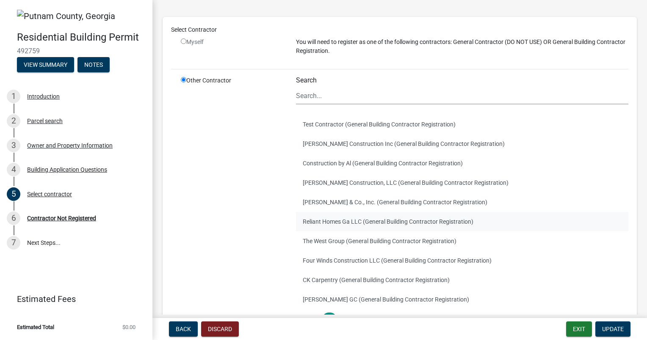
click at [305, 224] on button "Reliant Homes Ga LLC (General Building Contractor Registration)" at bounding box center [462, 221] width 332 height 19
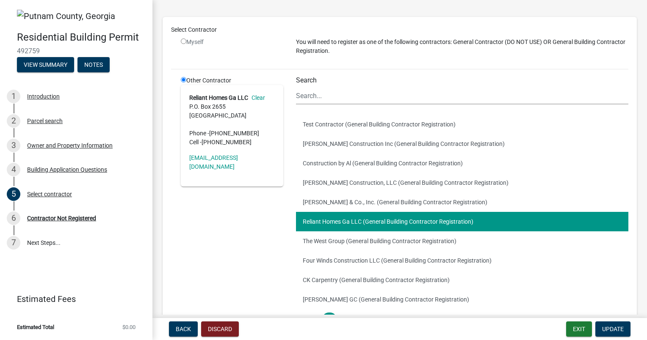
click at [245, 234] on div "Other Contractor Reliant Homes Ga LLC Clear P.O. [GEOGRAPHIC_DATA] Phone - [PHO…" at bounding box center [231, 211] width 115 height 271
click at [223, 205] on div "Other Contractor Reliant Homes Ga LLC Clear P.O. [GEOGRAPHIC_DATA] Phone - [PHO…" at bounding box center [231, 211] width 115 height 271
click at [314, 185] on button "[PERSON_NAME] Construction, LLC (General Building Contractor Registration)" at bounding box center [462, 182] width 332 height 19
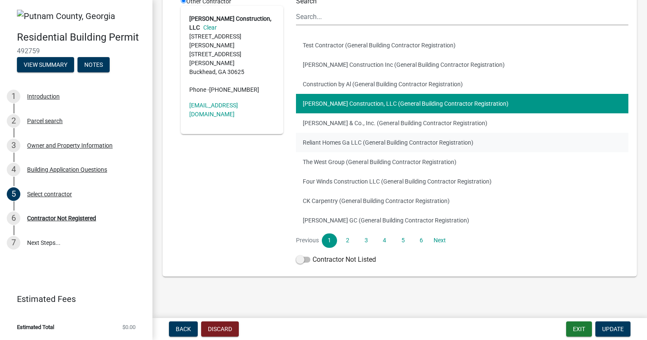
scroll to position [122, 0]
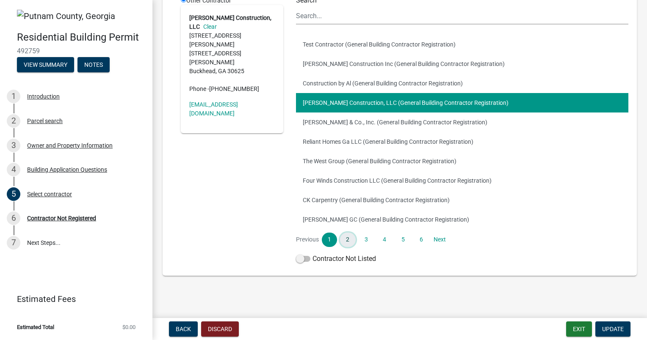
click at [347, 238] on link "2" at bounding box center [347, 240] width 15 height 14
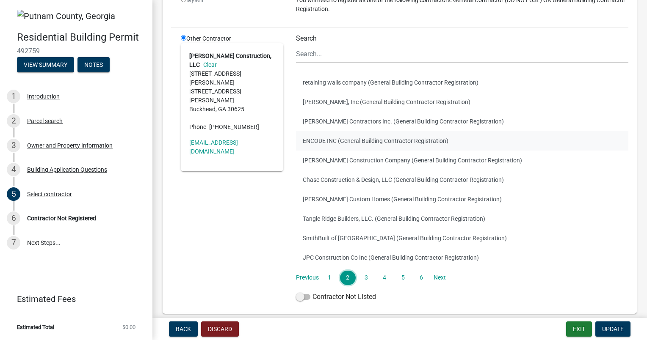
scroll to position [85, 0]
click at [329, 276] on link "1" at bounding box center [329, 278] width 15 height 14
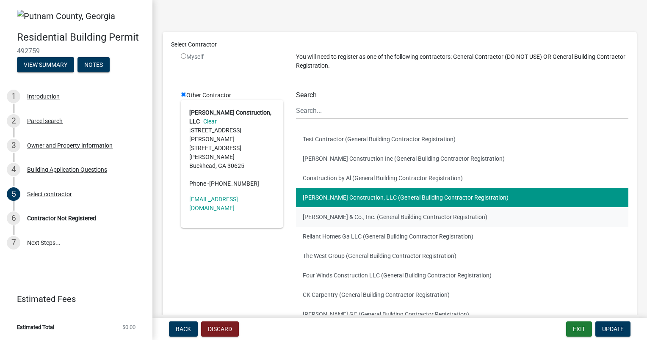
scroll to position [42, 0]
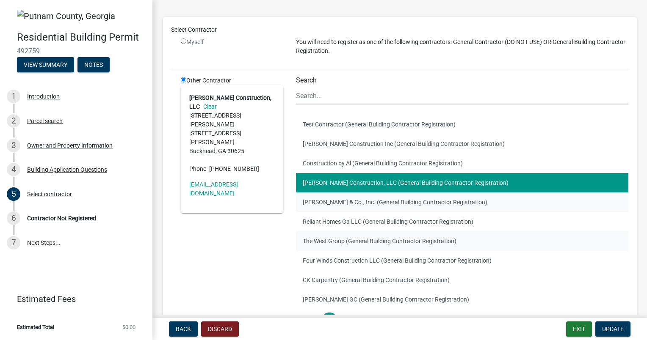
click at [349, 239] on button "The West Group (General Building Contractor Registration)" at bounding box center [462, 241] width 332 height 19
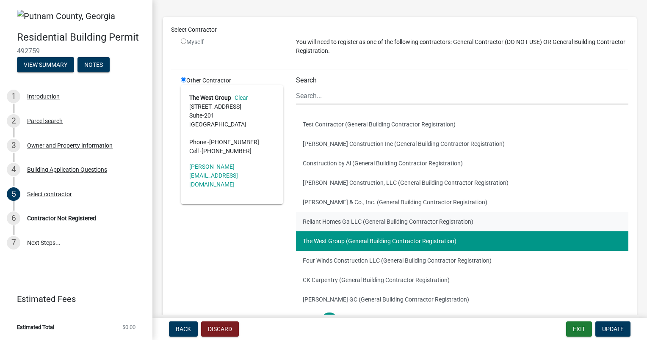
click at [339, 222] on button "Reliant Homes Ga LLC (General Building Contractor Registration)" at bounding box center [462, 221] width 332 height 19
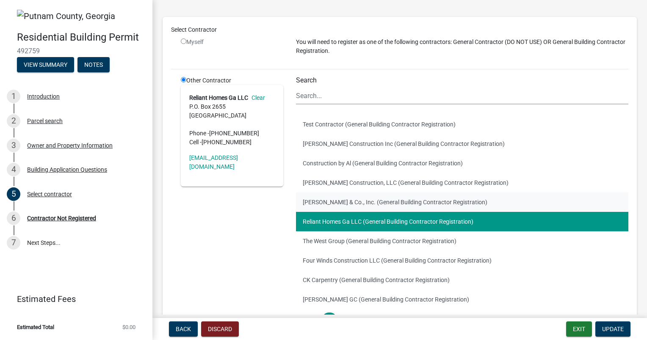
click at [334, 204] on button "[PERSON_NAME] & Co., Inc. (General Building Contractor Registration)" at bounding box center [462, 202] width 332 height 19
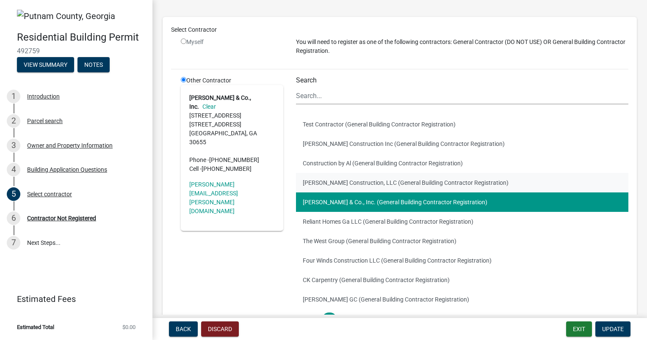
click at [324, 182] on button "[PERSON_NAME] Construction, LLC (General Building Contractor Registration)" at bounding box center [462, 182] width 332 height 19
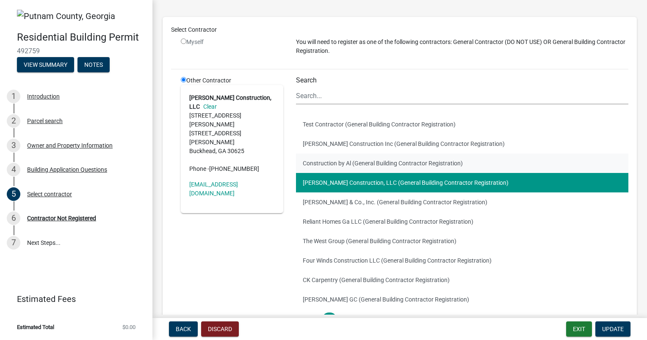
click at [322, 163] on button "Construction by Al (General Building Contractor Registration)" at bounding box center [462, 163] width 332 height 19
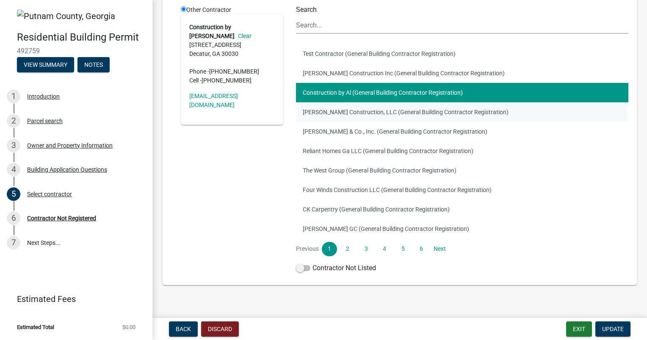
scroll to position [122, 0]
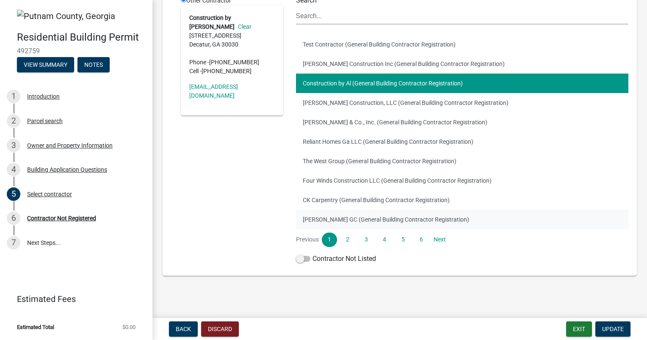
click at [331, 222] on button "[PERSON_NAME] GC (General Building Contractor Registration)" at bounding box center [462, 219] width 332 height 19
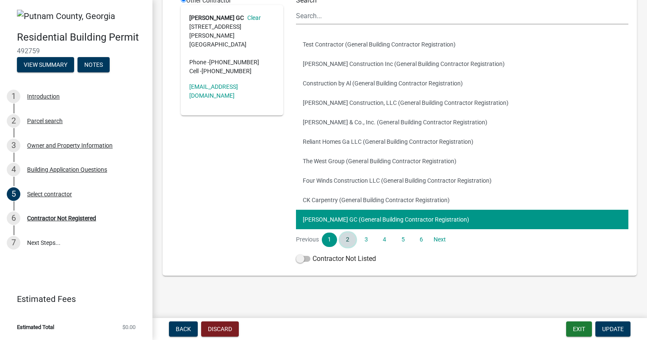
click at [348, 239] on link "2" at bounding box center [347, 240] width 15 height 14
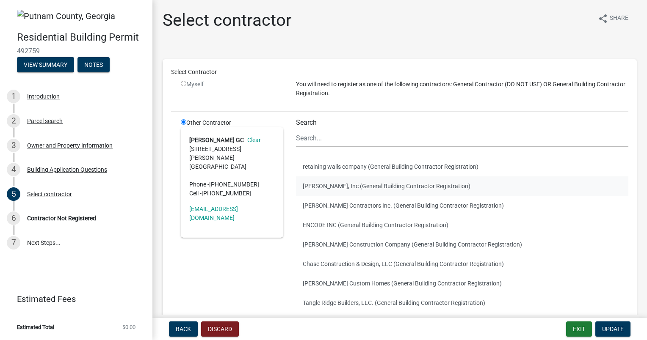
click at [328, 187] on button "[PERSON_NAME], Inc (General Building Contractor Registration)" at bounding box center [462, 186] width 332 height 19
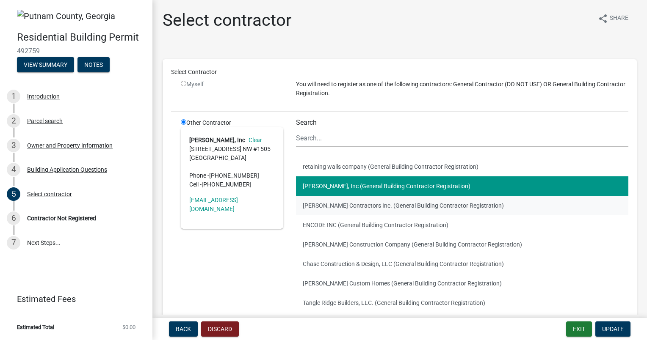
click at [326, 207] on button "[PERSON_NAME] Contractors Inc. (General Building Contractor Registration)" at bounding box center [462, 205] width 332 height 19
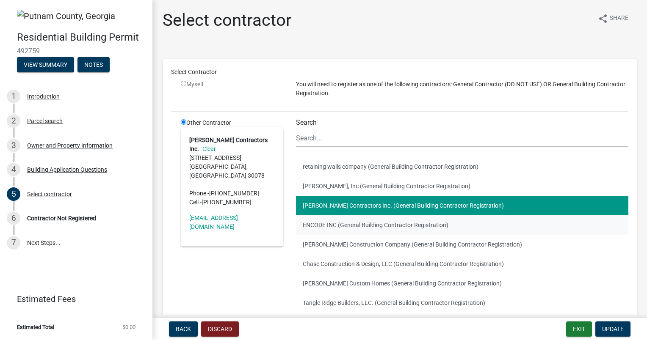
click at [327, 226] on button "ENCODE INC (General Building Contractor Registration)" at bounding box center [462, 225] width 332 height 19
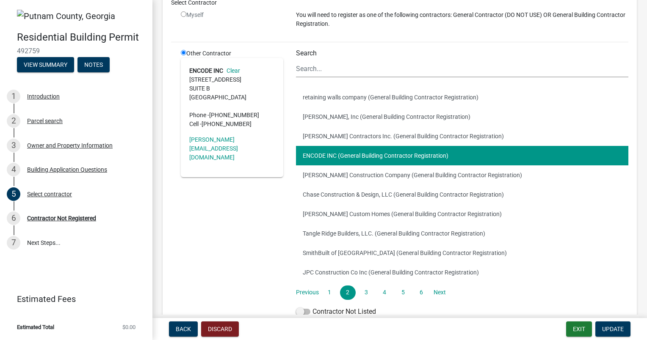
scroll to position [85, 0]
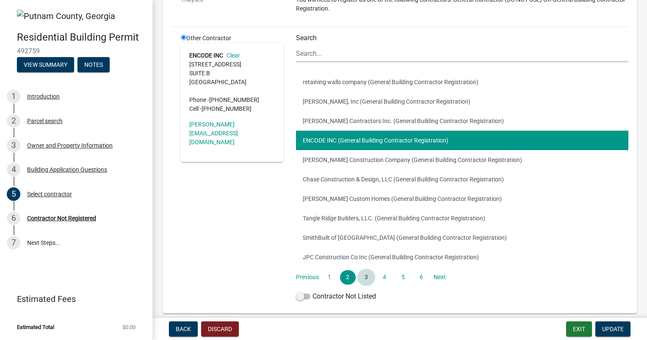
click at [366, 277] on link "3" at bounding box center [366, 278] width 15 height 14
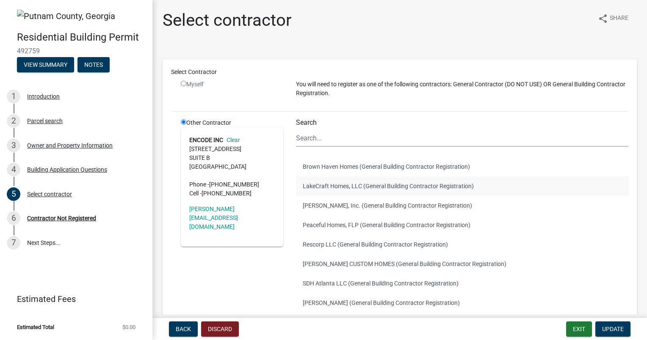
click at [322, 187] on button "LakeCraft Homes, LLC (General Building Contractor Registration)" at bounding box center [462, 186] width 332 height 19
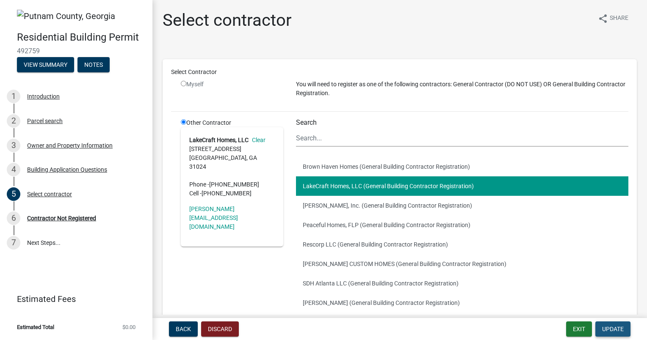
click at [606, 329] on span "Update" at bounding box center [613, 329] width 22 height 7
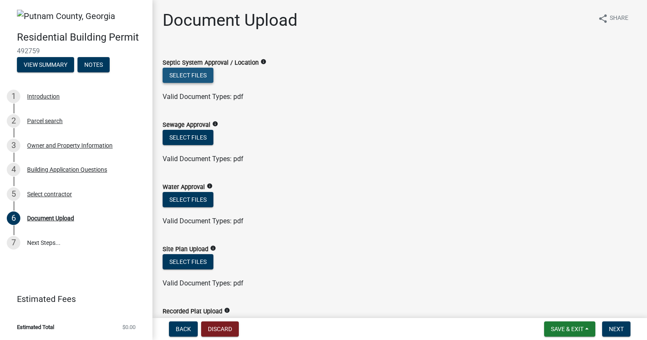
click at [190, 76] on button "Select files" at bounding box center [188, 75] width 51 height 15
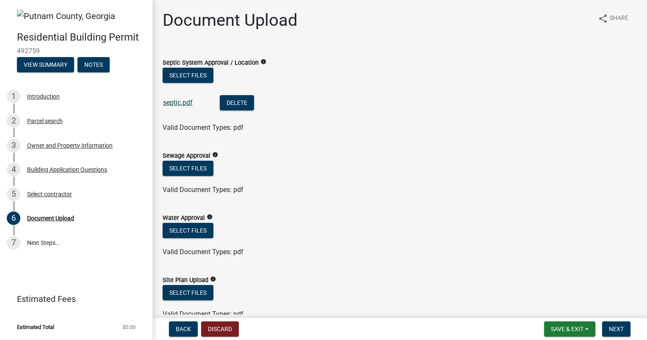
click at [184, 105] on link "septic.pdf" at bounding box center [178, 103] width 30 height 8
click at [242, 100] on button "Delete" at bounding box center [237, 102] width 34 height 15
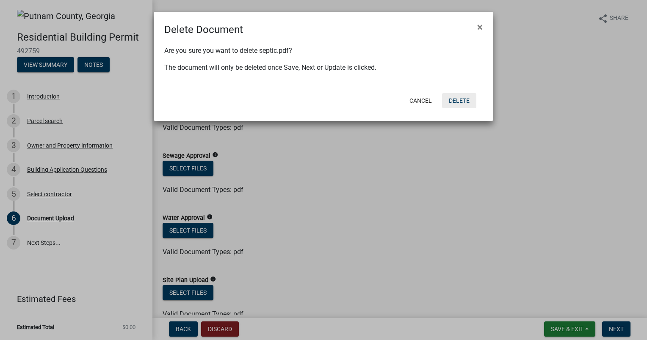
click at [471, 100] on button "Delete" at bounding box center [459, 100] width 34 height 15
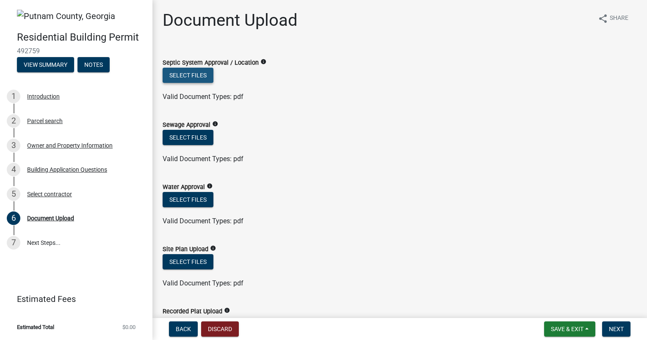
click at [182, 76] on button "Select files" at bounding box center [188, 75] width 51 height 15
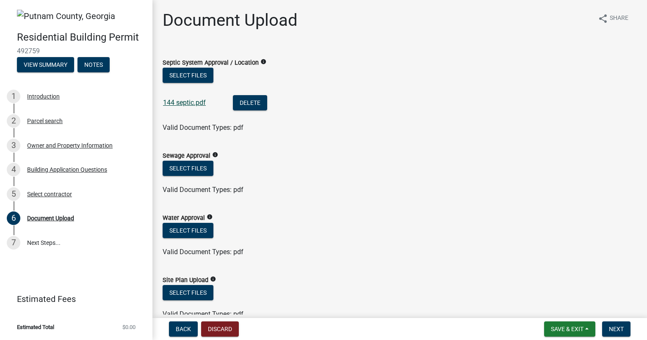
click at [187, 103] on link "144 septic.pdf" at bounding box center [184, 103] width 43 height 8
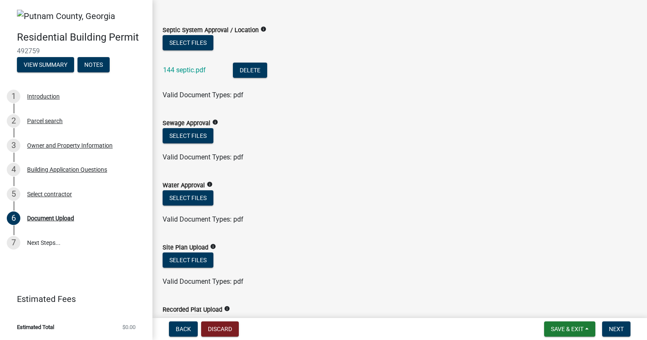
scroll to position [42, 0]
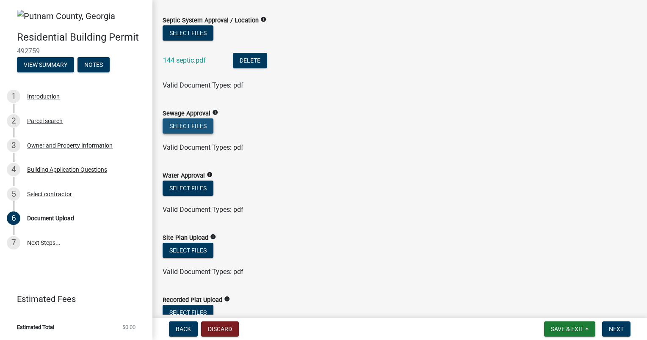
click at [191, 124] on button "Select files" at bounding box center [188, 126] width 51 height 15
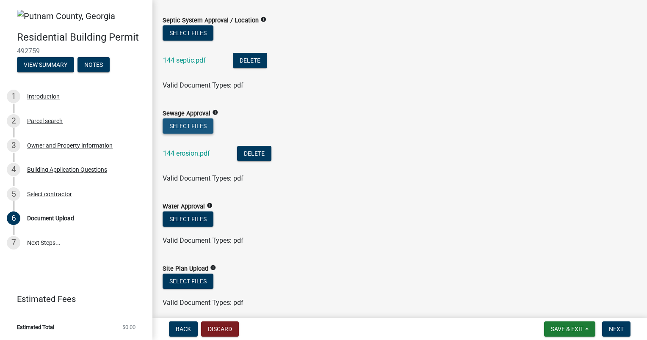
click at [184, 128] on button "Select files" at bounding box center [188, 126] width 51 height 15
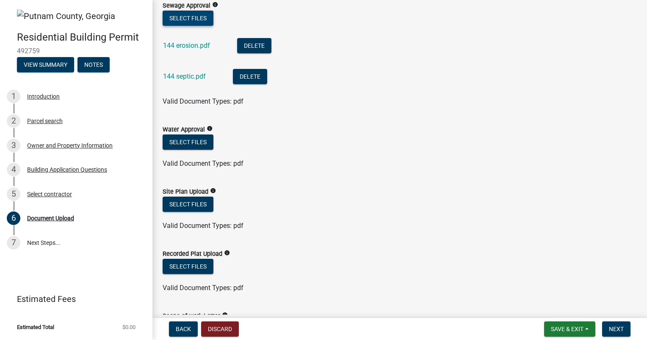
scroll to position [169, 0]
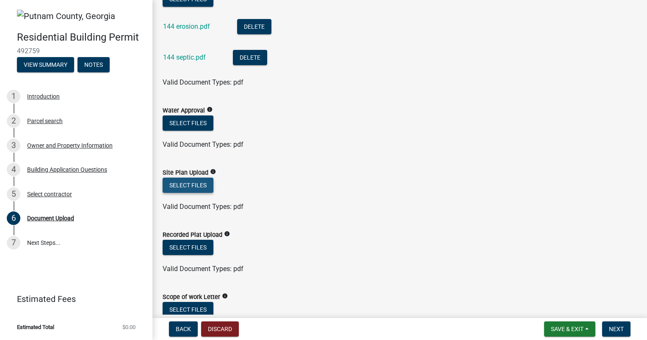
click at [181, 185] on button "Select files" at bounding box center [188, 185] width 51 height 15
click at [195, 186] on button "Select files" at bounding box center [188, 185] width 51 height 15
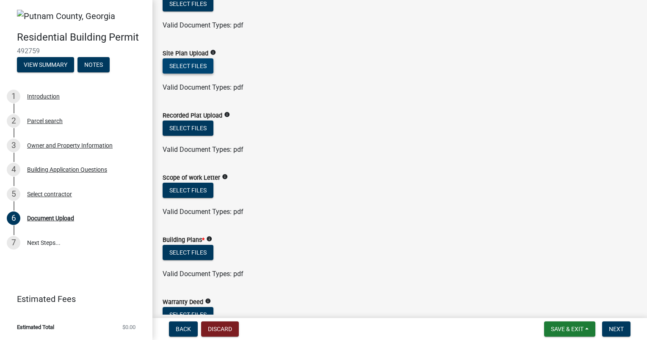
scroll to position [296, 0]
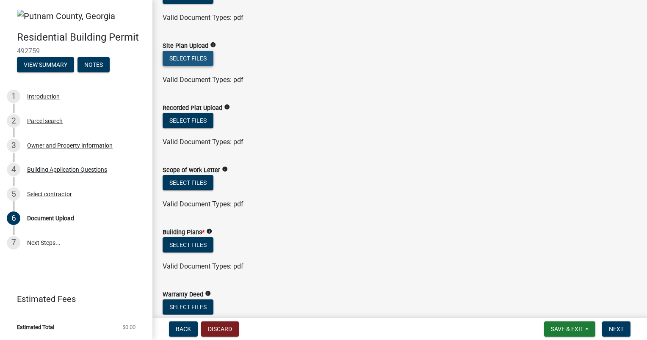
click at [189, 58] on button "Select files" at bounding box center [188, 58] width 51 height 15
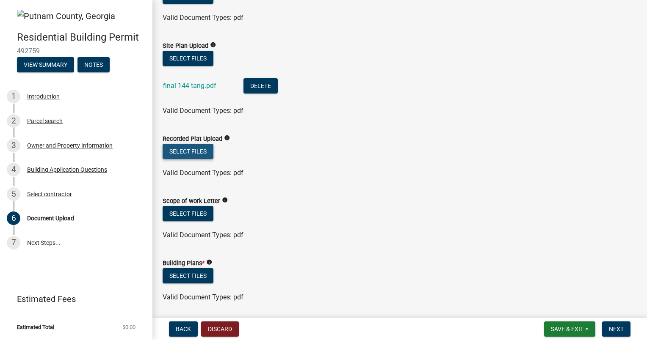
click at [188, 152] on button "Select files" at bounding box center [188, 151] width 51 height 15
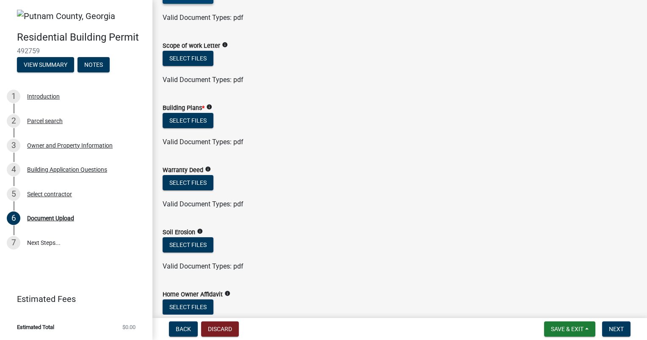
scroll to position [466, 0]
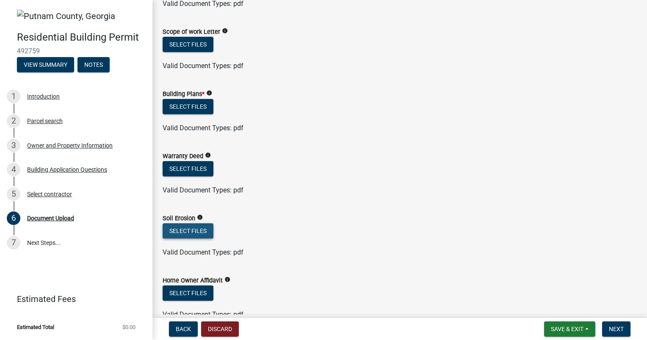
click at [177, 231] on button "Select files" at bounding box center [188, 231] width 51 height 15
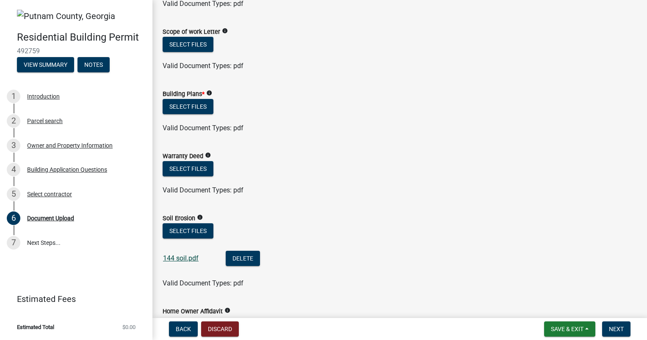
click at [180, 261] on link "144 soil.pdf" at bounding box center [181, 258] width 36 height 8
click at [240, 257] on button "Delete" at bounding box center [243, 258] width 34 height 15
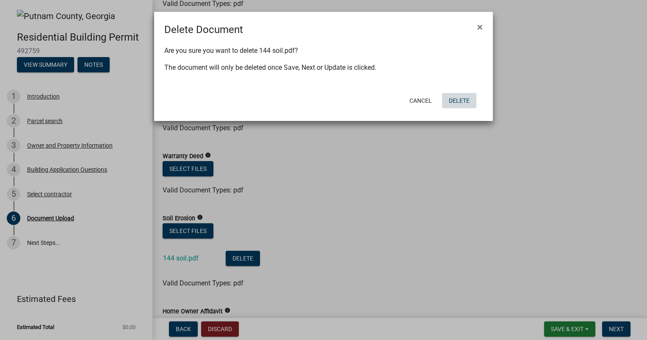
click at [453, 103] on button "Delete" at bounding box center [459, 100] width 34 height 15
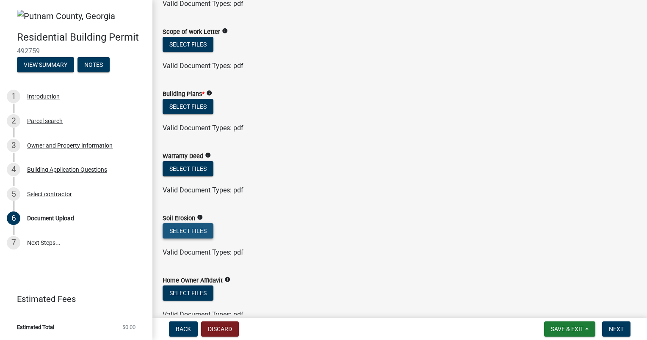
click at [193, 233] on button "Select files" at bounding box center [188, 231] width 51 height 15
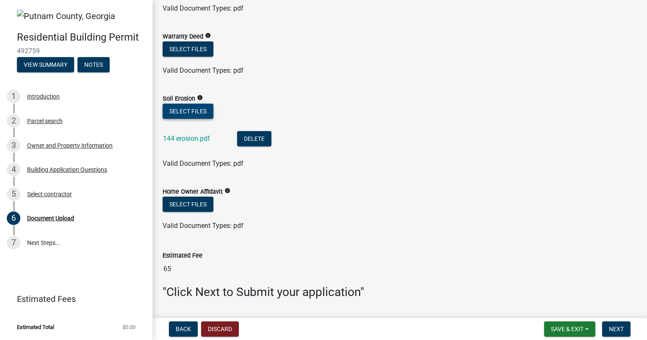
scroll to position [567, 0]
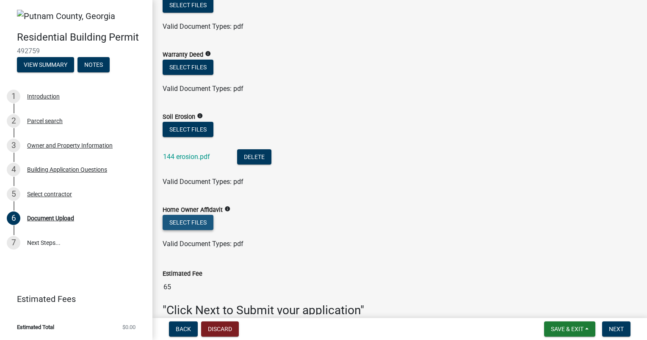
click at [191, 222] on button "Select files" at bounding box center [188, 222] width 51 height 15
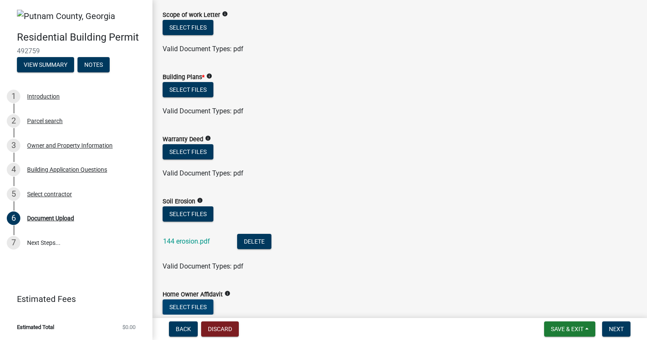
scroll to position [440, 0]
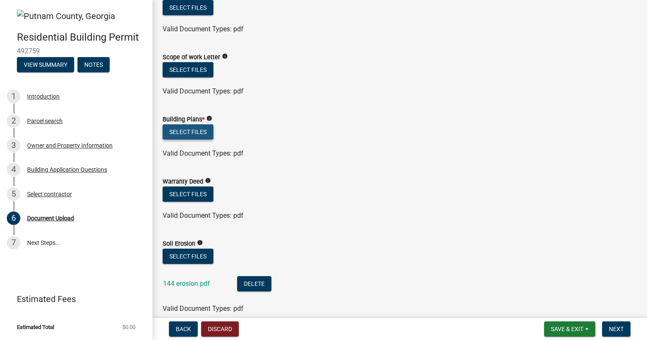
click at [174, 134] on button "Select files" at bounding box center [188, 131] width 51 height 15
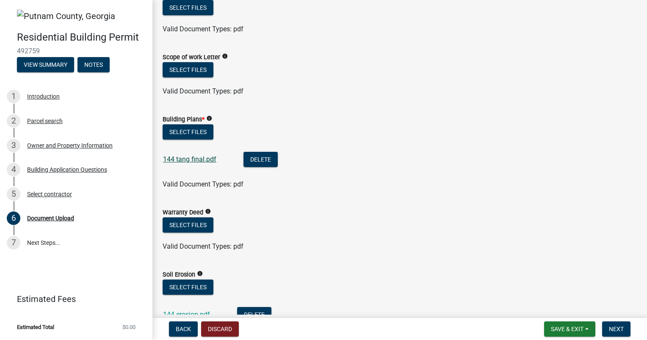
click at [204, 163] on link "144 tang final.pdf" at bounding box center [189, 159] width 53 height 8
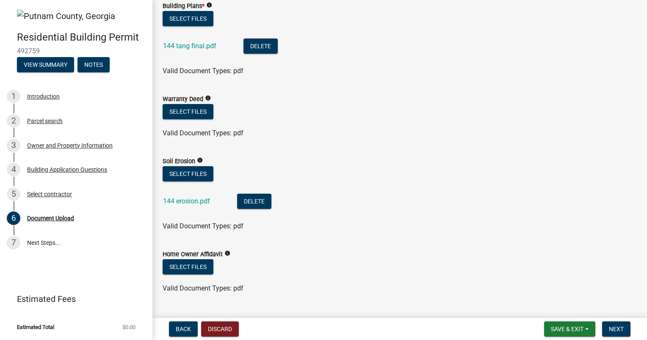
scroll to position [567, 0]
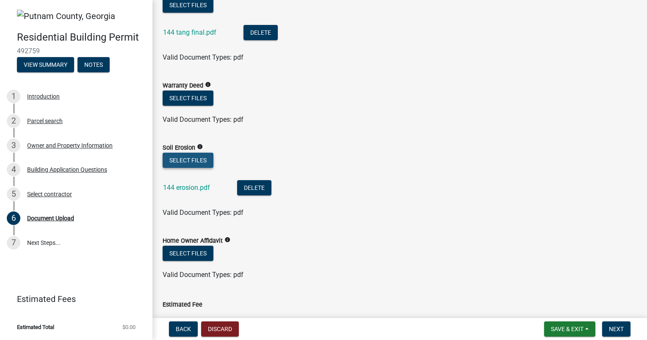
click at [183, 161] on button "Select files" at bounding box center [188, 160] width 51 height 15
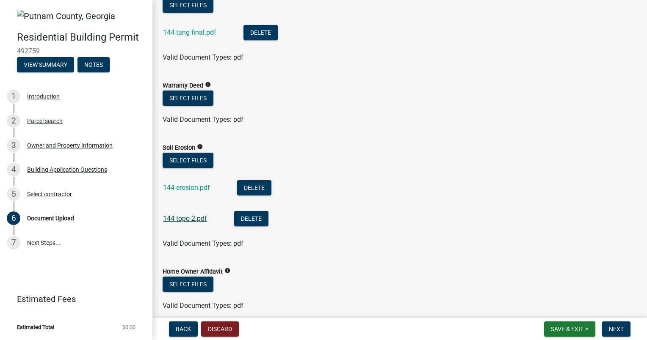
click at [181, 219] on link "144 topo 2.pdf" at bounding box center [185, 219] width 44 height 8
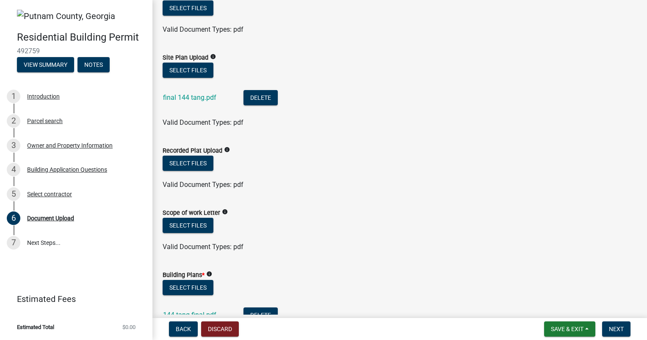
scroll to position [229, 0]
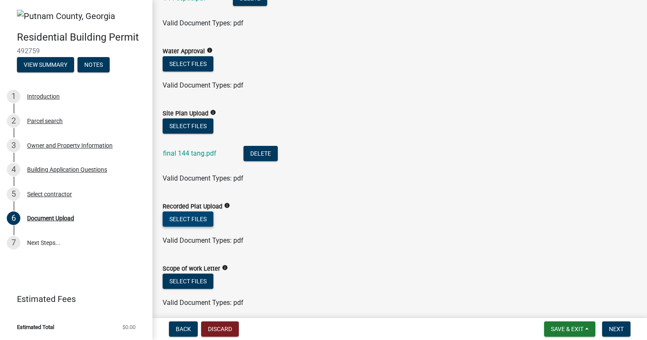
click at [185, 221] on button "Select files" at bounding box center [188, 219] width 51 height 15
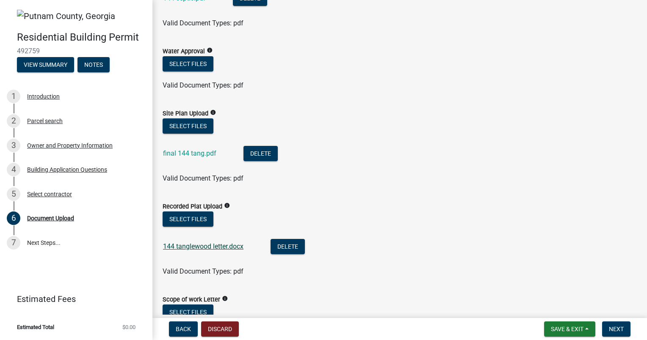
click at [202, 248] on link "144 tanglewood letter.docx" at bounding box center [203, 247] width 80 height 8
click at [286, 246] on button "Delete" at bounding box center [288, 246] width 34 height 15
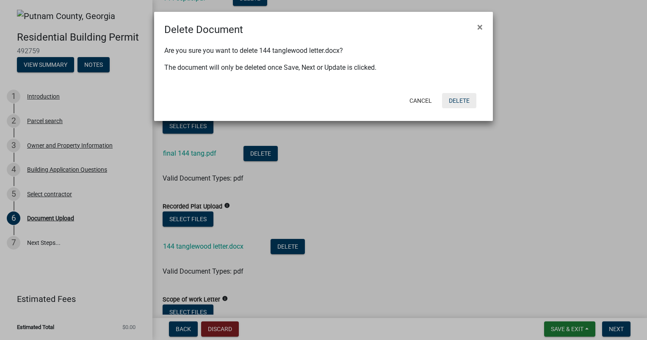
click at [460, 95] on button "Delete" at bounding box center [459, 100] width 34 height 15
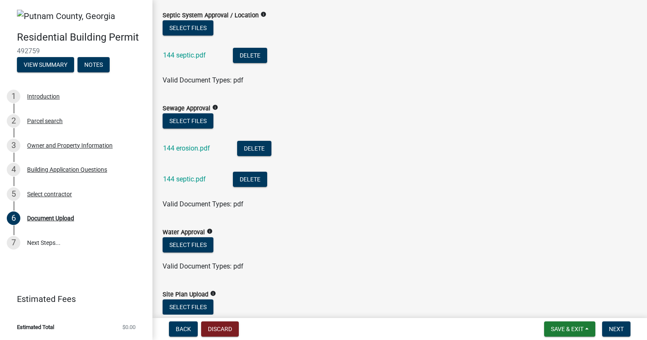
scroll to position [11, 0]
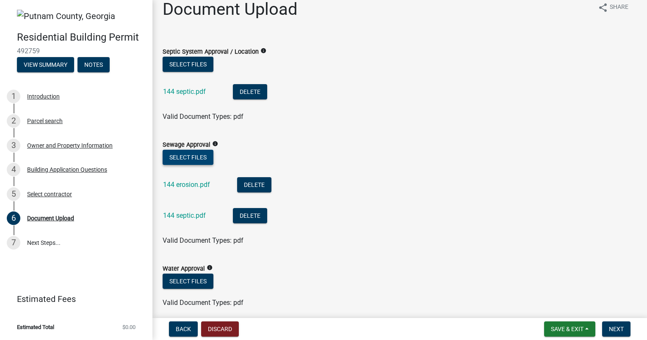
click at [194, 160] on button "Select files" at bounding box center [188, 157] width 51 height 15
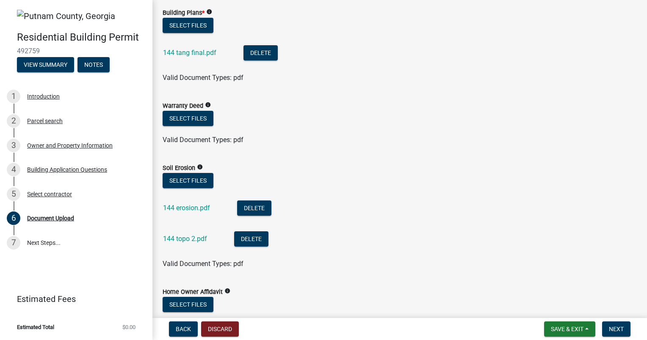
scroll to position [561, 0]
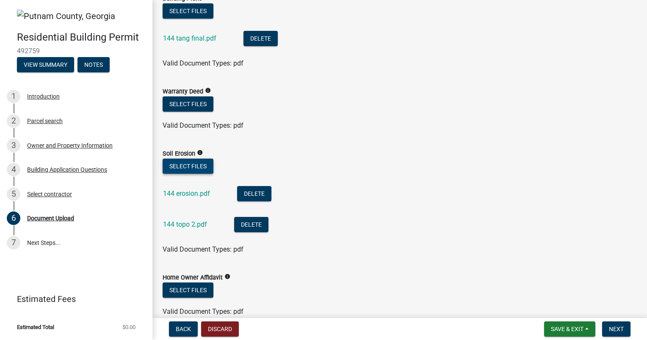
click at [189, 168] on button "Select files" at bounding box center [188, 166] width 51 height 15
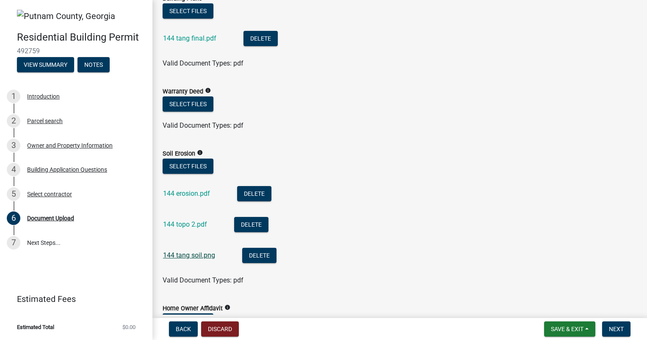
click at [182, 256] on link "144 tang soil.png" at bounding box center [189, 256] width 52 height 8
click at [257, 257] on button "Delete" at bounding box center [259, 255] width 34 height 15
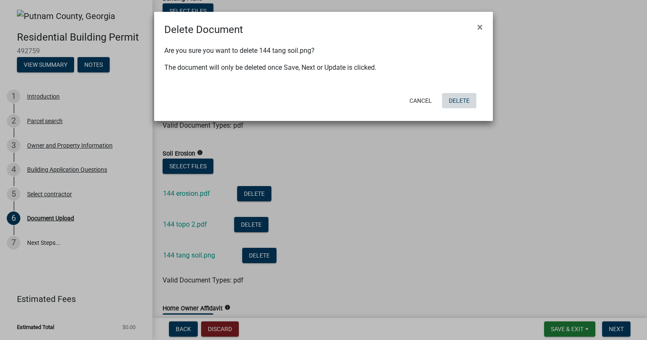
click at [462, 102] on button "Delete" at bounding box center [459, 100] width 34 height 15
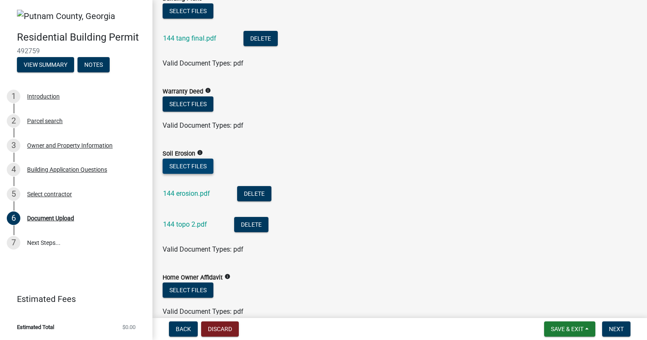
click at [196, 167] on button "Select files" at bounding box center [188, 166] width 51 height 15
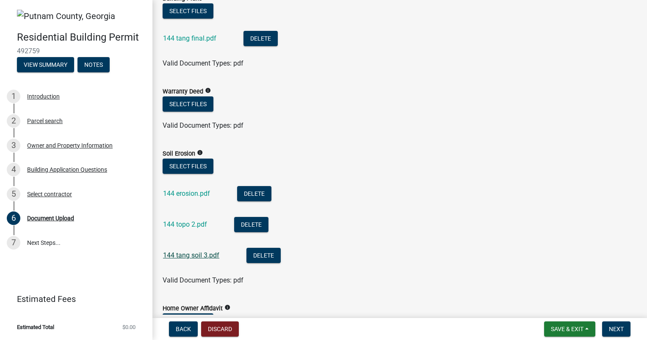
click at [182, 252] on link "144 tang soil 3.pdf" at bounding box center [191, 256] width 56 height 8
click at [173, 224] on link "144 topo 2.pdf" at bounding box center [185, 225] width 44 height 8
click at [189, 194] on link "144 erosion.pdf" at bounding box center [186, 194] width 47 height 8
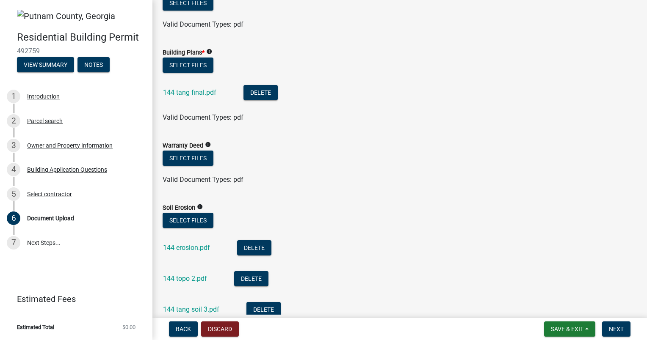
scroll to position [491, 0]
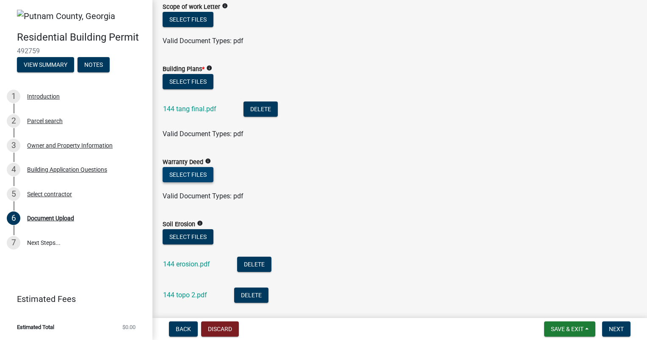
click at [190, 174] on button "Select files" at bounding box center [188, 174] width 51 height 15
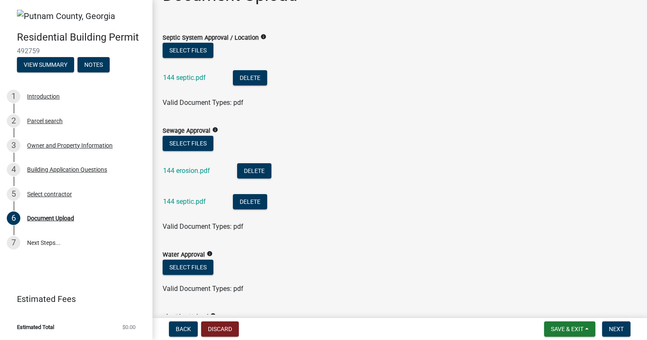
scroll to position [0, 0]
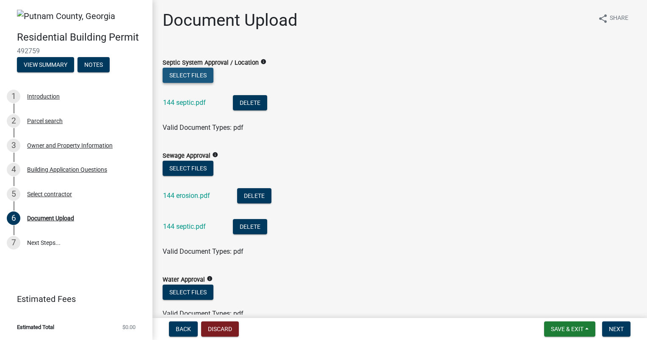
click at [195, 79] on button "Select files" at bounding box center [188, 75] width 51 height 15
click at [190, 77] on button "Select files" at bounding box center [188, 75] width 51 height 15
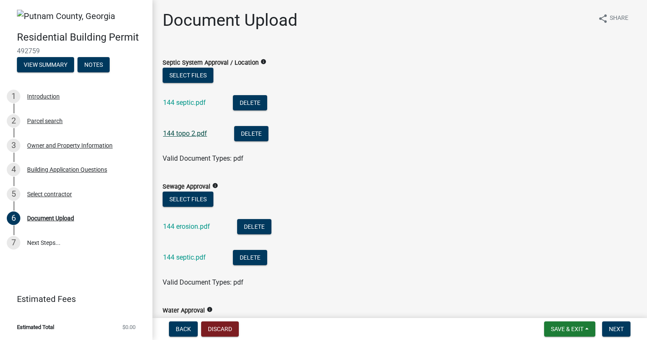
click at [192, 136] on link "144 topo 2.pdf" at bounding box center [185, 134] width 44 height 8
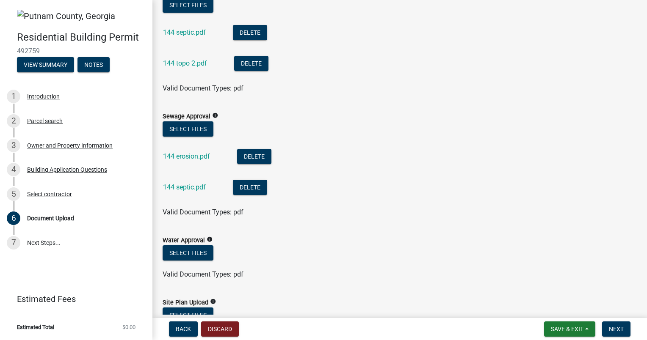
scroll to position [85, 0]
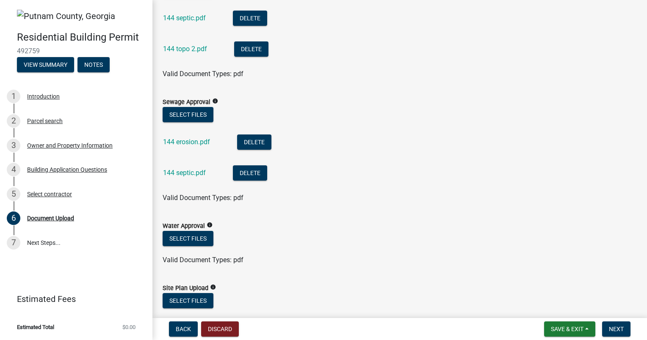
click at [210, 225] on icon "info" at bounding box center [210, 225] width 6 height 6
click at [347, 127] on ul "144 erosion.pdf Delete 144 septic.pdf Delete" at bounding box center [400, 158] width 474 height 69
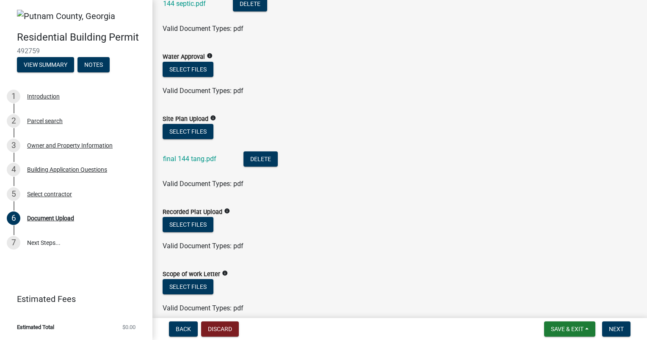
scroll to position [296, 0]
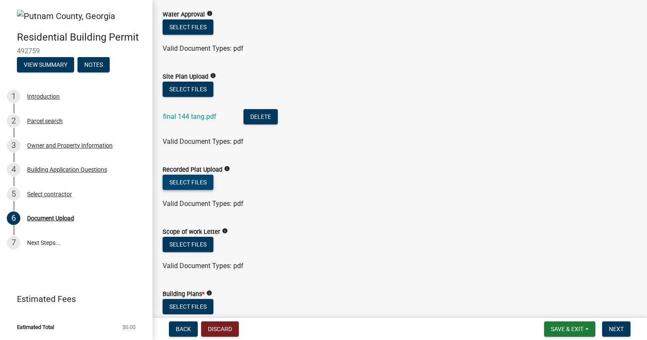
click at [190, 179] on button "Select files" at bounding box center [188, 182] width 51 height 15
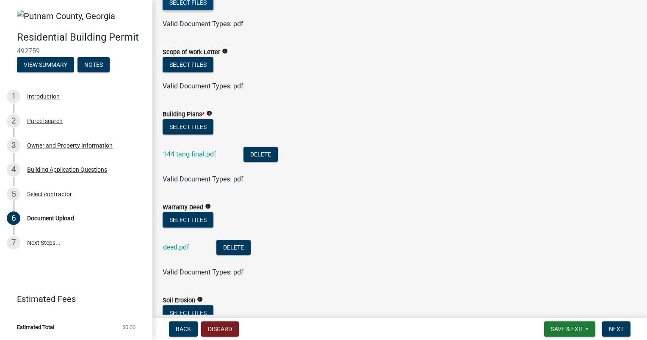
scroll to position [468, 0]
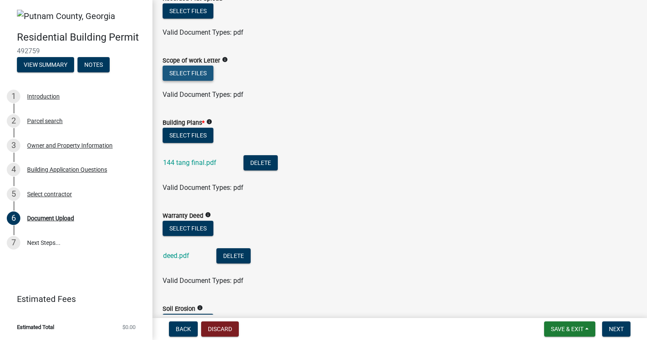
click at [191, 71] on button "Select files" at bounding box center [188, 73] width 51 height 15
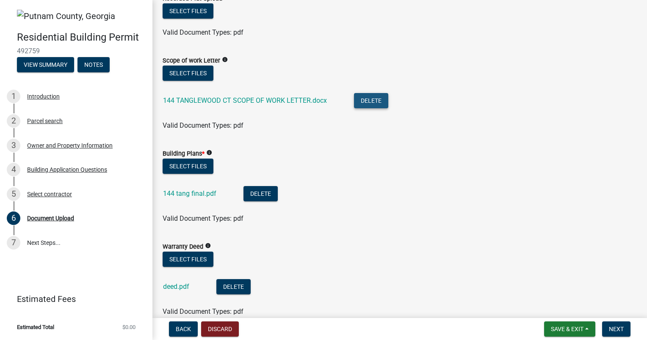
click at [365, 100] on button "Delete" at bounding box center [371, 100] width 34 height 15
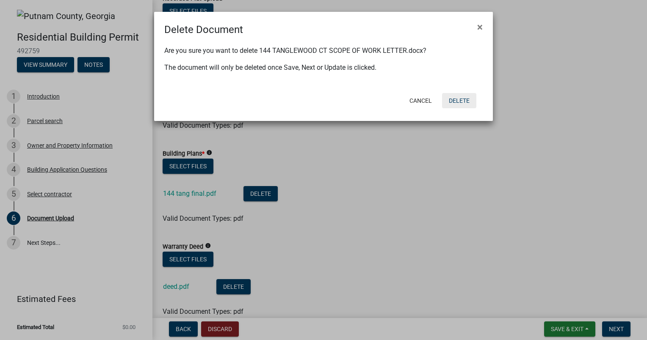
click at [457, 98] on button "Delete" at bounding box center [459, 100] width 34 height 15
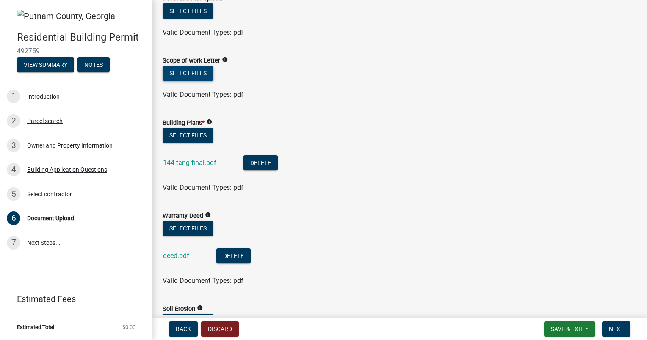
click at [195, 76] on button "Select files" at bounding box center [188, 73] width 51 height 15
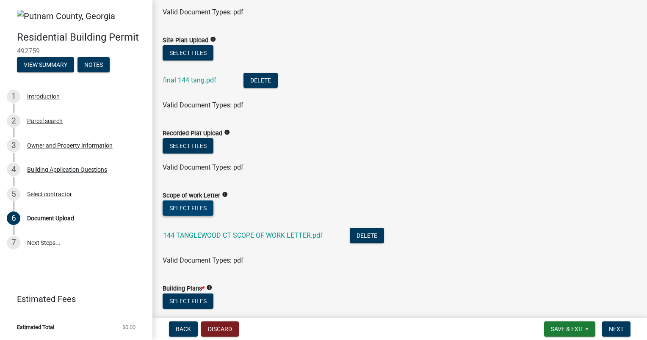
scroll to position [508, 0]
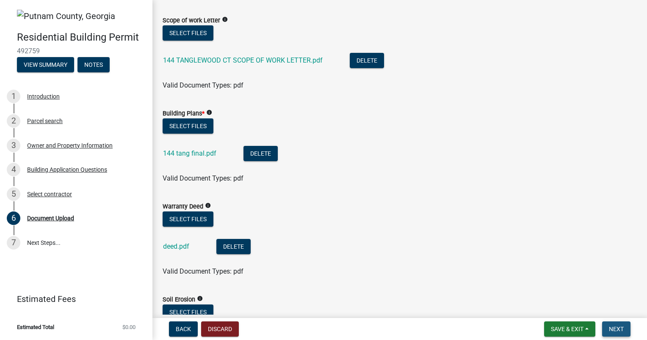
click at [621, 326] on span "Next" at bounding box center [616, 329] width 15 height 7
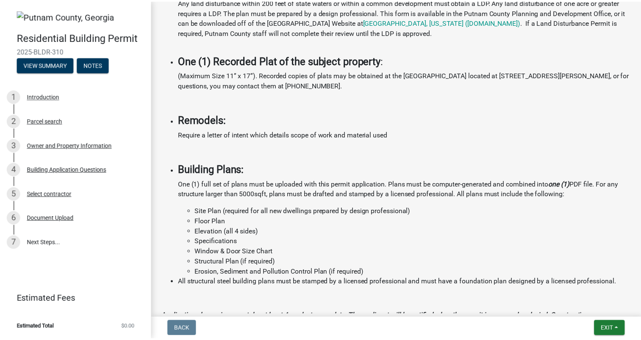
scroll to position [738, 0]
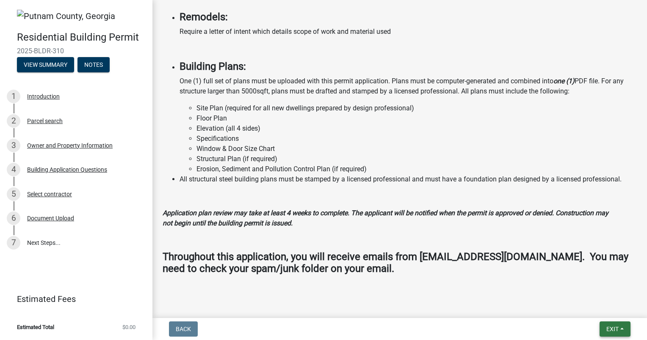
click at [610, 326] on span "Exit" at bounding box center [612, 329] width 12 height 7
click at [587, 312] on button "Save & Exit" at bounding box center [597, 307] width 68 height 20
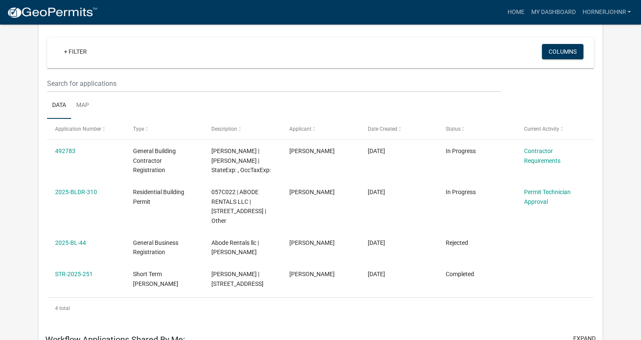
scroll to position [70, 0]
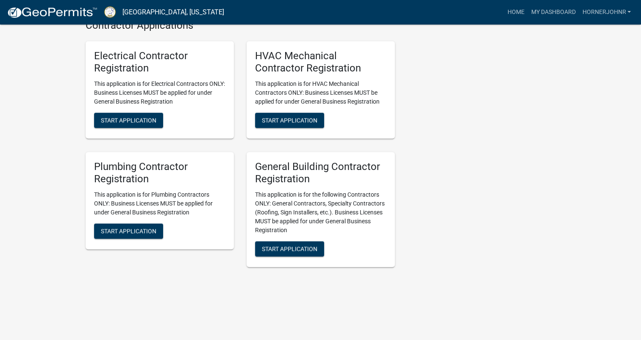
scroll to position [1940, 0]
click at [276, 249] on span "Start Application" at bounding box center [289, 249] width 55 height 7
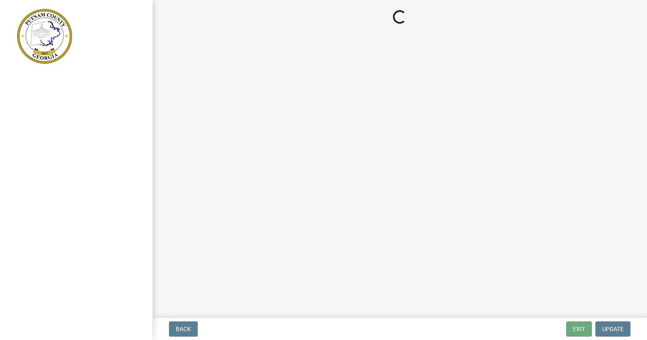
select select "ga"
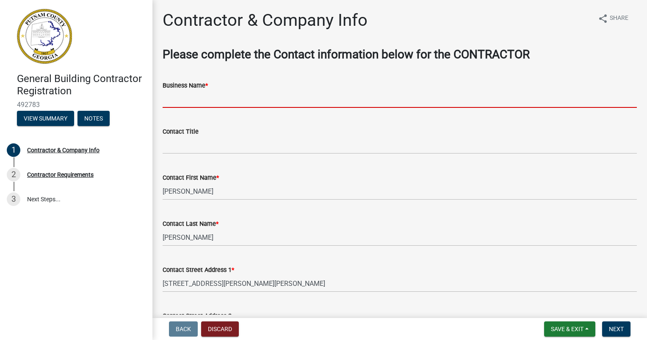
click at [204, 94] on input "Business Name *" at bounding box center [400, 99] width 474 height 17
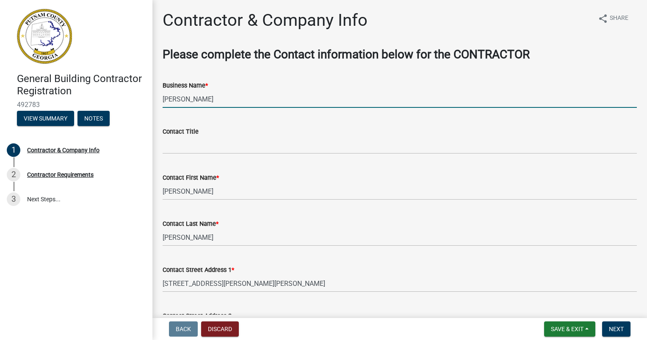
type input "[PERSON_NAME]"
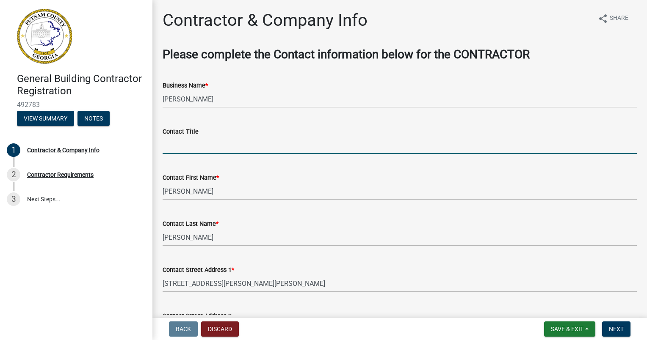
click at [178, 150] on input "Contact Title" at bounding box center [400, 145] width 474 height 17
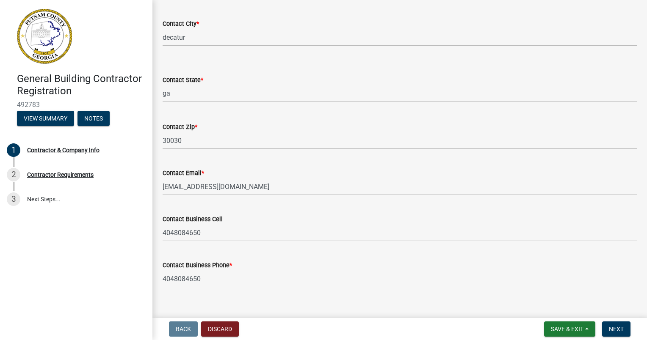
scroll to position [351, 0]
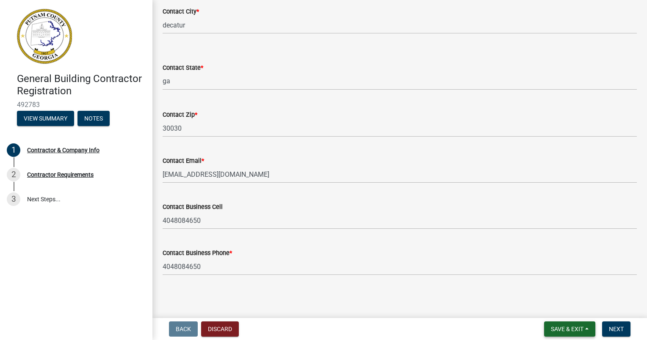
type input "owner"
click at [557, 330] on span "Save & Exit" at bounding box center [567, 329] width 33 height 7
click at [564, 331] on span "Save & Exit" at bounding box center [567, 329] width 33 height 7
click at [564, 328] on span "Save & Exit" at bounding box center [567, 329] width 33 height 7
click at [549, 284] on button "Save" at bounding box center [562, 287] width 68 height 20
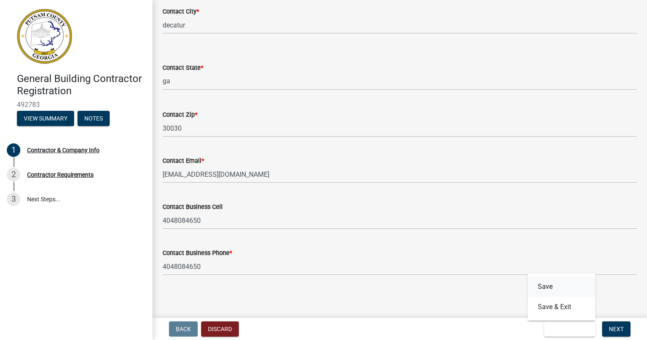
scroll to position [0, 0]
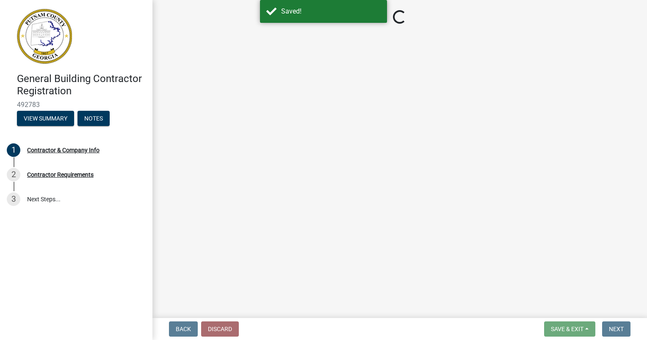
select select "ga"
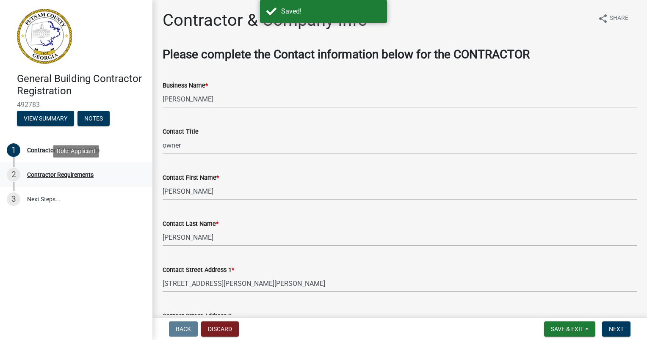
click at [45, 176] on div "Contractor Requirements" at bounding box center [60, 175] width 66 height 6
click at [35, 173] on div "Contractor Requirements" at bounding box center [60, 175] width 66 height 6
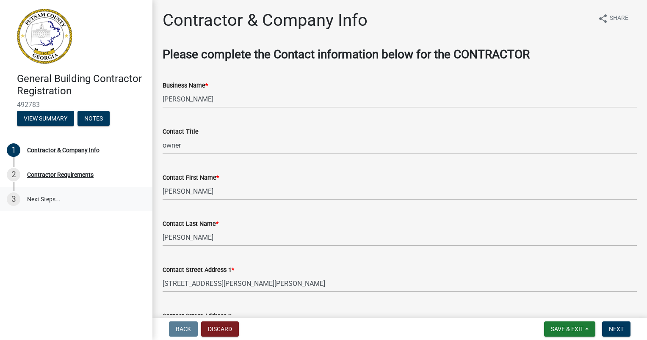
click at [35, 198] on link "3 Next Steps..." at bounding box center [76, 199] width 152 height 25
click at [615, 330] on span "Next" at bounding box center [616, 329] width 15 height 7
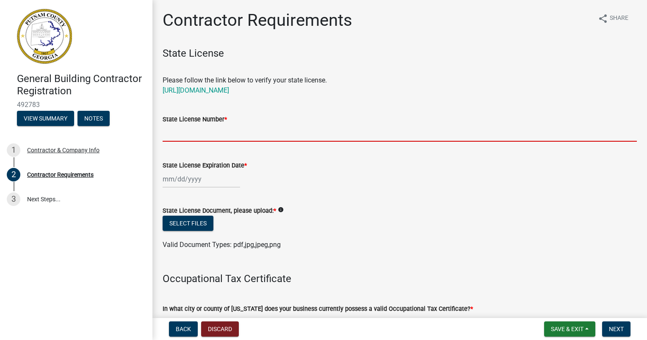
click at [186, 138] on input "State License Number *" at bounding box center [400, 132] width 474 height 17
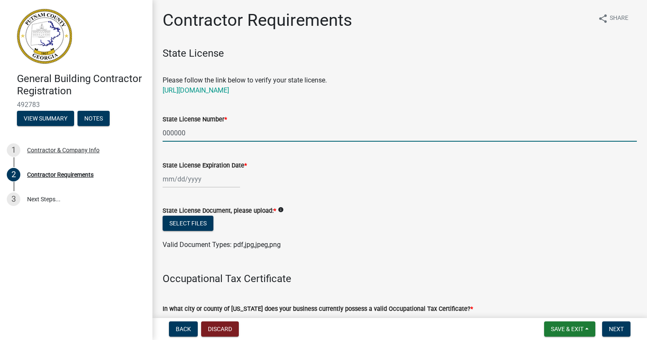
type input "000000"
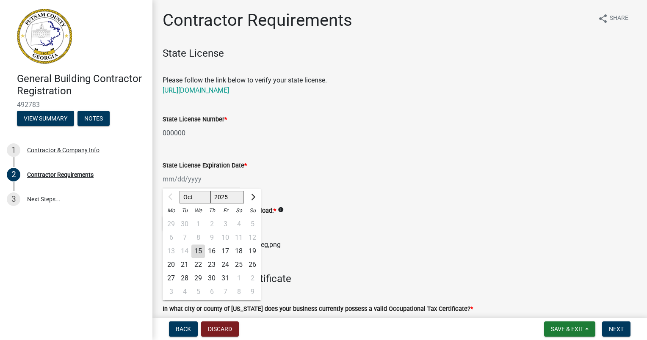
click at [168, 180] on div "Oct Nov Dec 2025 2026 2027 2028 2029 2030 2031 2032 2033 2034 2035 2036 2037 20…" at bounding box center [201, 179] width 77 height 17
click at [272, 184] on div "Oct Nov Dec 2025 2026 2027 2028 2029 2030 2031 2032 2033 2034 2035 2036 2037 20…" at bounding box center [400, 179] width 474 height 17
click at [179, 180] on div "Oct Nov Dec 2025 2026 2027 2028 2029 2030 2031 2032 2033 2034 2035 2036 2037 20…" at bounding box center [201, 179] width 77 height 17
click at [198, 249] on div "15" at bounding box center [198, 252] width 14 height 14
type input "[DATE]"
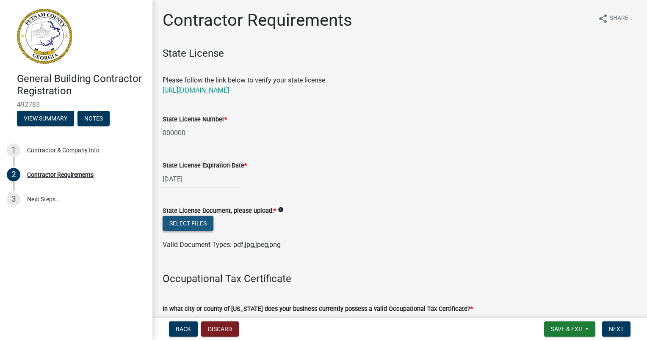
click at [181, 220] on button "Select files" at bounding box center [188, 223] width 51 height 15
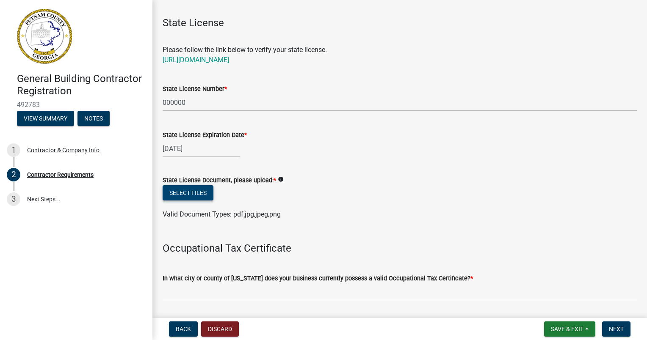
scroll to position [15, 0]
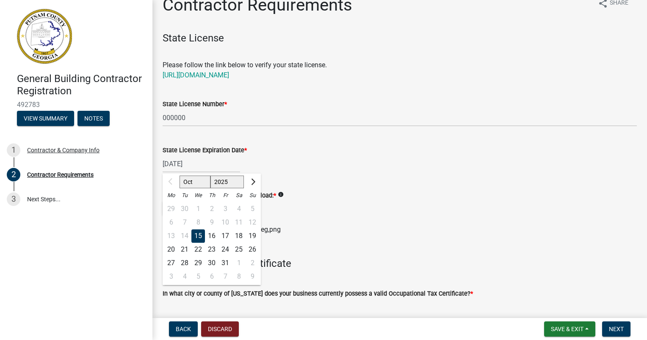
drag, startPoint x: 218, startPoint y: 158, endPoint x: 163, endPoint y: 163, distance: 55.7
click at [163, 163] on input "[DATE]" at bounding box center [201, 163] width 77 height 17
drag, startPoint x: 197, startPoint y: 166, endPoint x: 149, endPoint y: 164, distance: 47.9
click at [149, 164] on div "General Building Contractor Registration 492783 View Summary Notes 1 Contractor…" at bounding box center [323, 170] width 647 height 340
click at [314, 156] on div "Oct Nov Dec 2025 2026 2027 2028 2029 2030 2031 2032 2033 2034 2035 2036 2037 20…" at bounding box center [400, 163] width 474 height 17
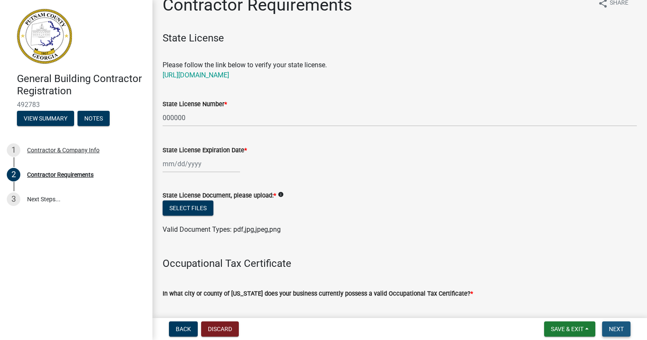
click at [610, 330] on span "Next" at bounding box center [616, 329] width 15 height 7
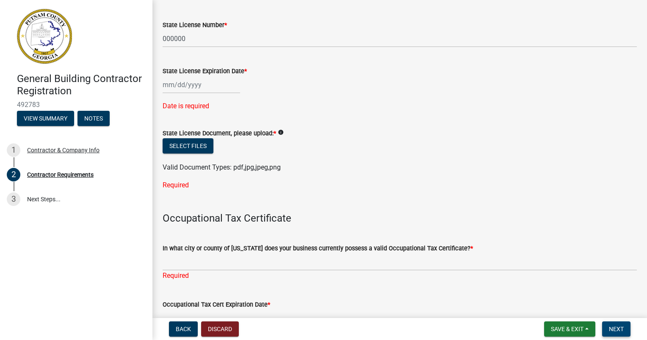
scroll to position [0, 0]
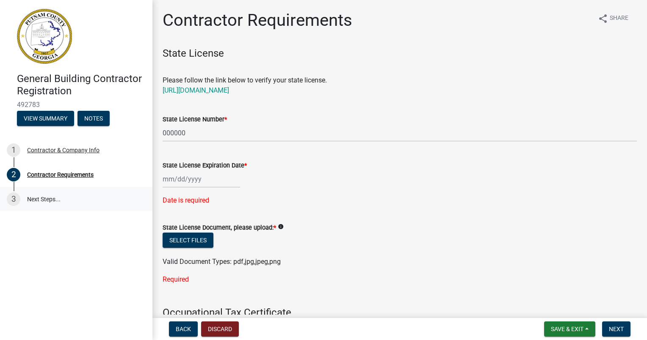
click at [23, 200] on link "3 Next Steps..." at bounding box center [76, 199] width 152 height 25
click at [30, 199] on link "3 Next Steps..." at bounding box center [76, 199] width 152 height 25
